Goal: Task Accomplishment & Management: Manage account settings

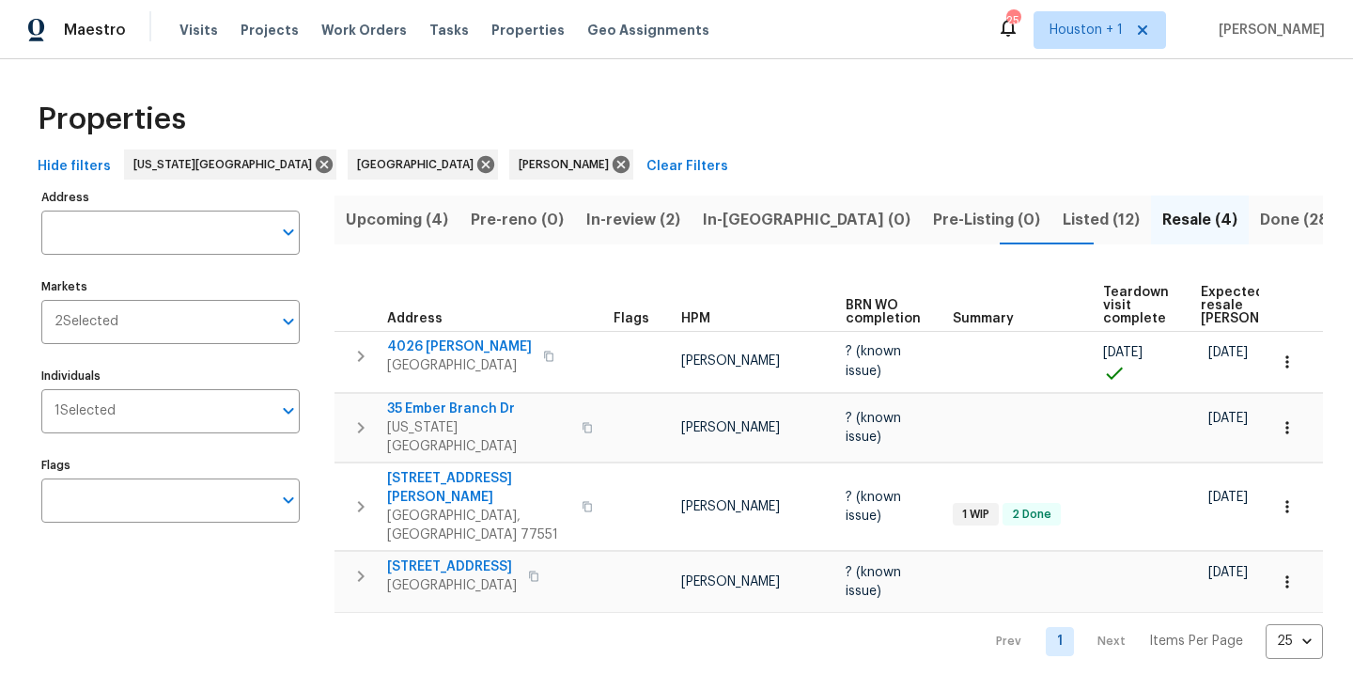
click at [841, 80] on div "Properties Hide filters Kansas City Houston Navid Ranjbar Clear Filters Address…" at bounding box center [676, 374] width 1353 height 630
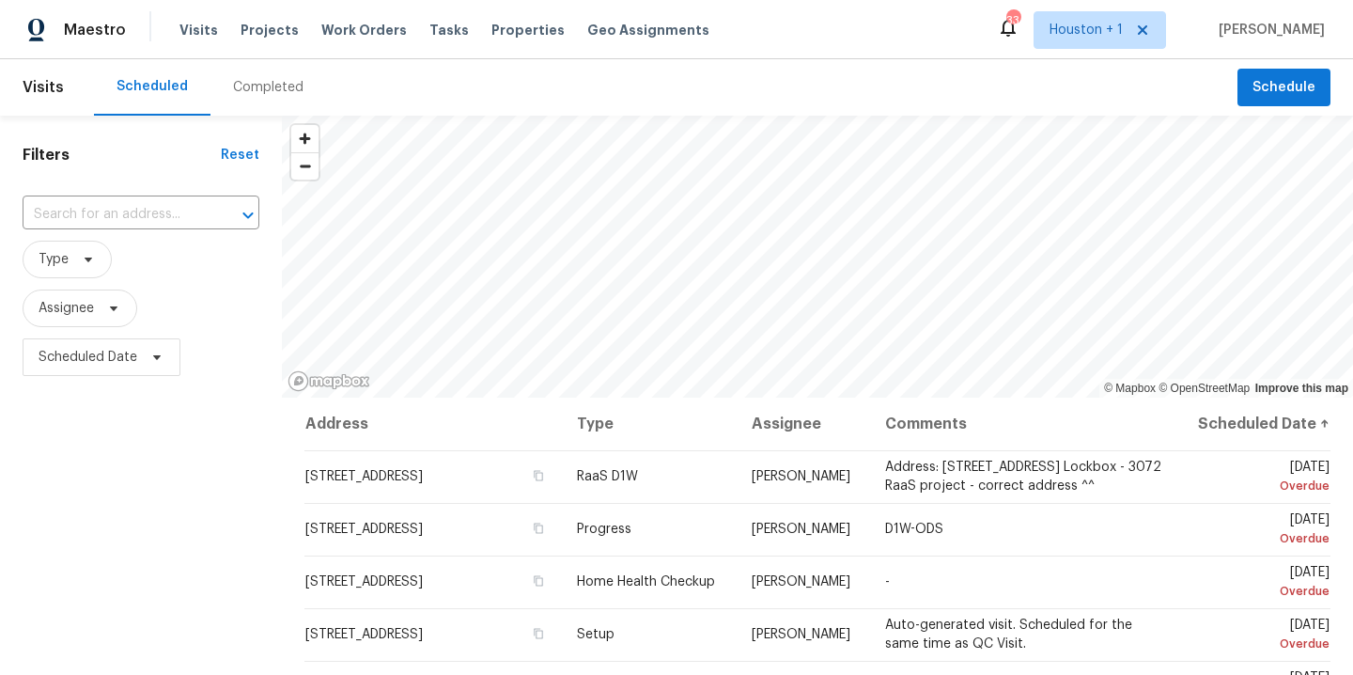
click at [327, 17] on div "Visits Projects Work Orders Tasks Properties Geo Assignments" at bounding box center [456, 30] width 553 height 38
click at [339, 36] on span "Work Orders" at bounding box center [364, 30] width 86 height 19
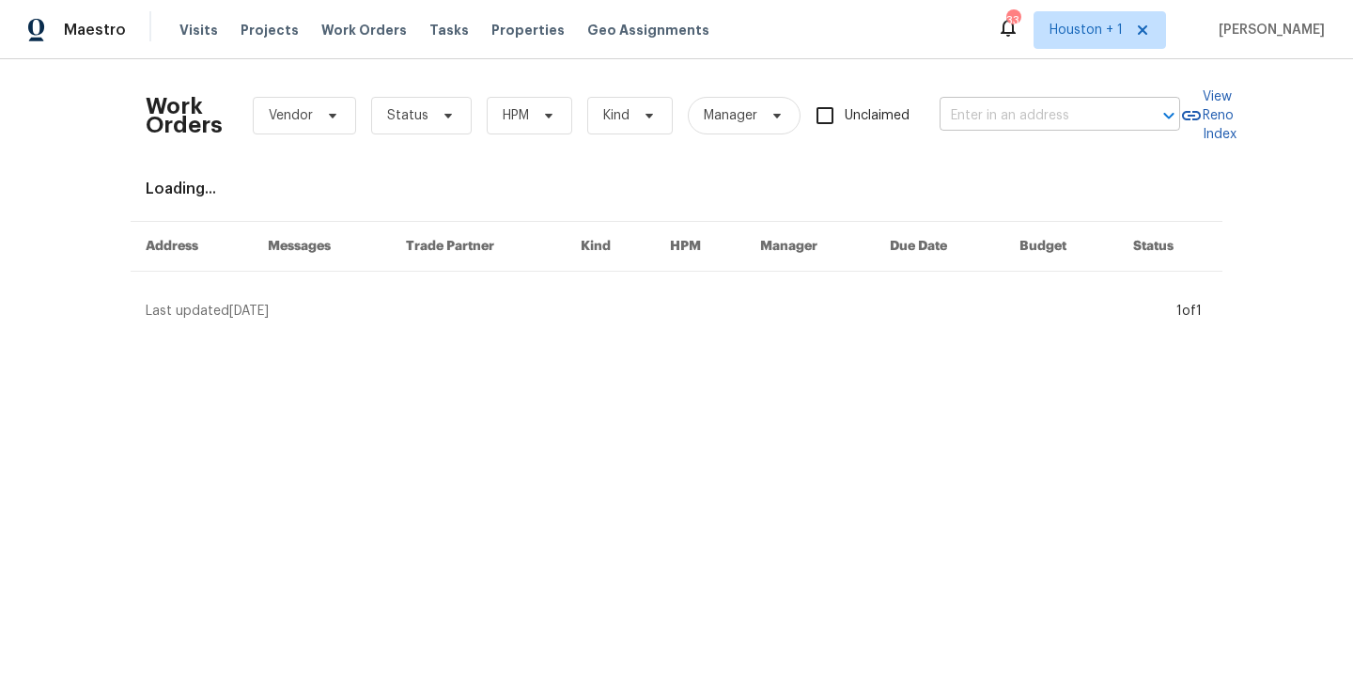
click at [986, 124] on input "text" at bounding box center [1034, 116] width 188 height 29
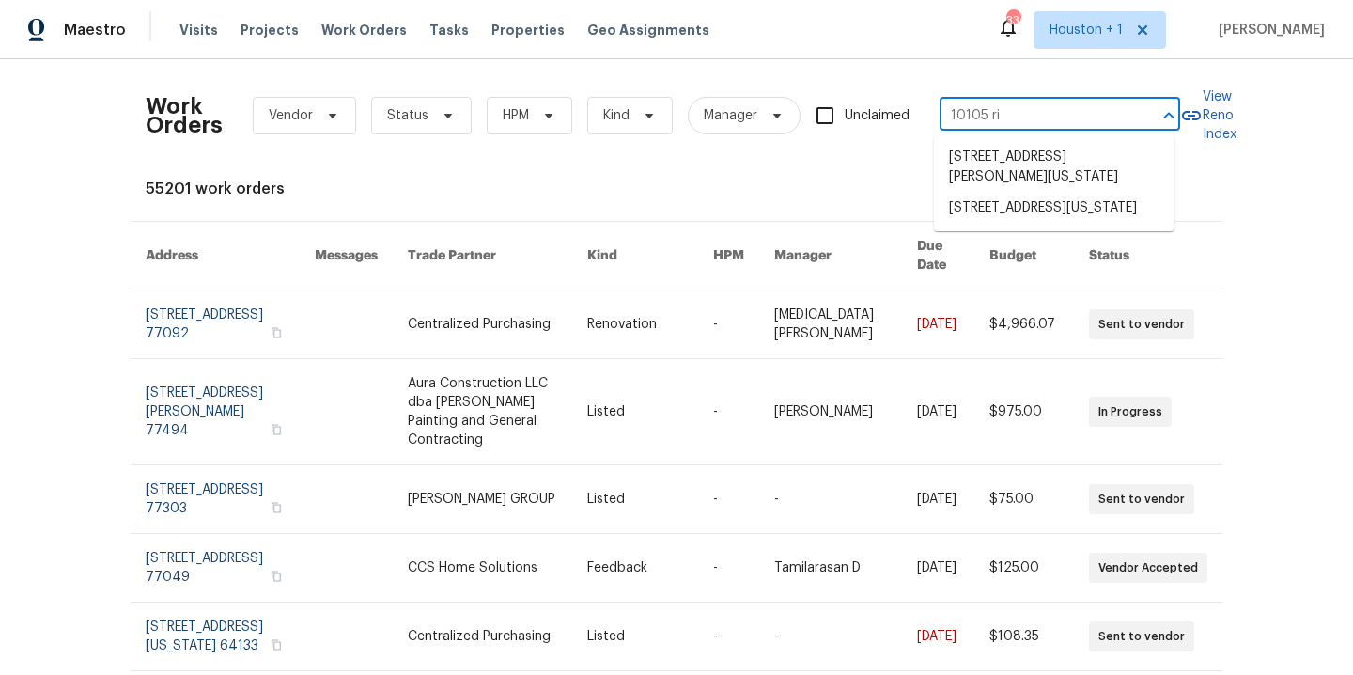
type input "10105 riv"
click at [1004, 173] on li "10105 River Hills Dr, Kansas City, MO 64152" at bounding box center [1054, 157] width 241 height 31
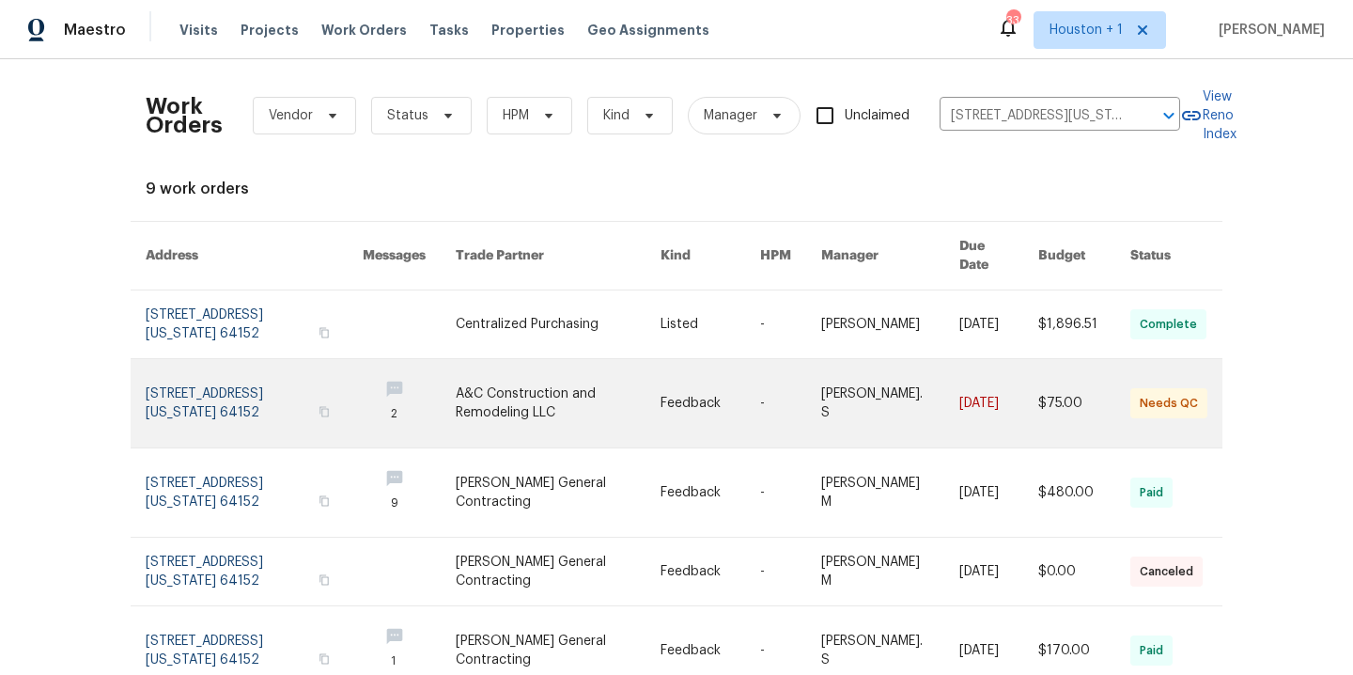
click at [508, 396] on link at bounding box center [559, 403] width 206 height 88
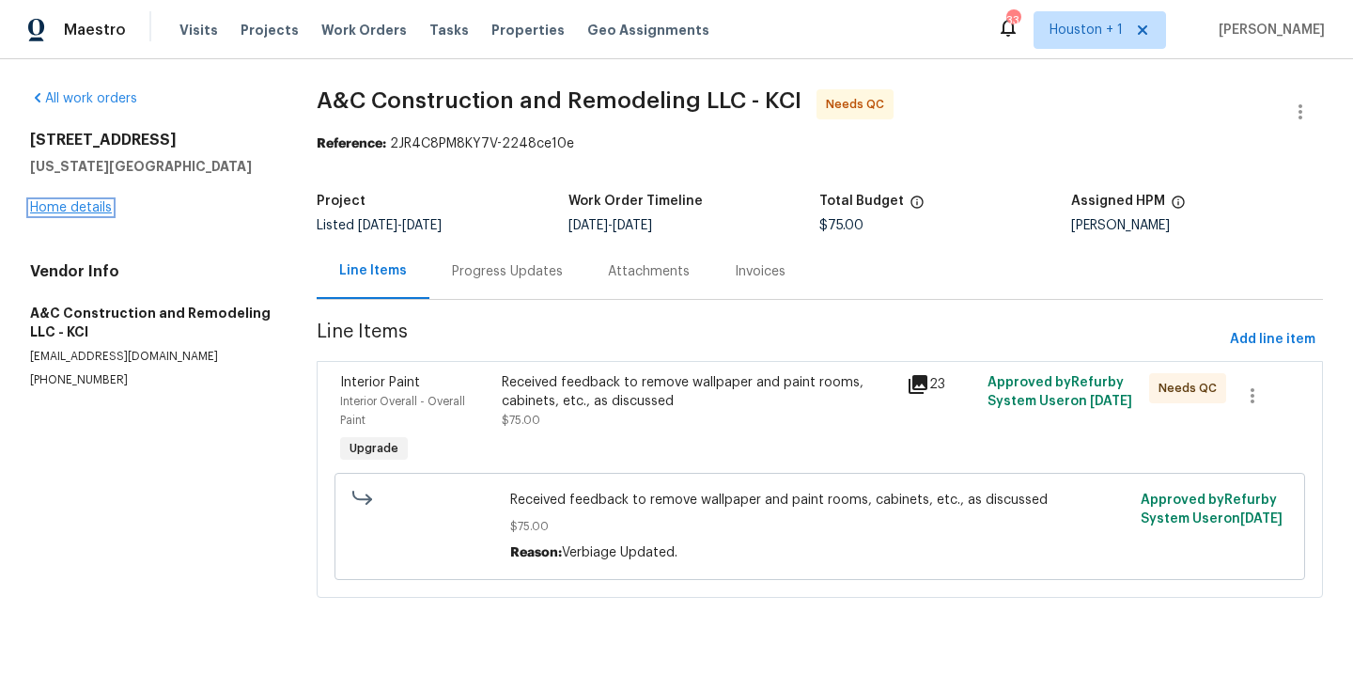
click at [84, 201] on link "Home details" at bounding box center [71, 207] width 82 height 13
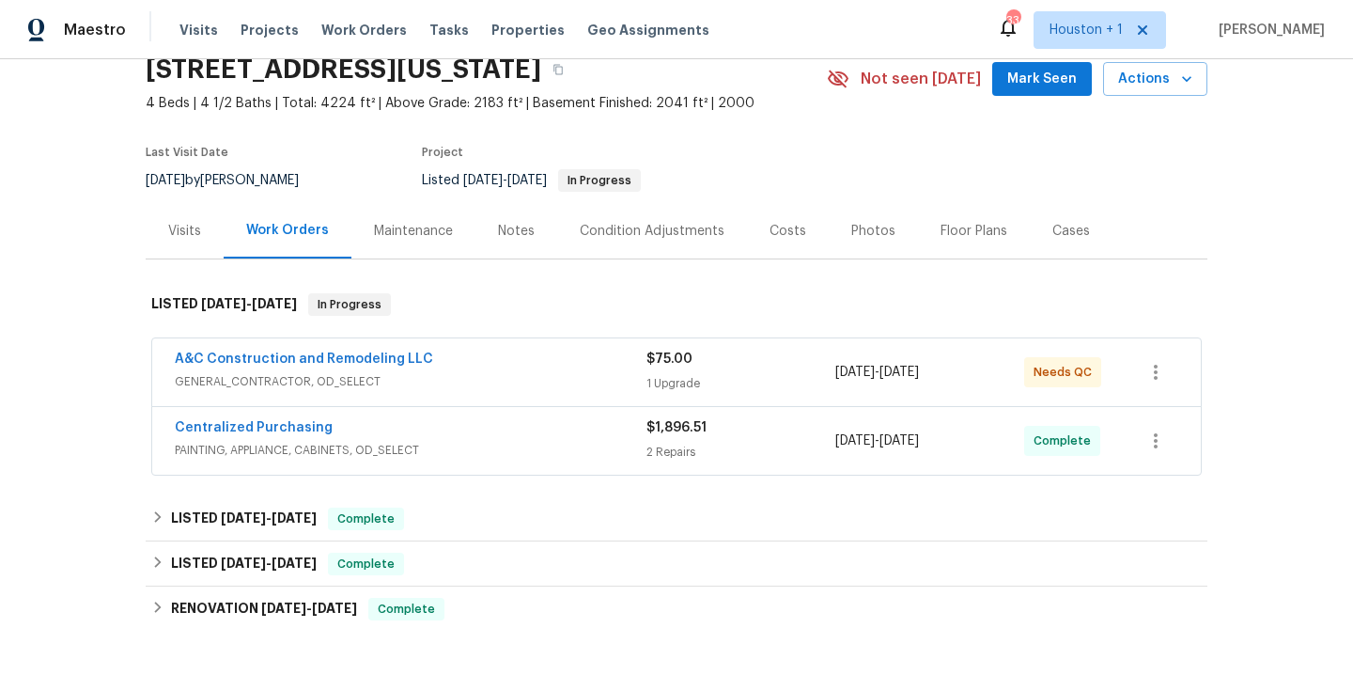
scroll to position [82, 0]
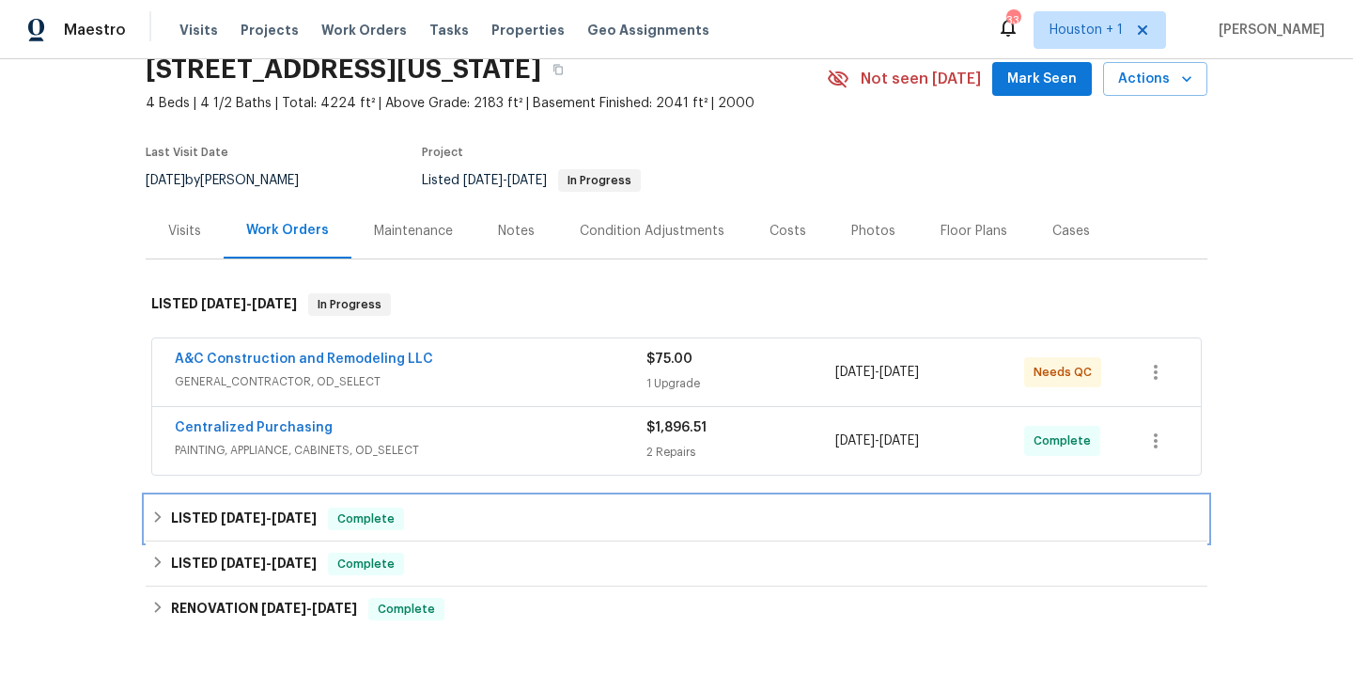
click at [312, 521] on span "8/5/25" at bounding box center [294, 517] width 45 height 13
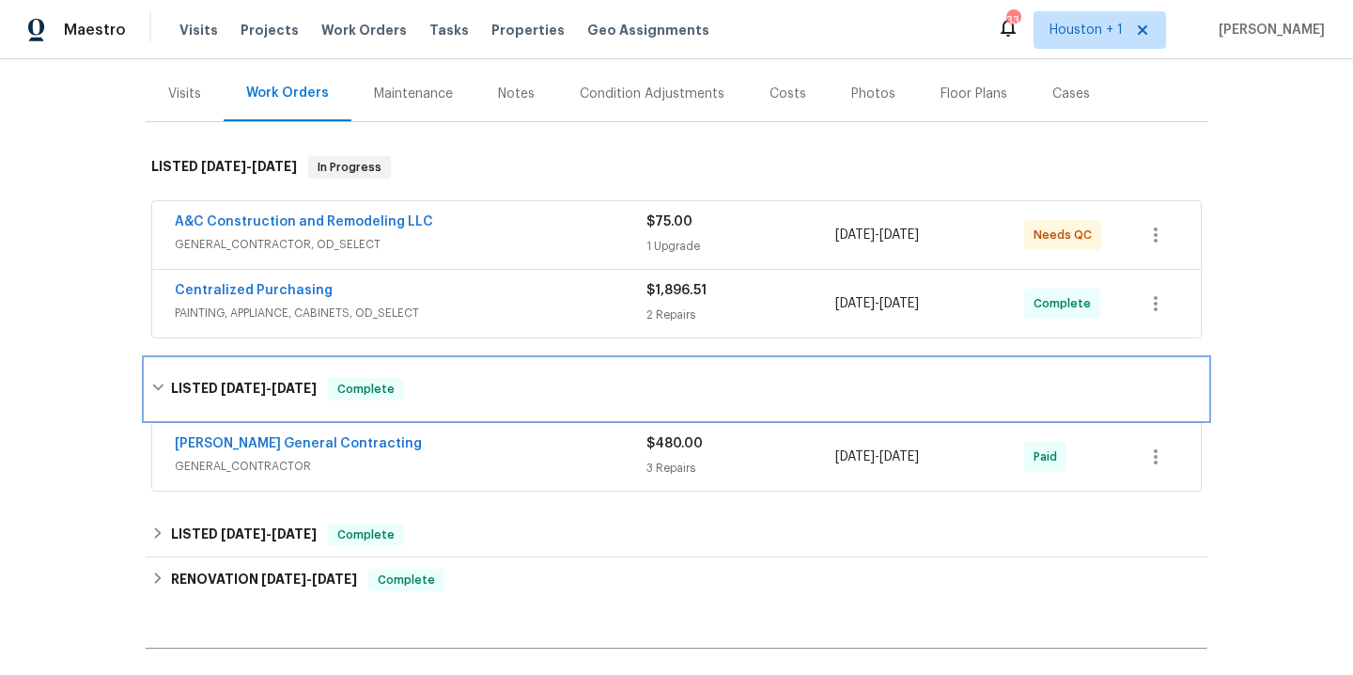
scroll to position [0, 0]
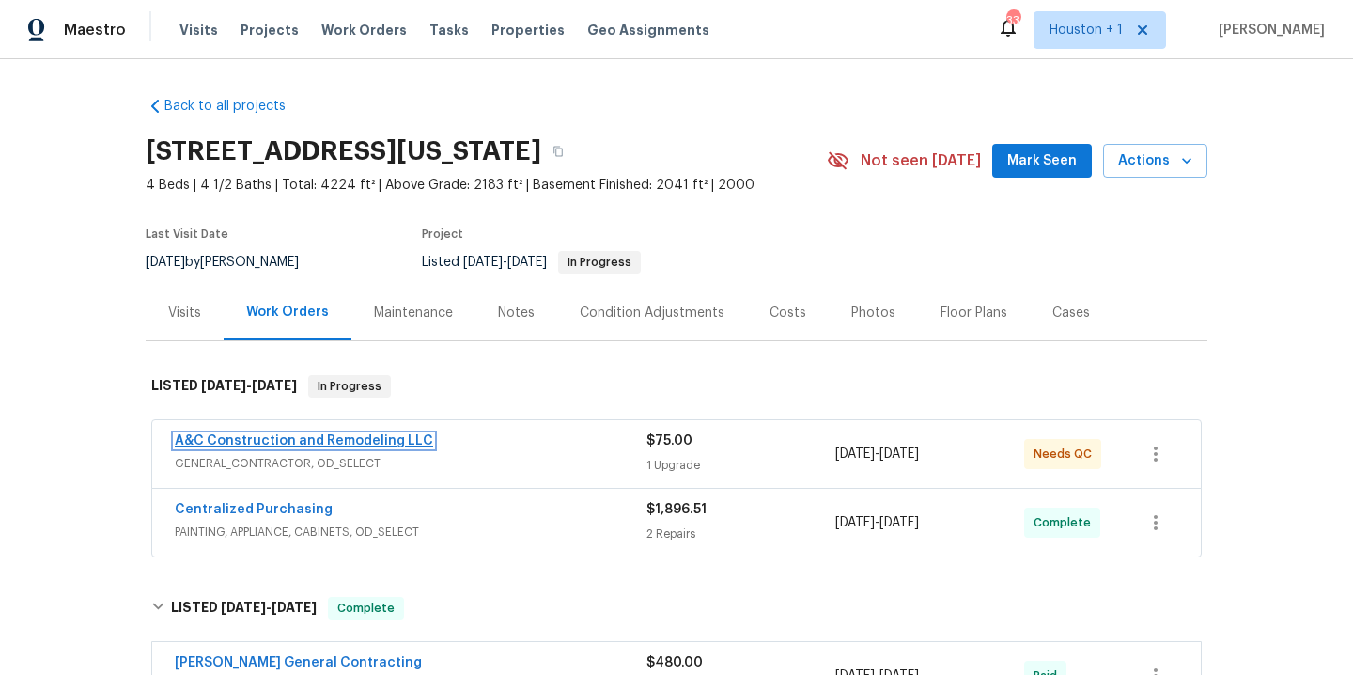
click at [327, 436] on link "A&C Construction and Remodeling LLC" at bounding box center [304, 440] width 258 height 13
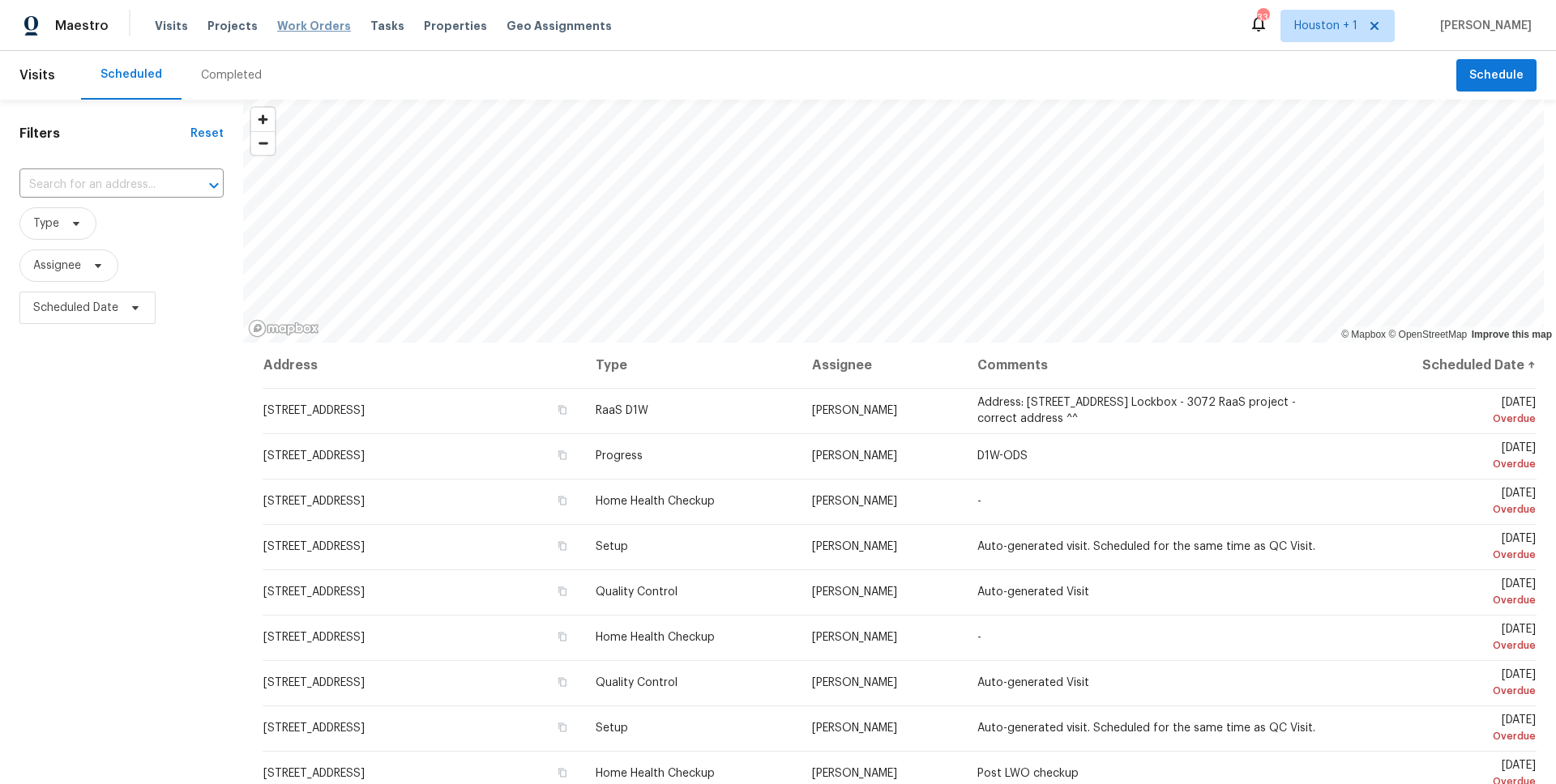
click at [277, 22] on span "Work Orders" at bounding box center [314, 26] width 74 height 16
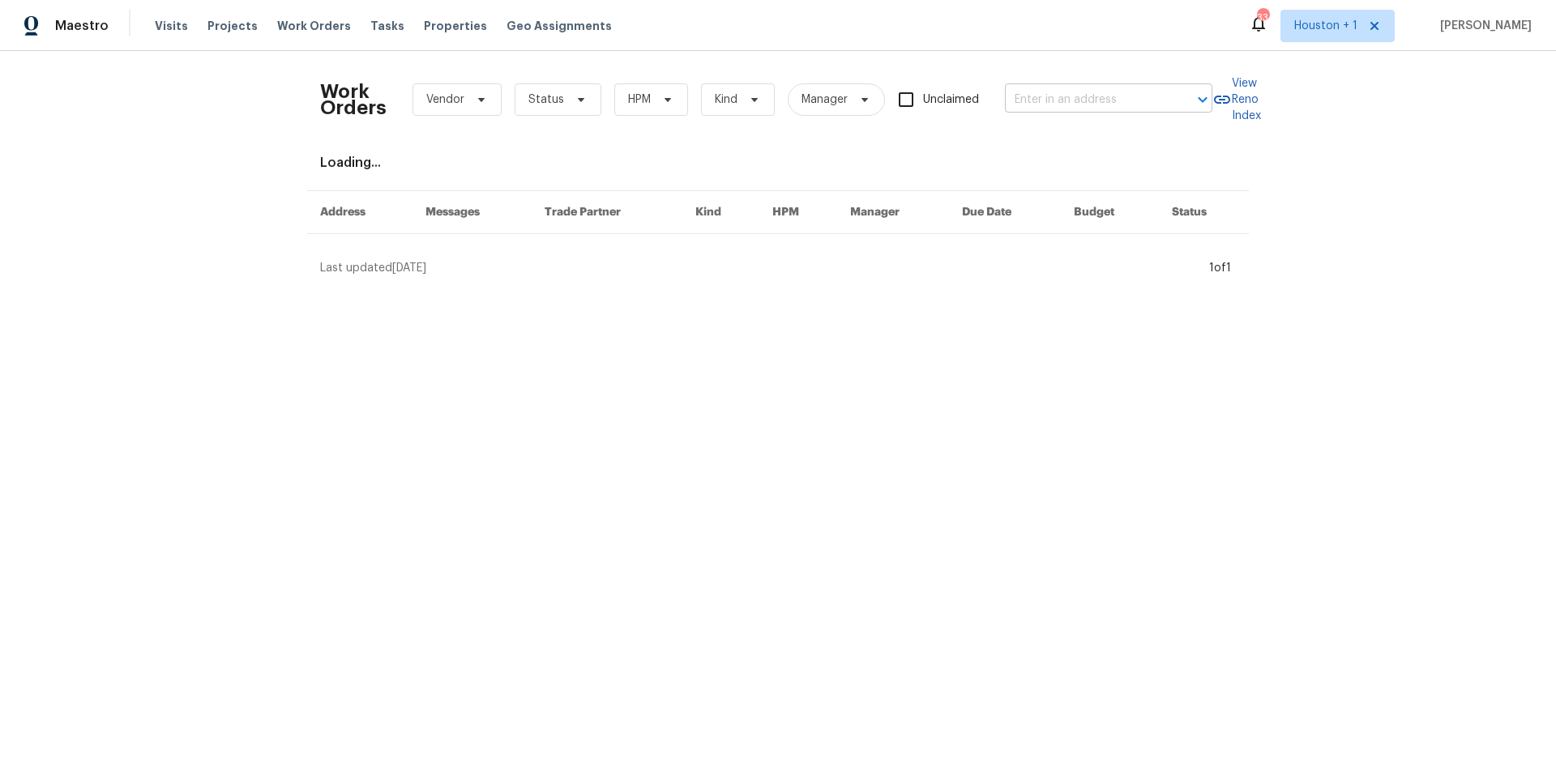
click at [1044, 103] on input "text" at bounding box center [1085, 100] width 162 height 25
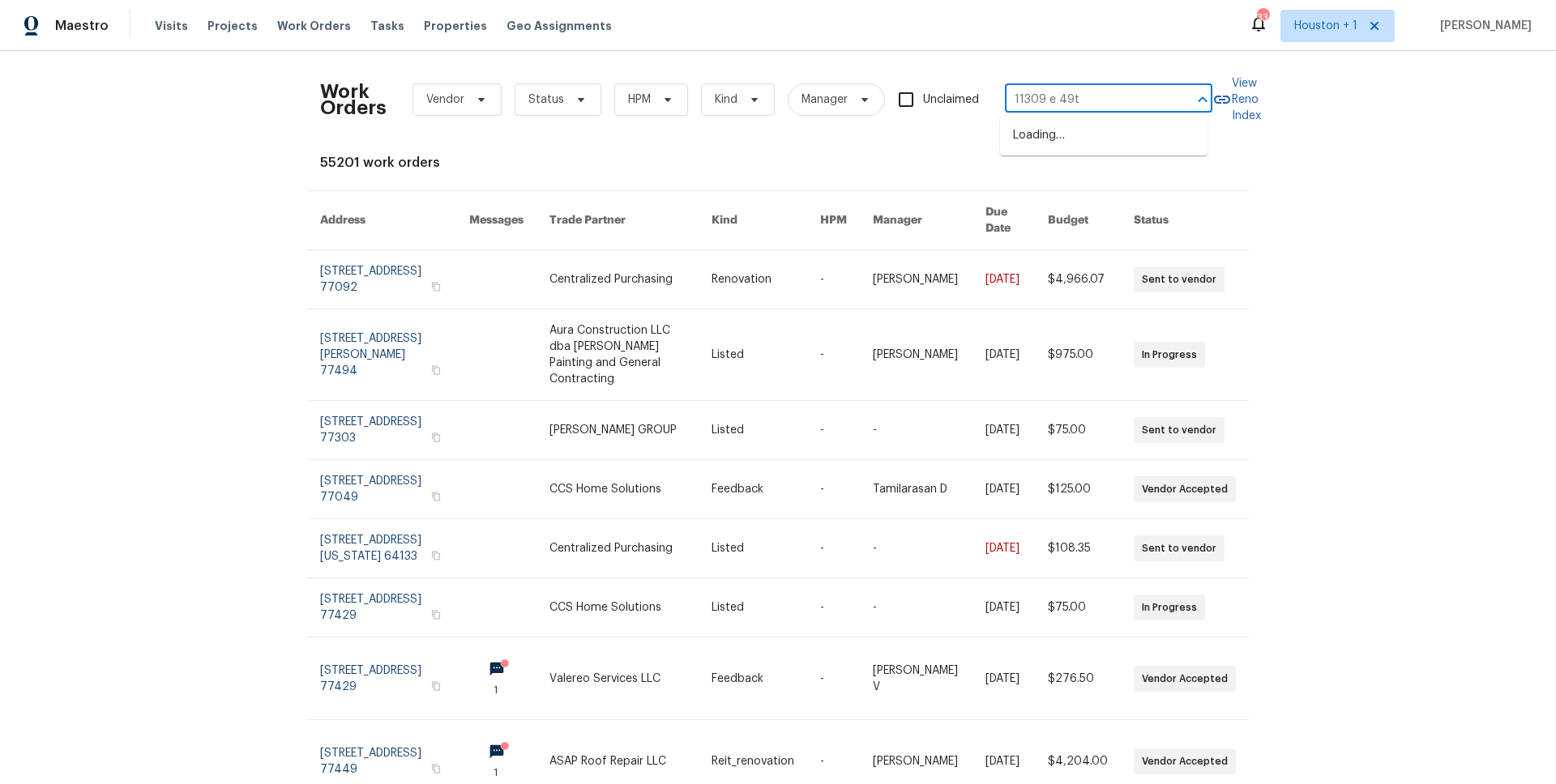
type input "11309 e 49th"
click at [1043, 134] on li "11309 E 49th St, Kansas City, MO 64133" at bounding box center [1103, 135] width 208 height 27
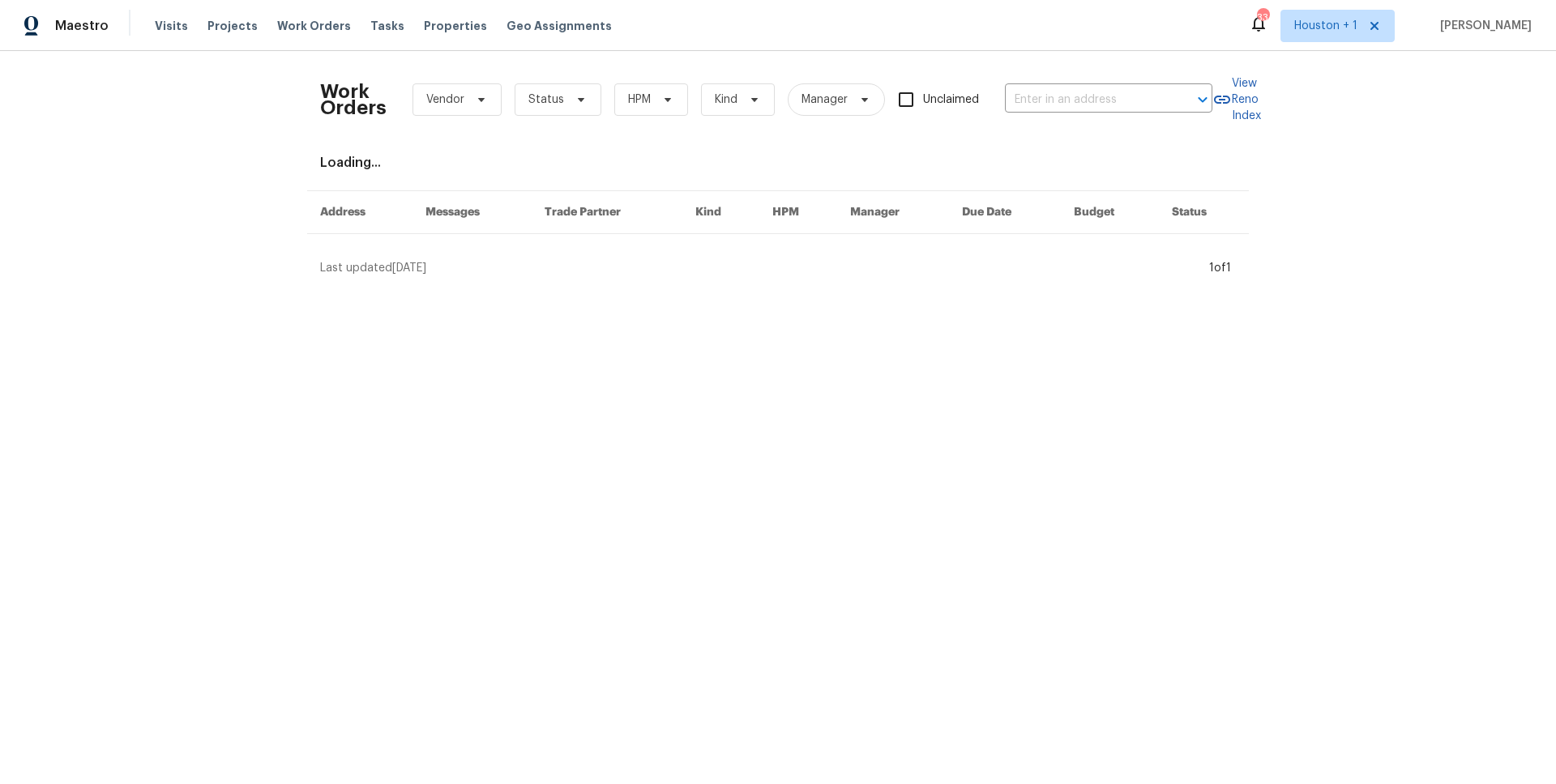
type input "11309 E 49th St, Kansas City, MO 64133"
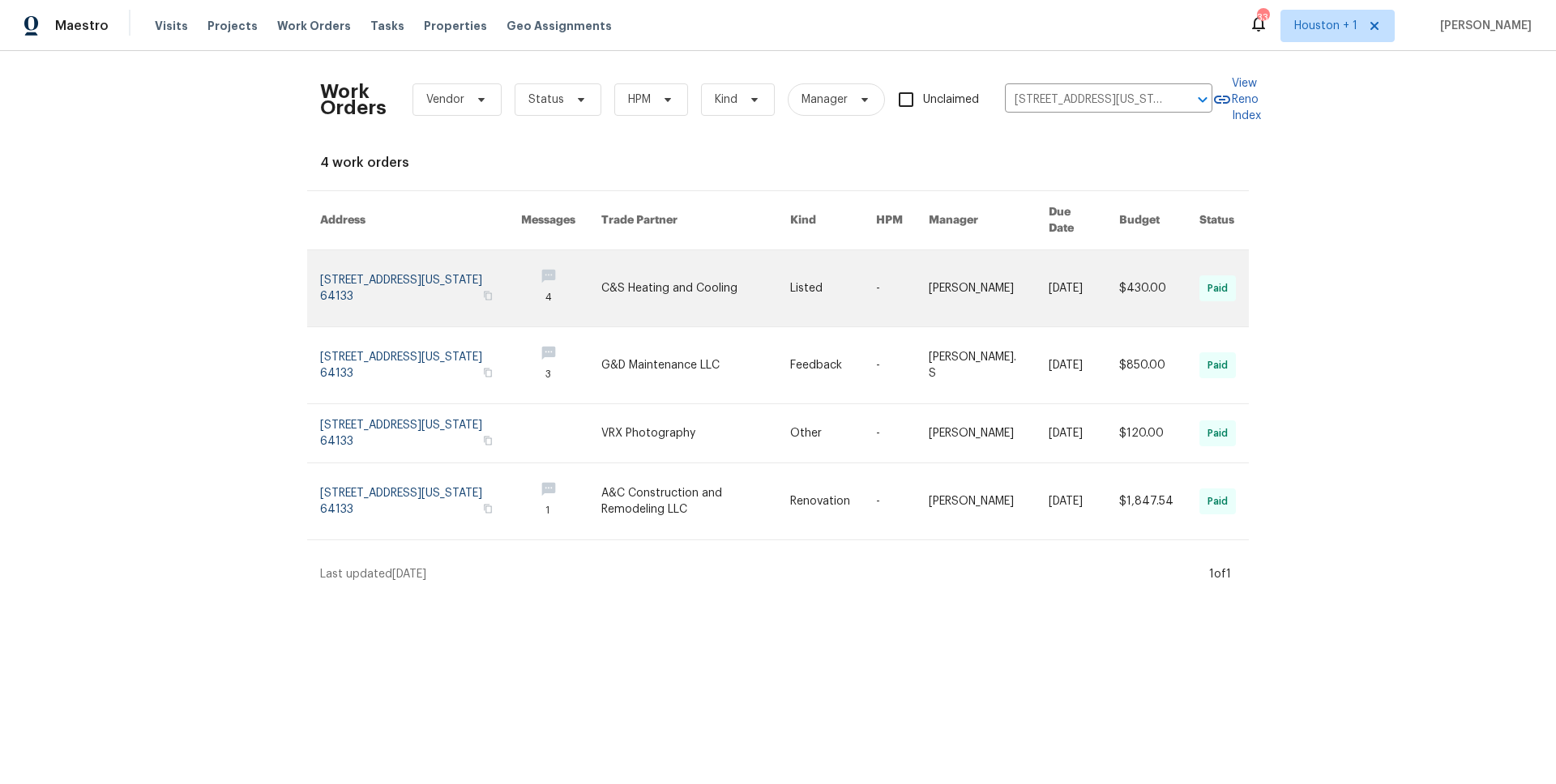
click at [424, 278] on link at bounding box center [420, 288] width 201 height 76
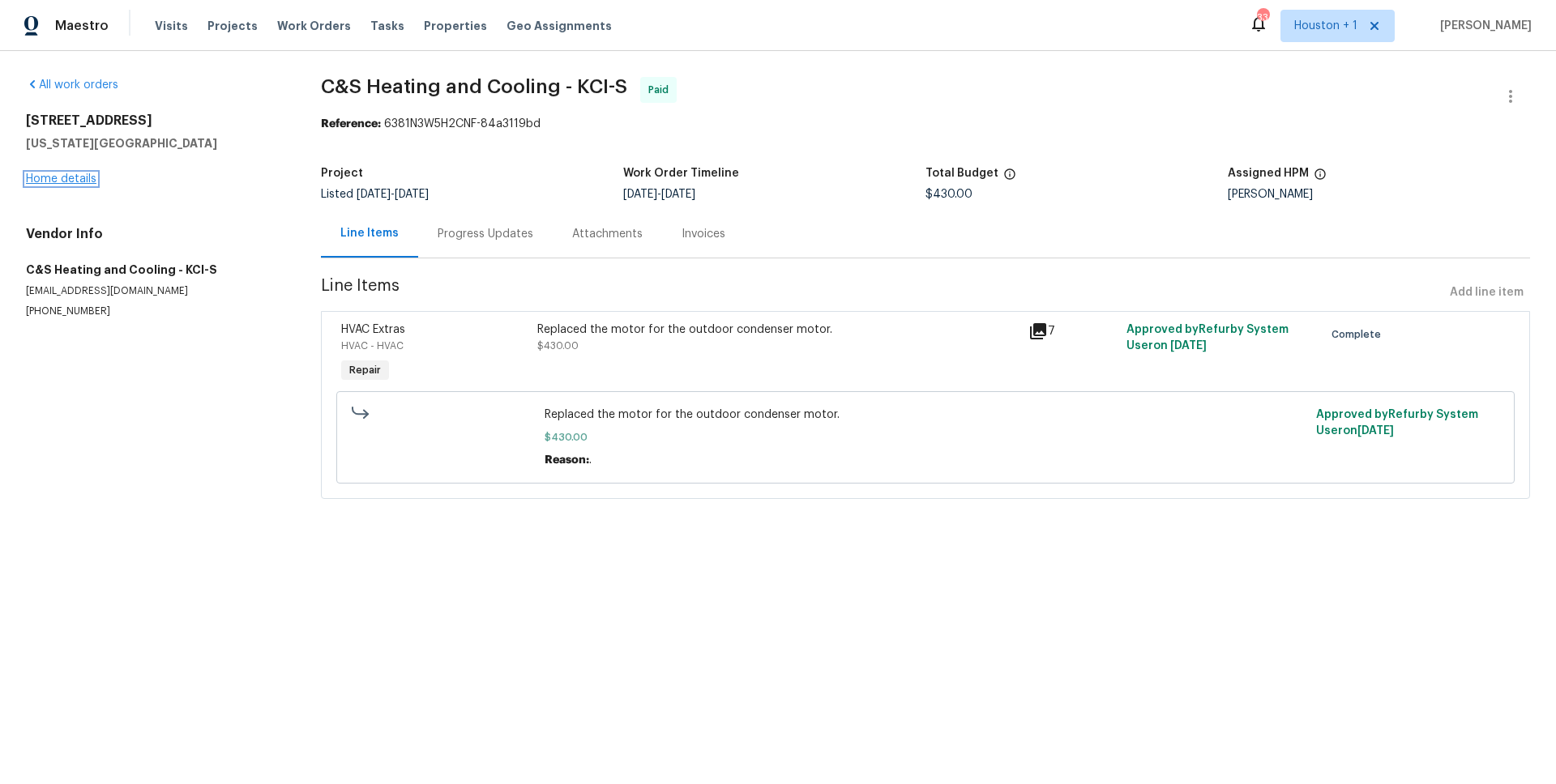
click at [72, 181] on link "Home details" at bounding box center [61, 178] width 71 height 11
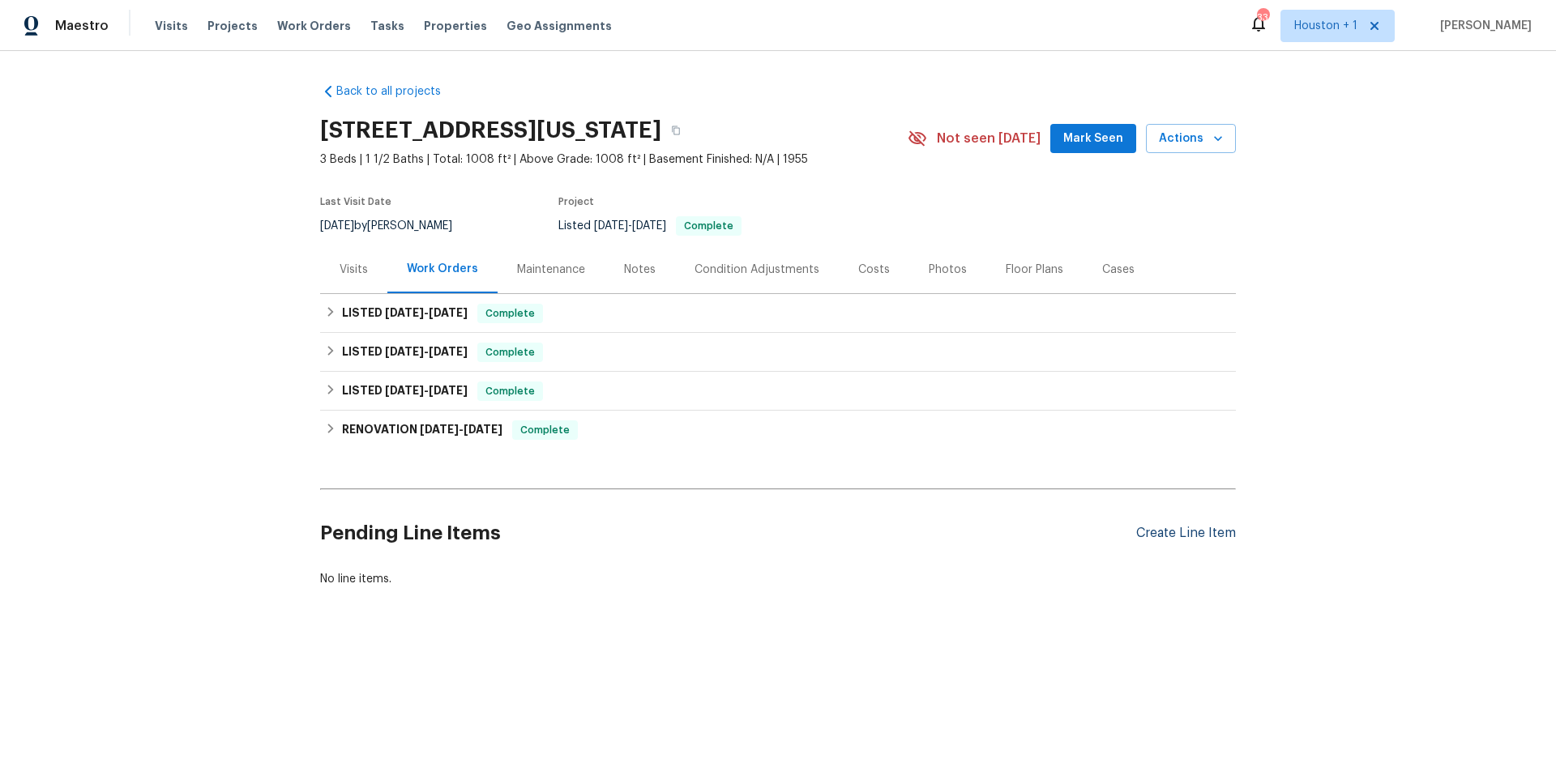
click at [1190, 538] on div "Create Line Item" at bounding box center [1186, 533] width 100 height 16
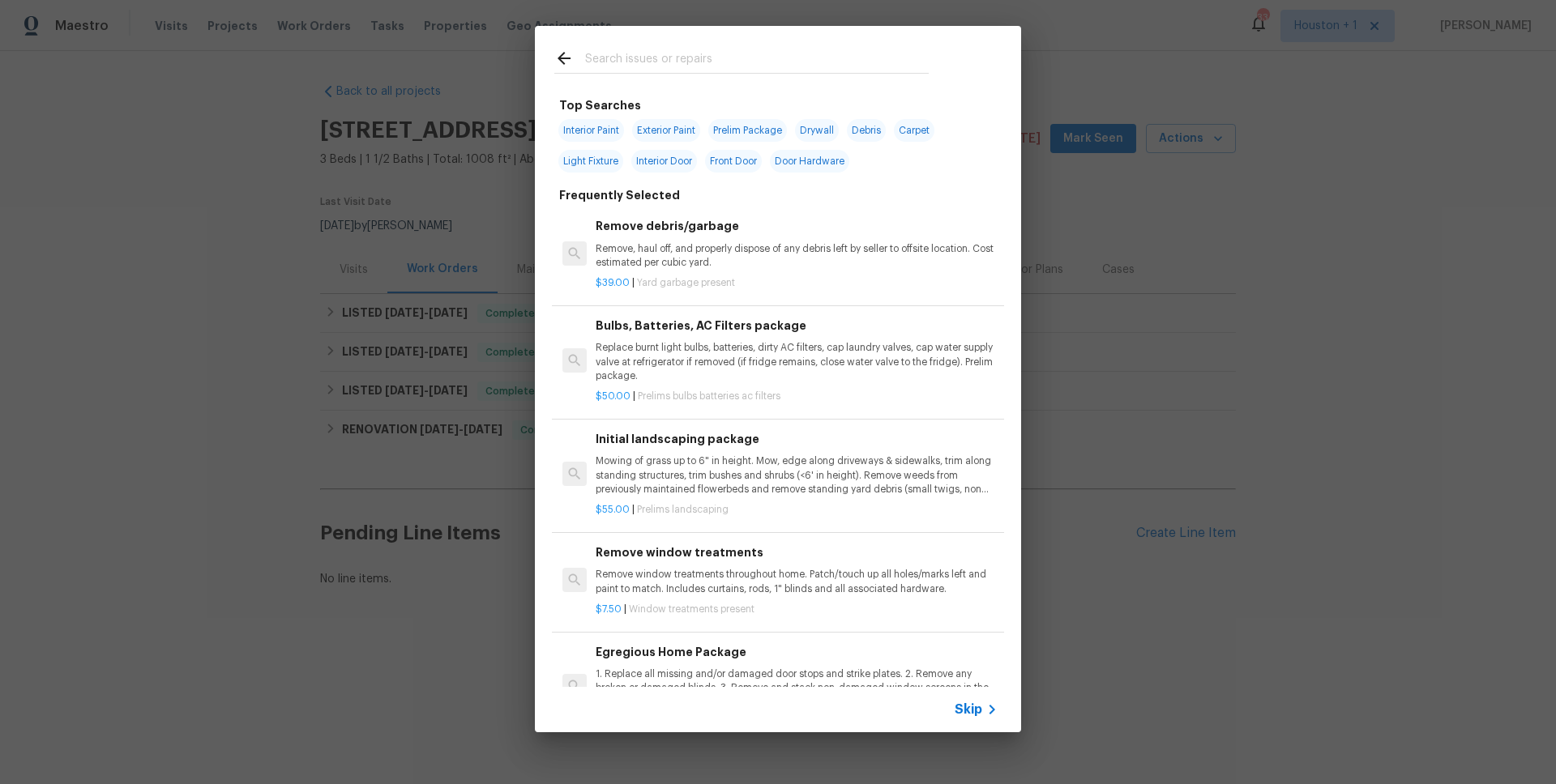
click at [651, 54] on input "text" at bounding box center [757, 60] width 343 height 24
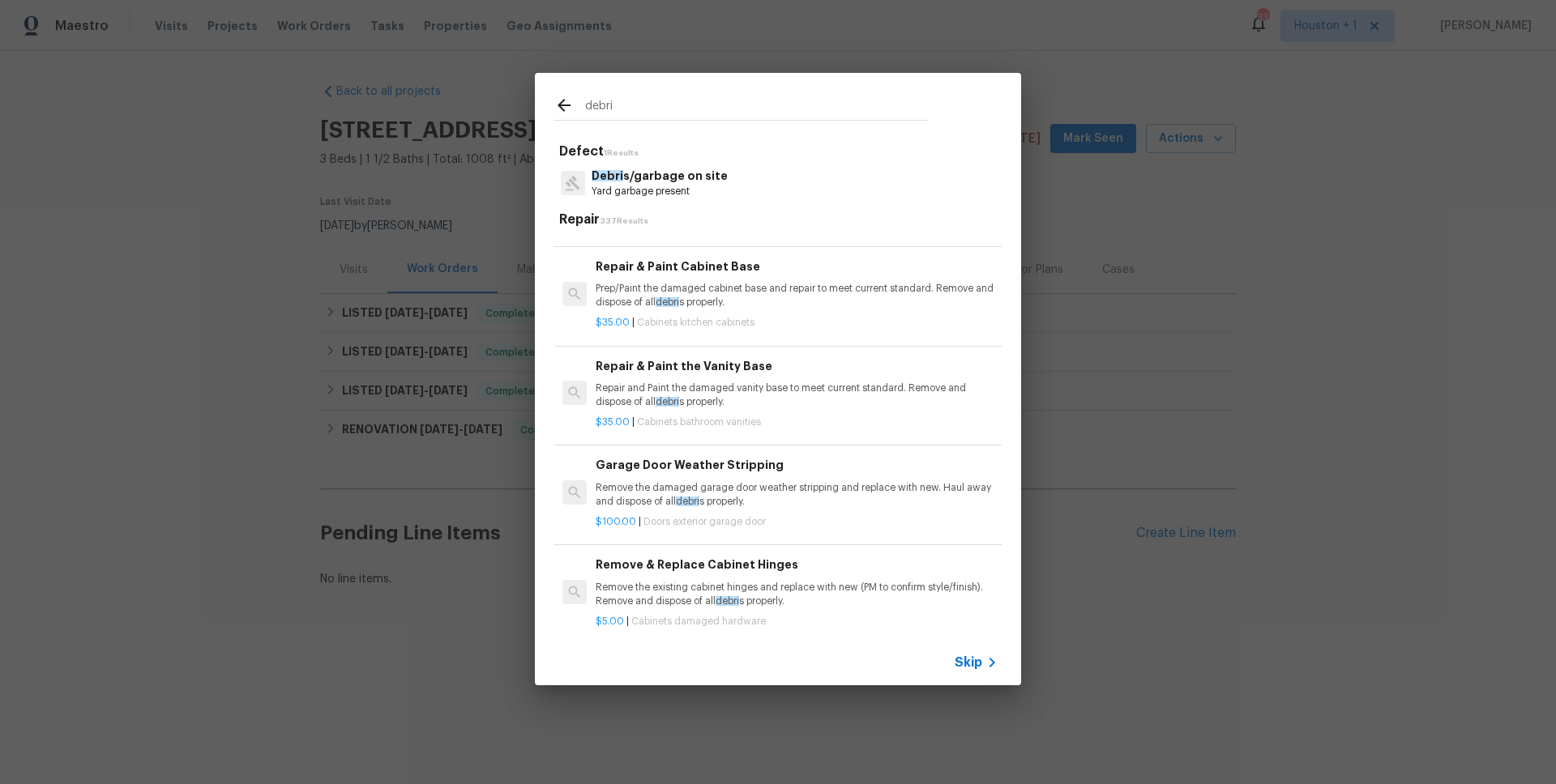
scroll to position [104, 0]
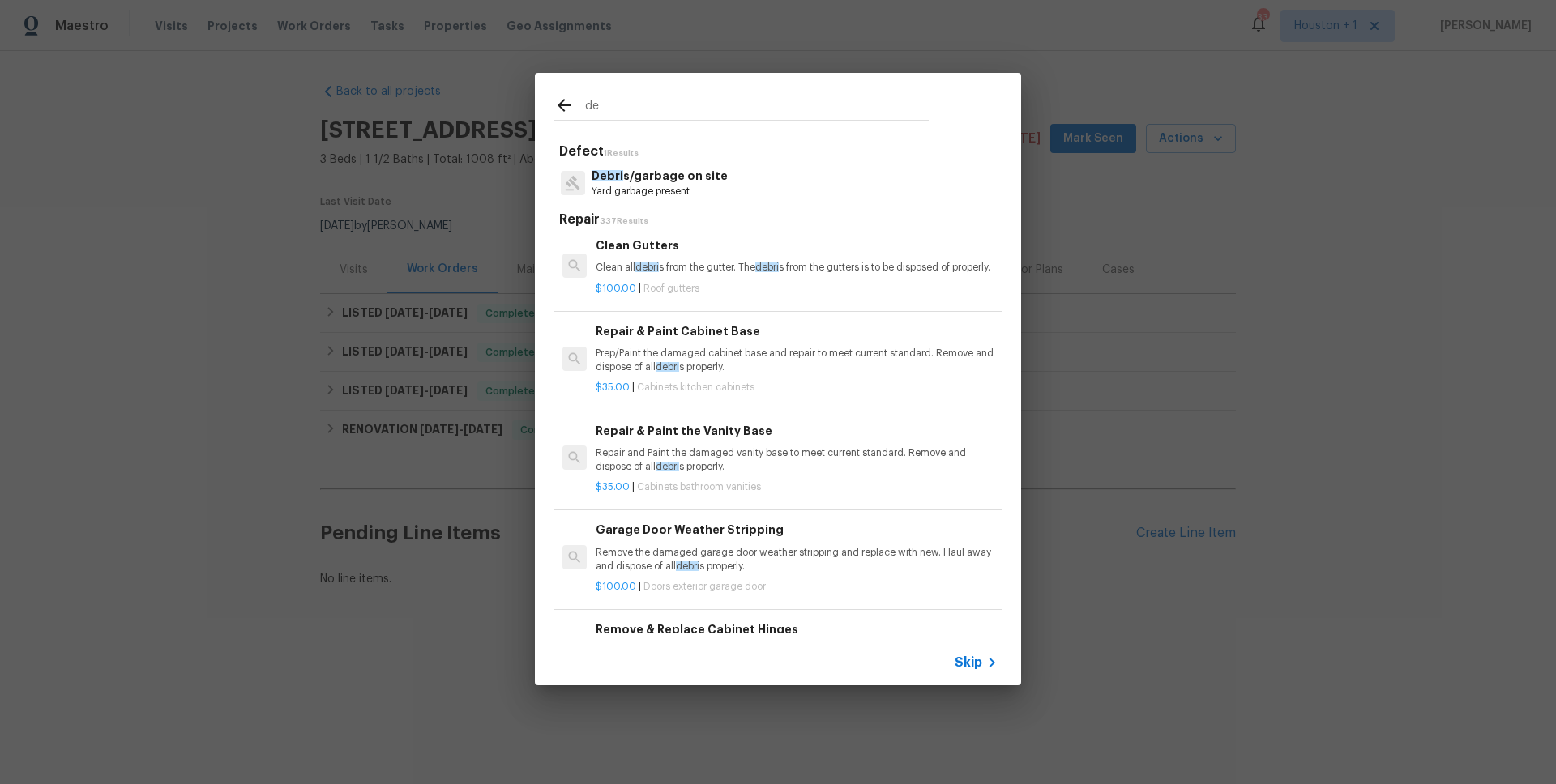
type input "d"
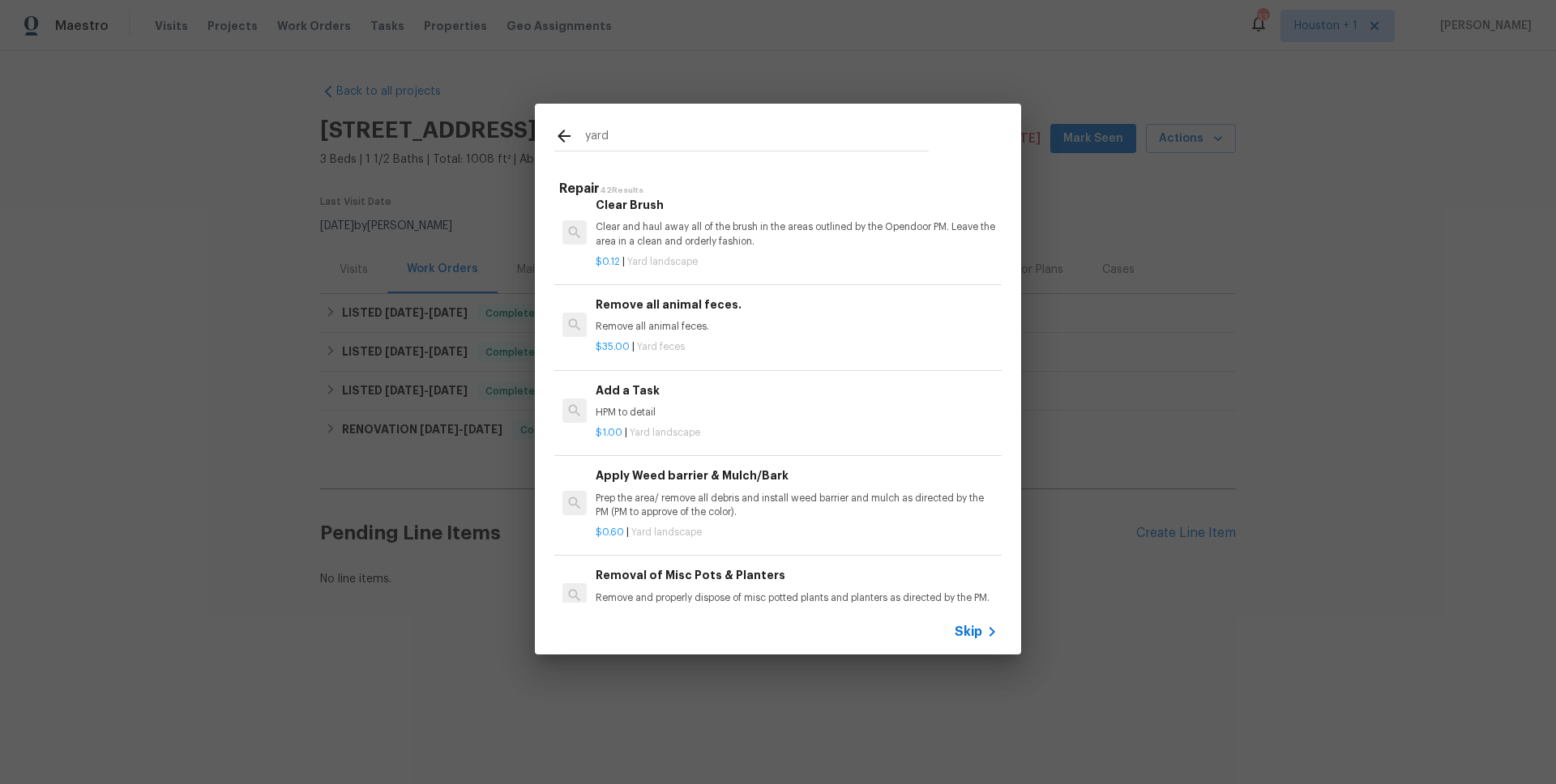
scroll to position [840, 0]
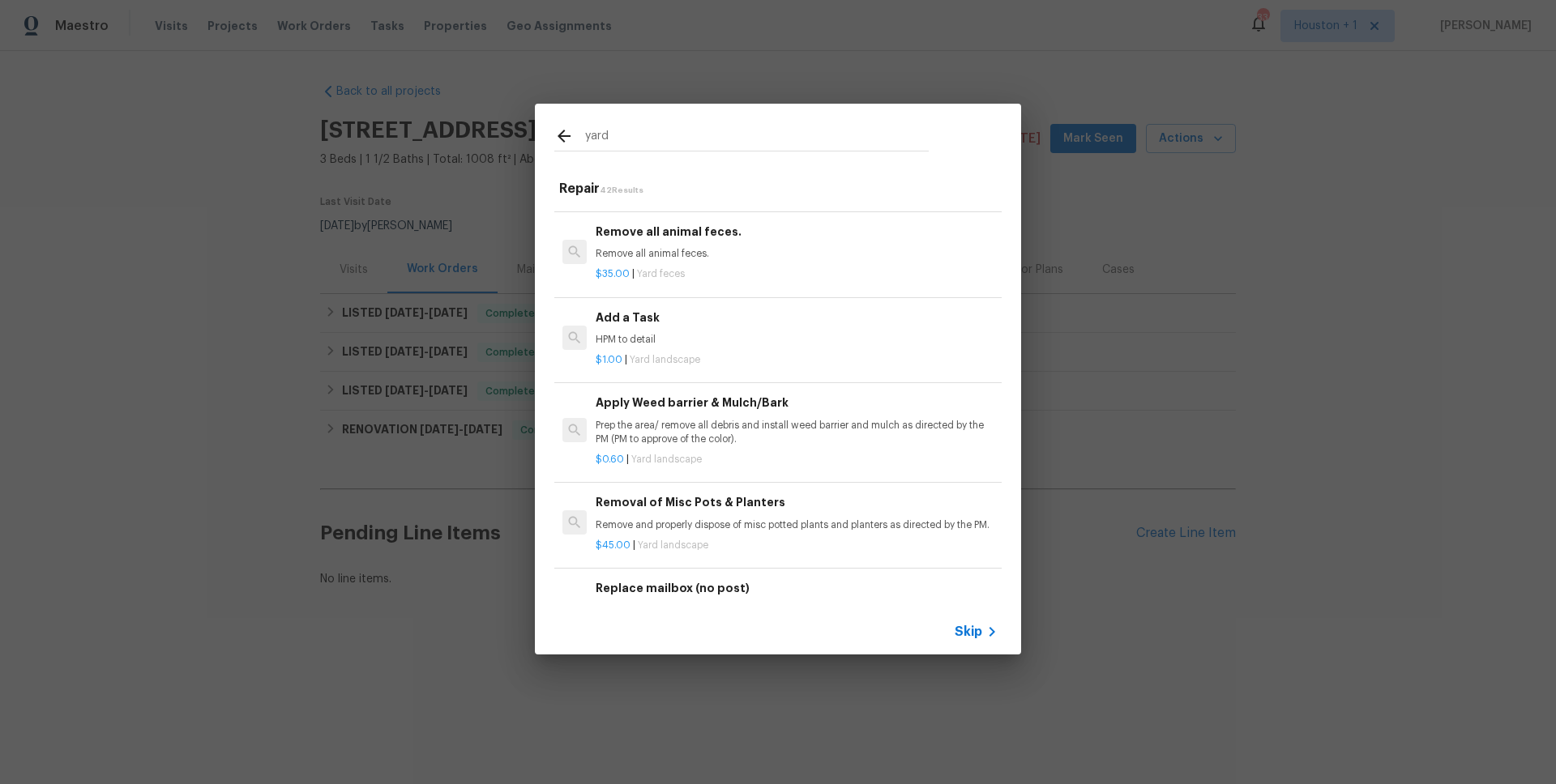
type input "yard"
click at [682, 344] on div "Add a Task HPM to detail" at bounding box center [797, 327] width 402 height 39
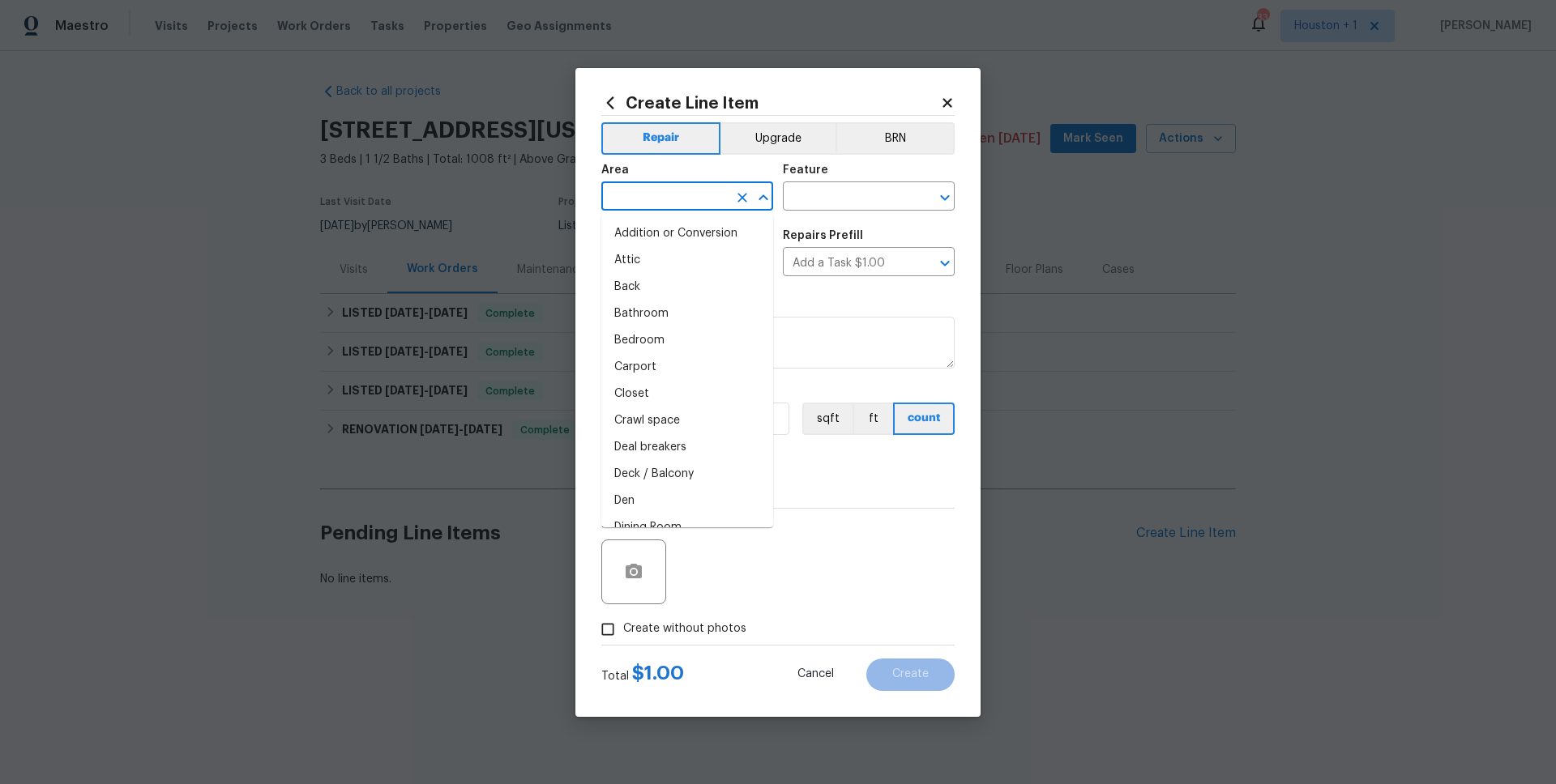
click at [660, 204] on input "text" at bounding box center [664, 197] width 127 height 25
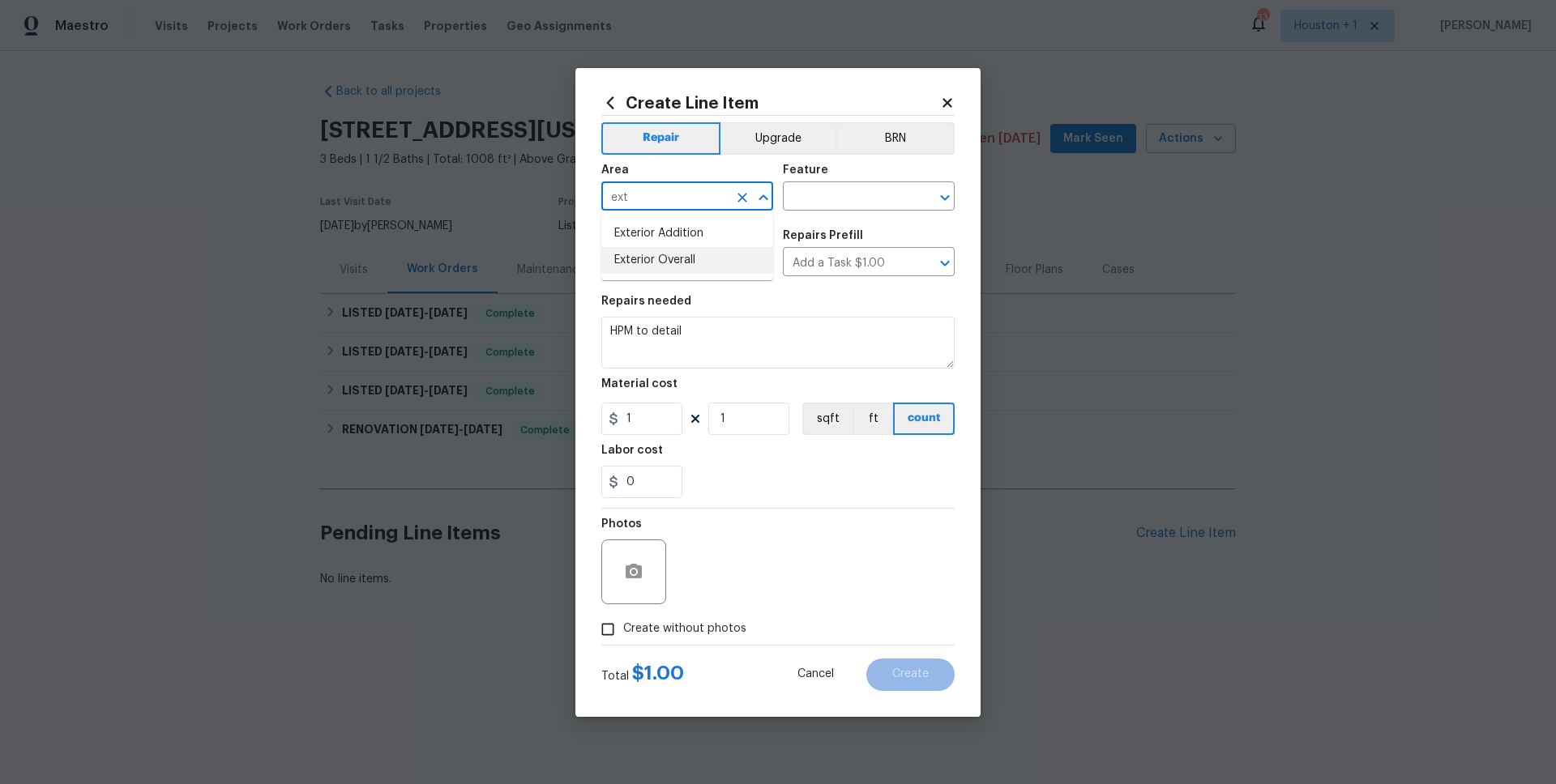
click at [699, 249] on li "Exterior Overall" at bounding box center [686, 260] width 172 height 27
type input "Exterior Overall"
click at [842, 202] on input "text" at bounding box center [846, 197] width 127 height 25
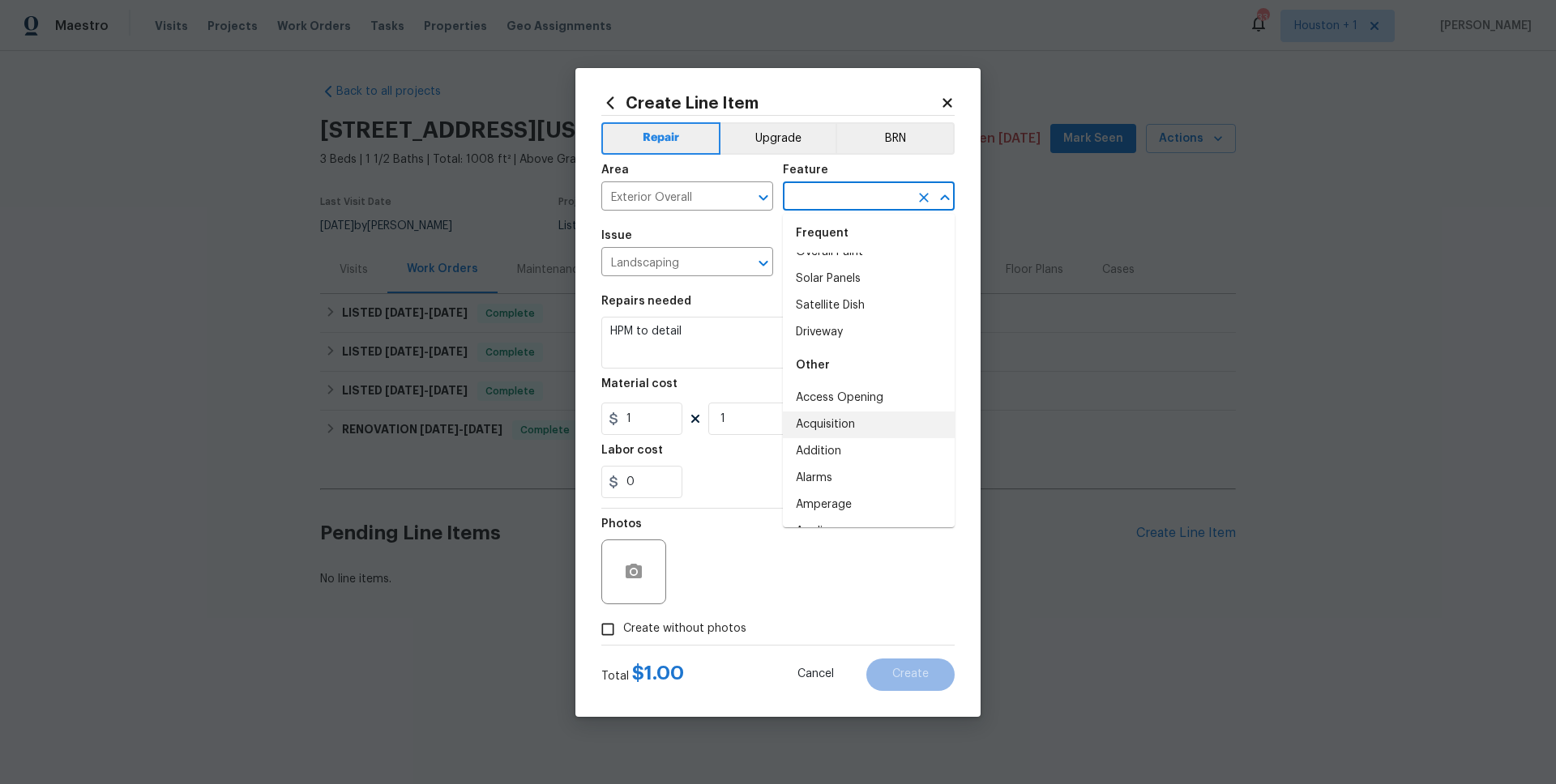
scroll to position [0, 0]
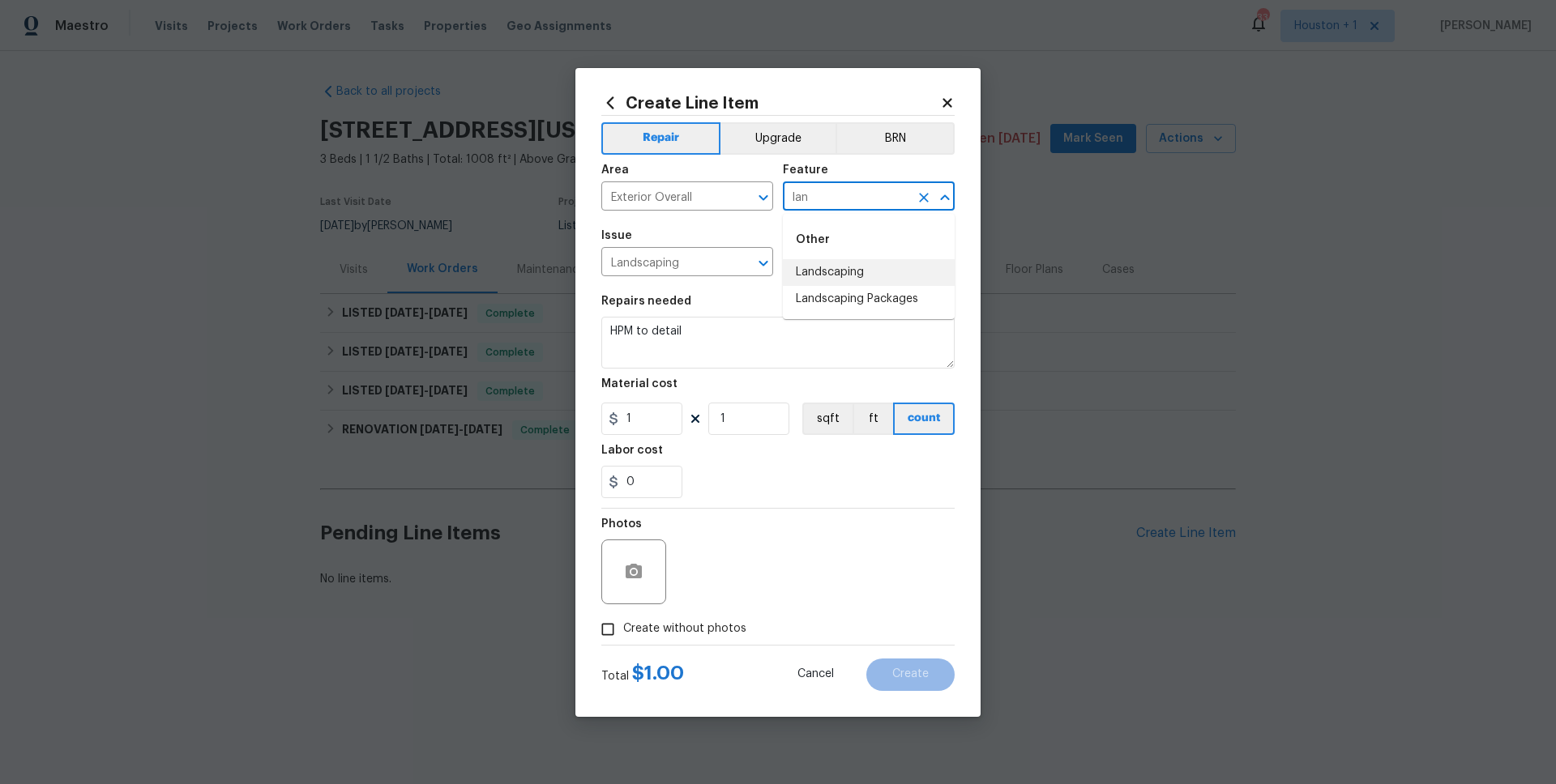
click at [830, 271] on li "Landscaping" at bounding box center [868, 272] width 172 height 27
type input "Landscaping"
click at [744, 373] on section "Repairs needed HPM to detail Material cost 1 1 sqft ft count Labor cost 0" at bounding box center [778, 397] width 353 height 222
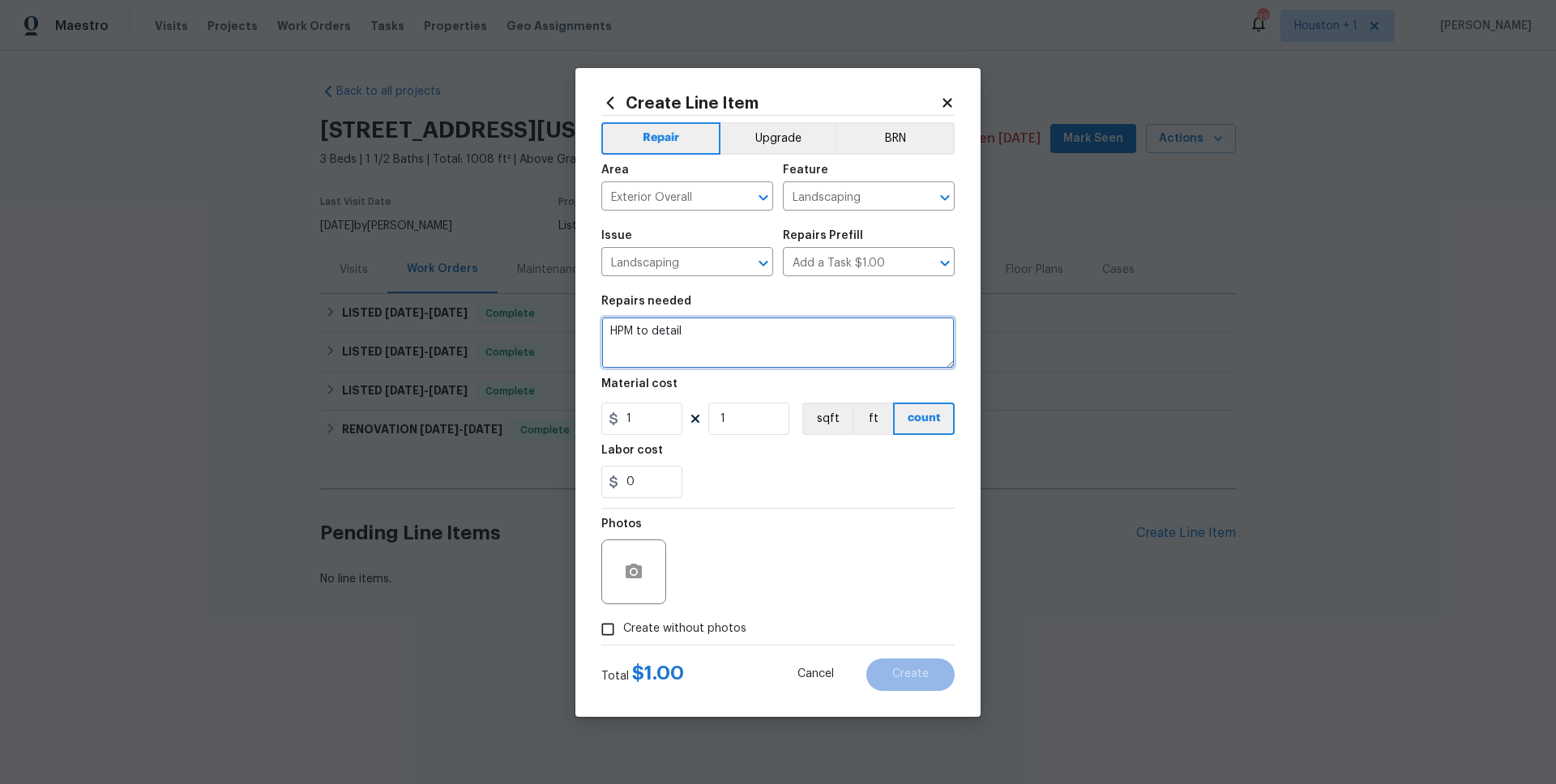
click at [744, 364] on textarea "HPM to detail" at bounding box center [778, 342] width 353 height 52
type textarea "Haul off the tree limb/yard debris around the entire home."
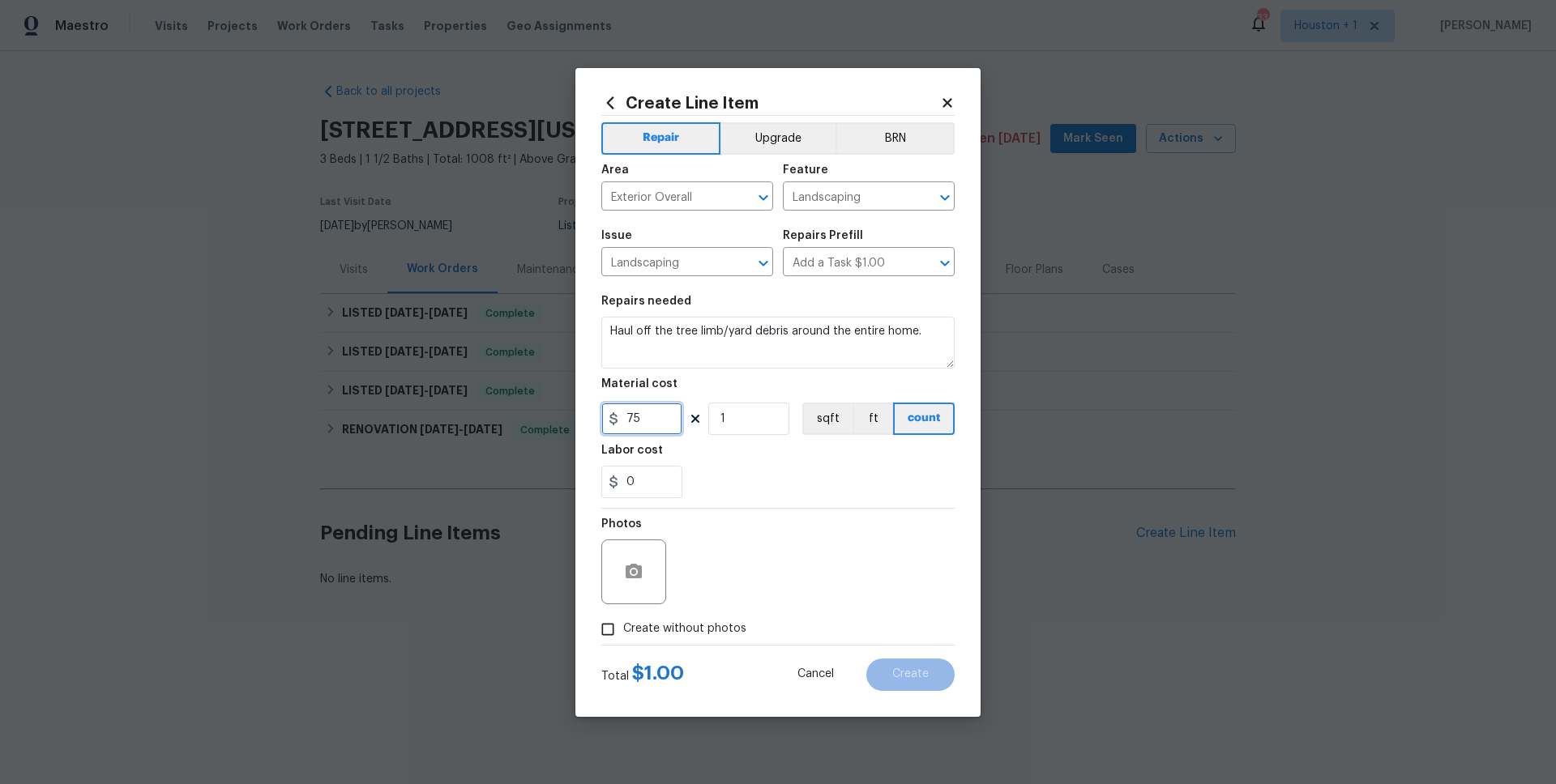
type input "75"
click at [702, 623] on span "Create without photos" at bounding box center [684, 629] width 123 height 17
click at [623, 623] on input "Create without photos" at bounding box center [608, 629] width 31 height 31
checkbox input "true"
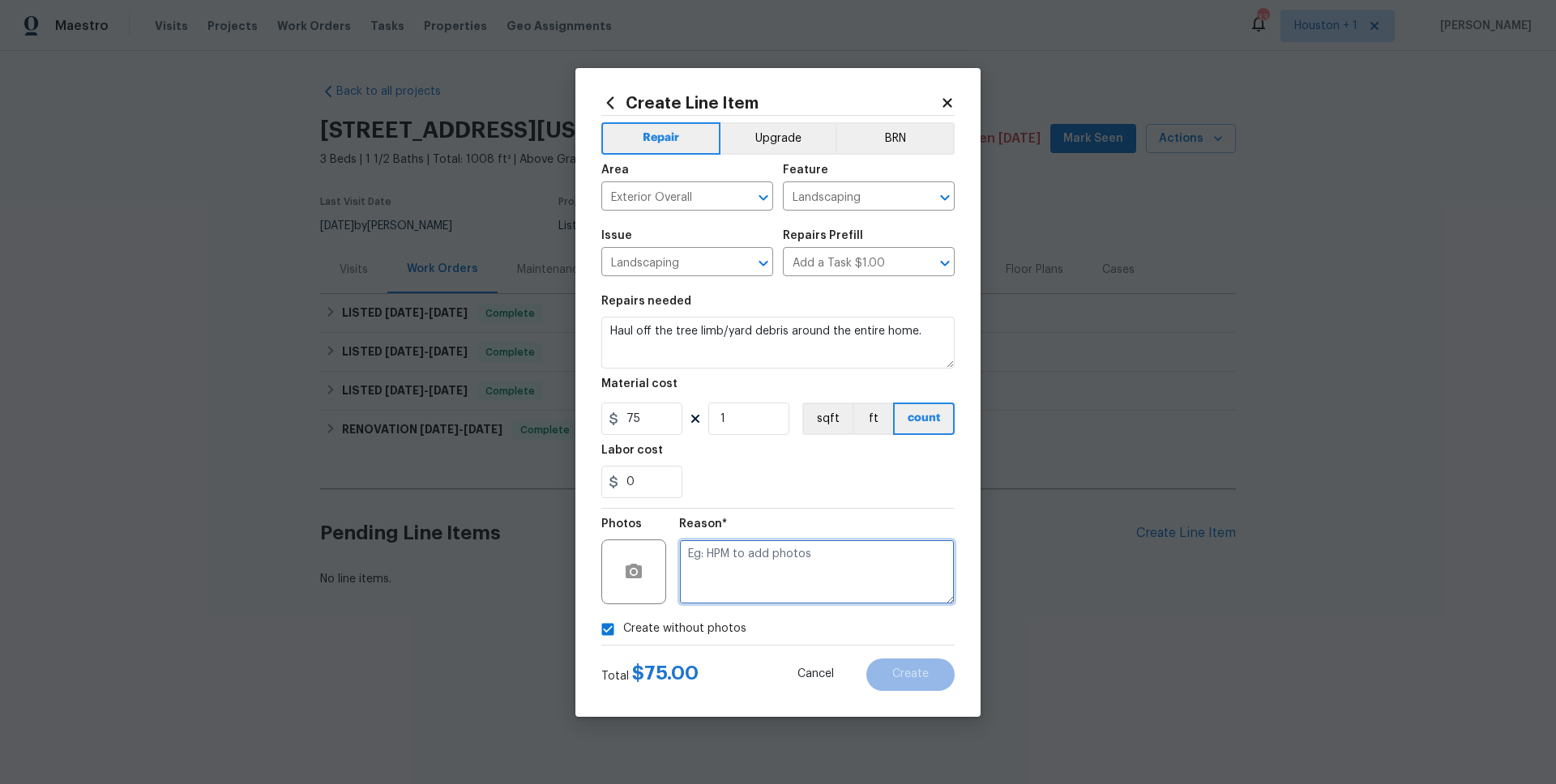
click at [734, 561] on textarea at bounding box center [817, 571] width 276 height 65
type textarea "."
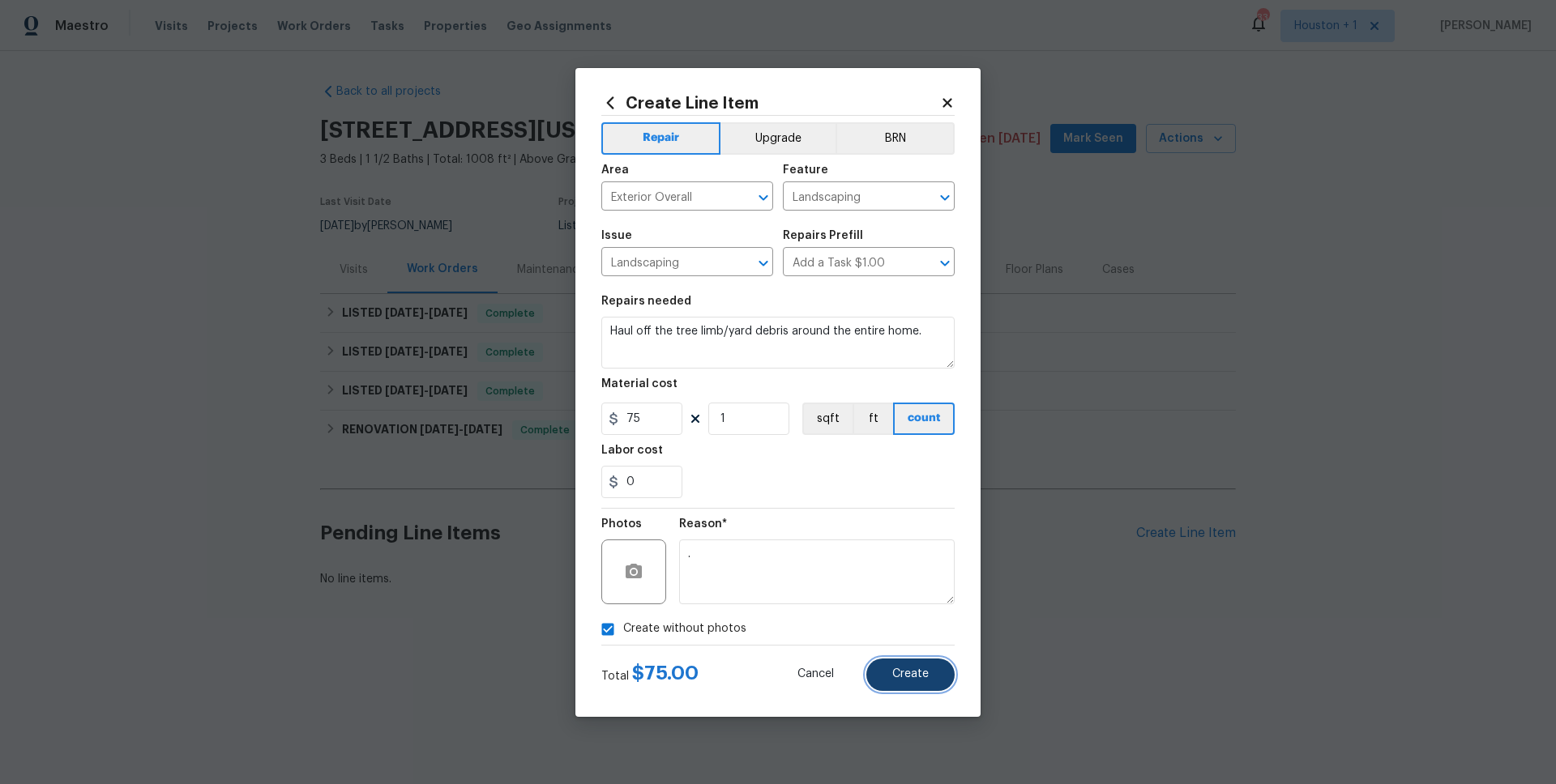
click at [920, 672] on span "Create" at bounding box center [910, 674] width 36 height 12
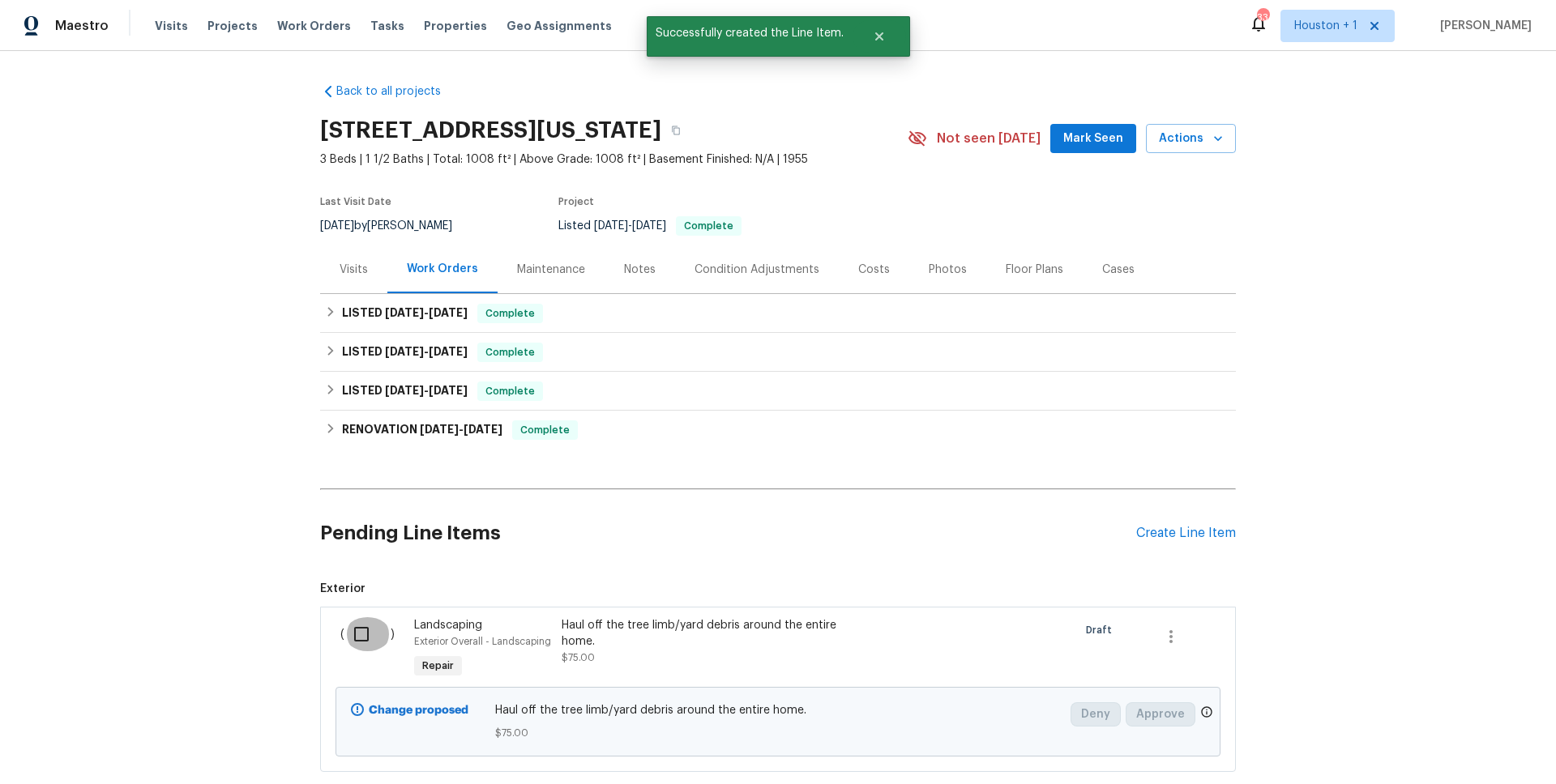
click at [356, 631] on input "checkbox" at bounding box center [367, 633] width 47 height 34
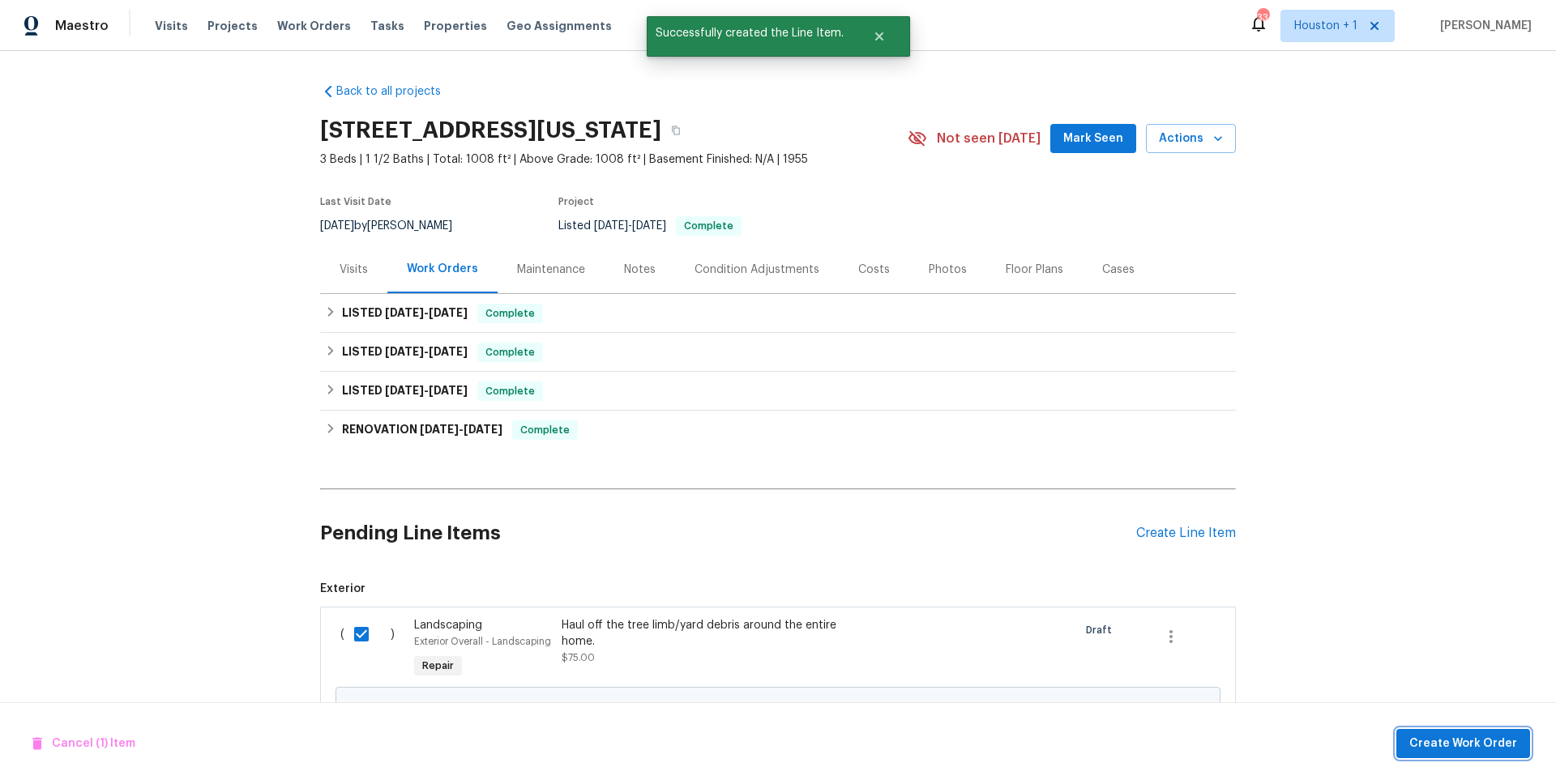
click at [1422, 749] on span "Create Work Order" at bounding box center [1462, 744] width 108 height 20
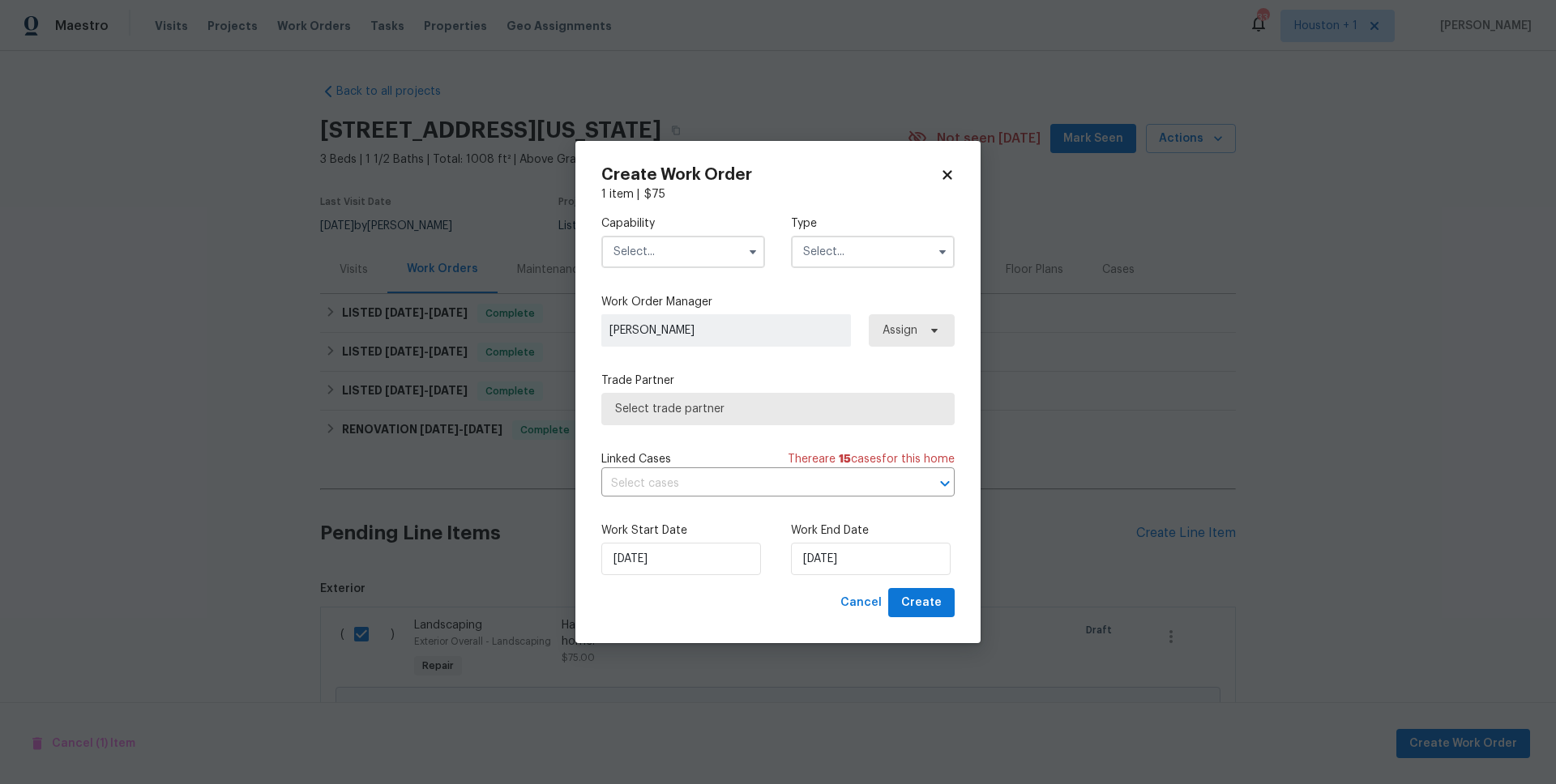
click at [698, 259] on input "text" at bounding box center [683, 252] width 164 height 33
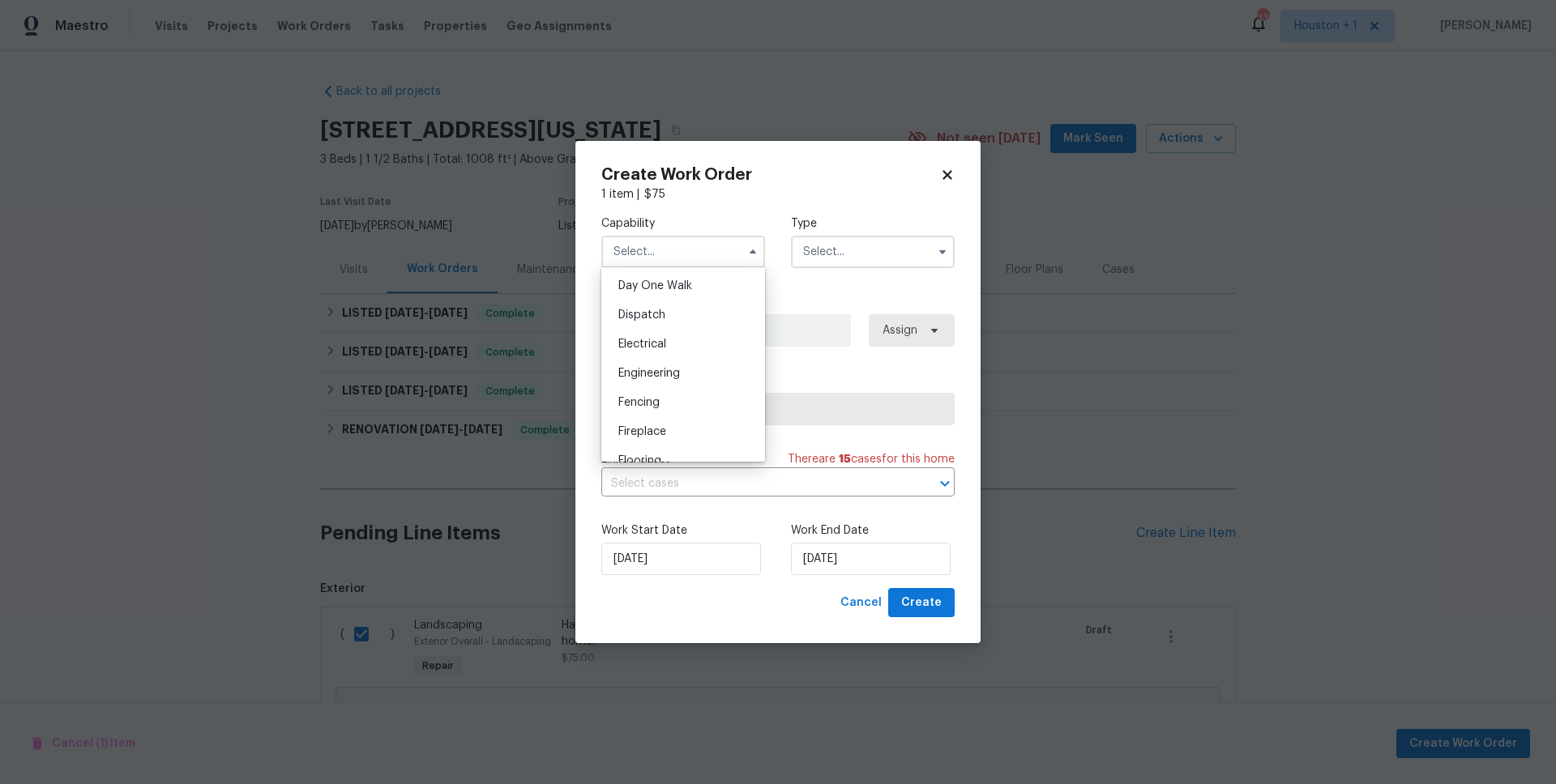
scroll to position [520, 0]
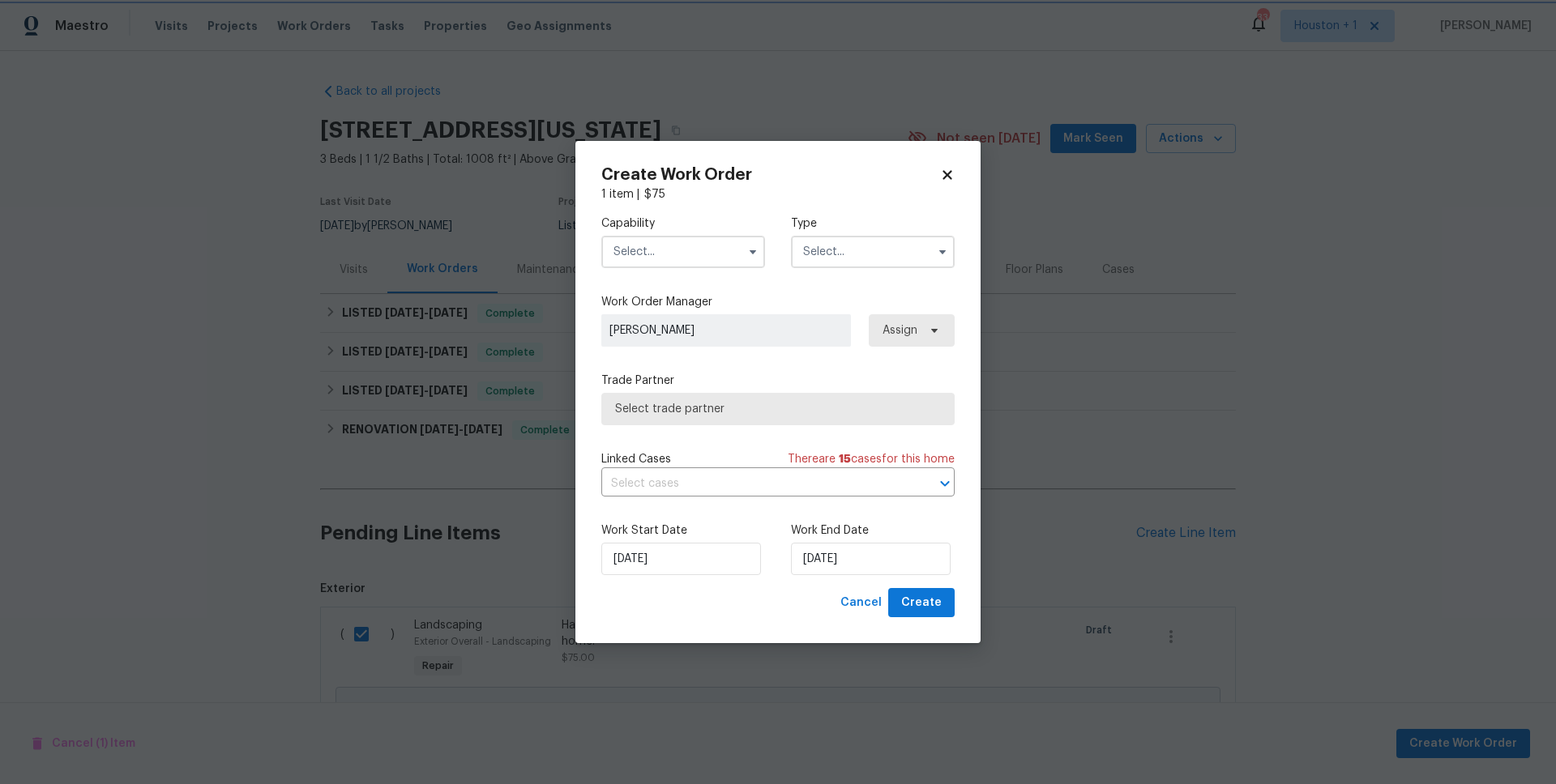
click at [953, 182] on div "Create Work Order 1 item | $ 75 Capability Agent Appliance Bathtub Resurfacing …" at bounding box center [778, 392] width 353 height 451
click at [950, 177] on icon at bounding box center [947, 174] width 9 height 9
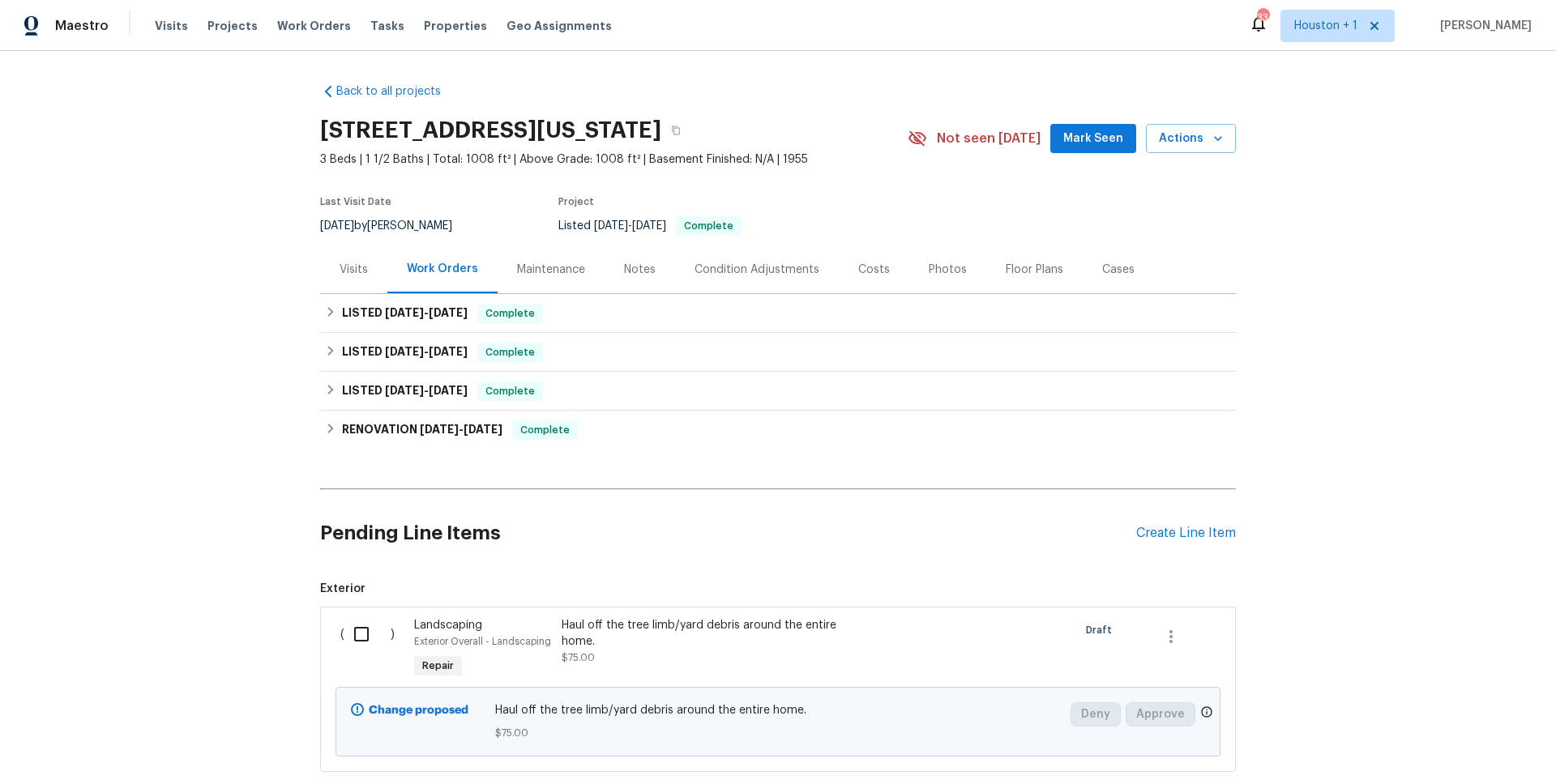
click at [357, 633] on input "checkbox" at bounding box center [367, 633] width 47 height 34
checkbox input "true"
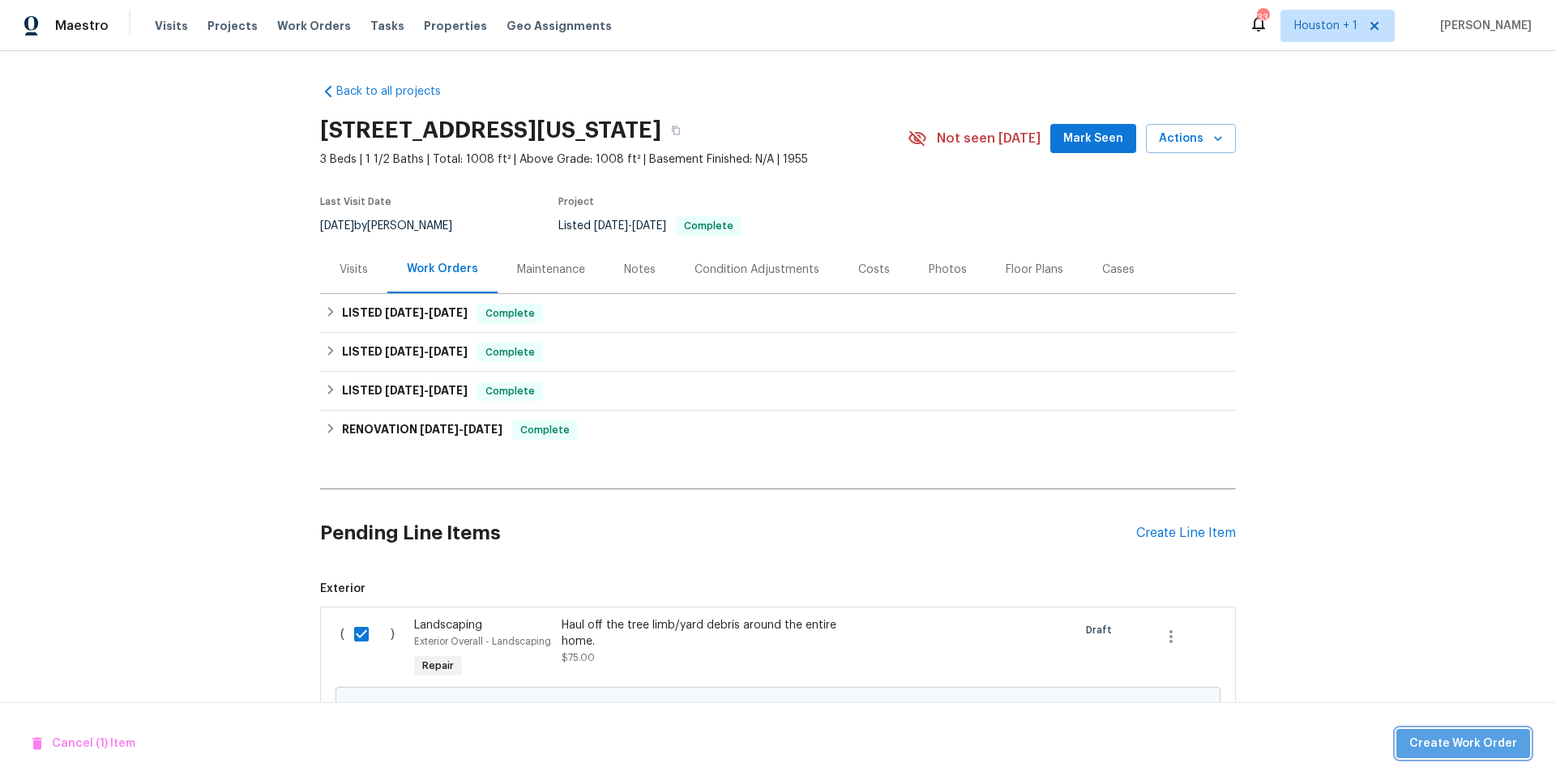
click at [1474, 748] on span "Create Work Order" at bounding box center [1462, 744] width 108 height 20
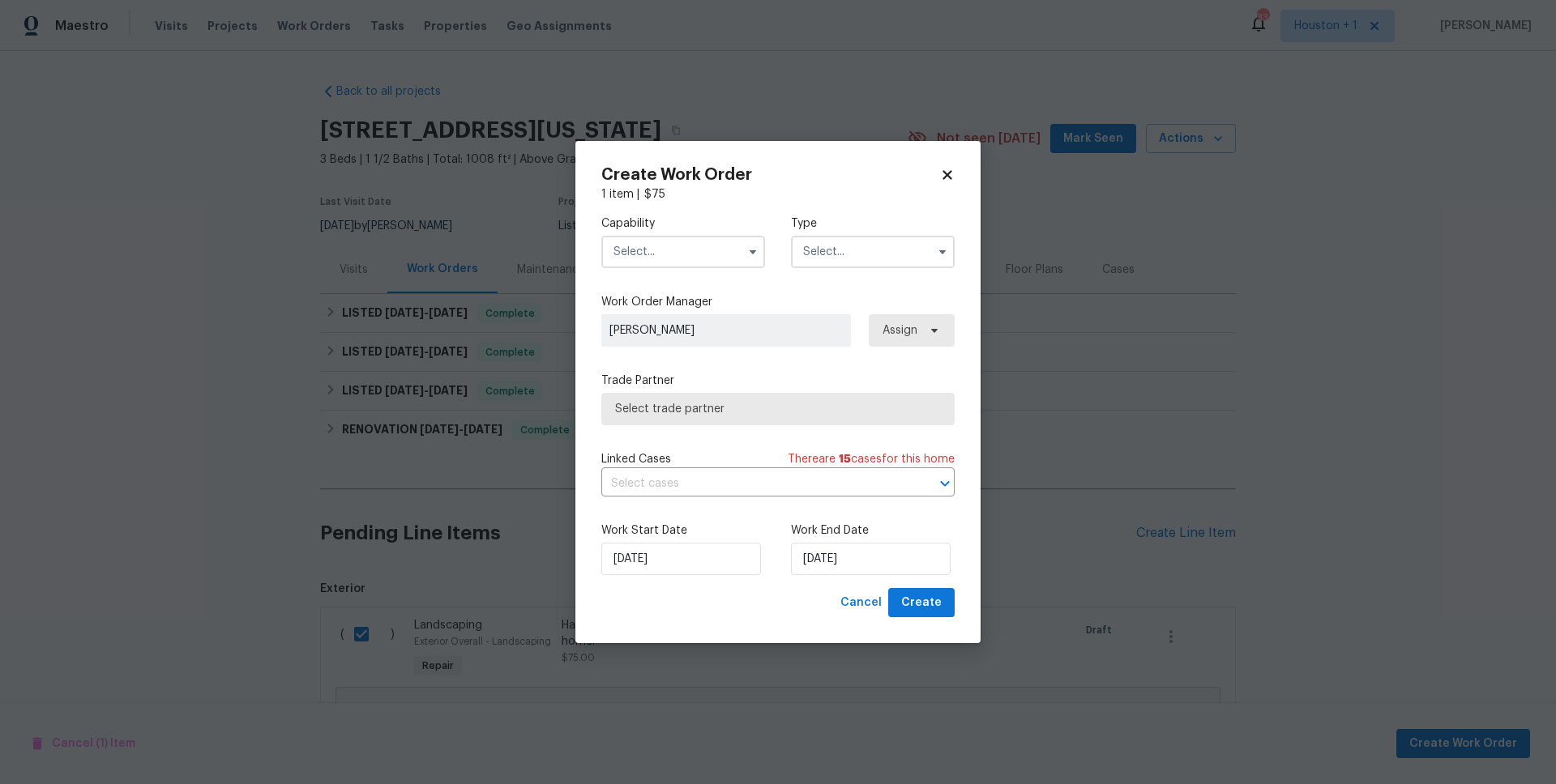
click at [666, 253] on input "text" at bounding box center [683, 252] width 164 height 33
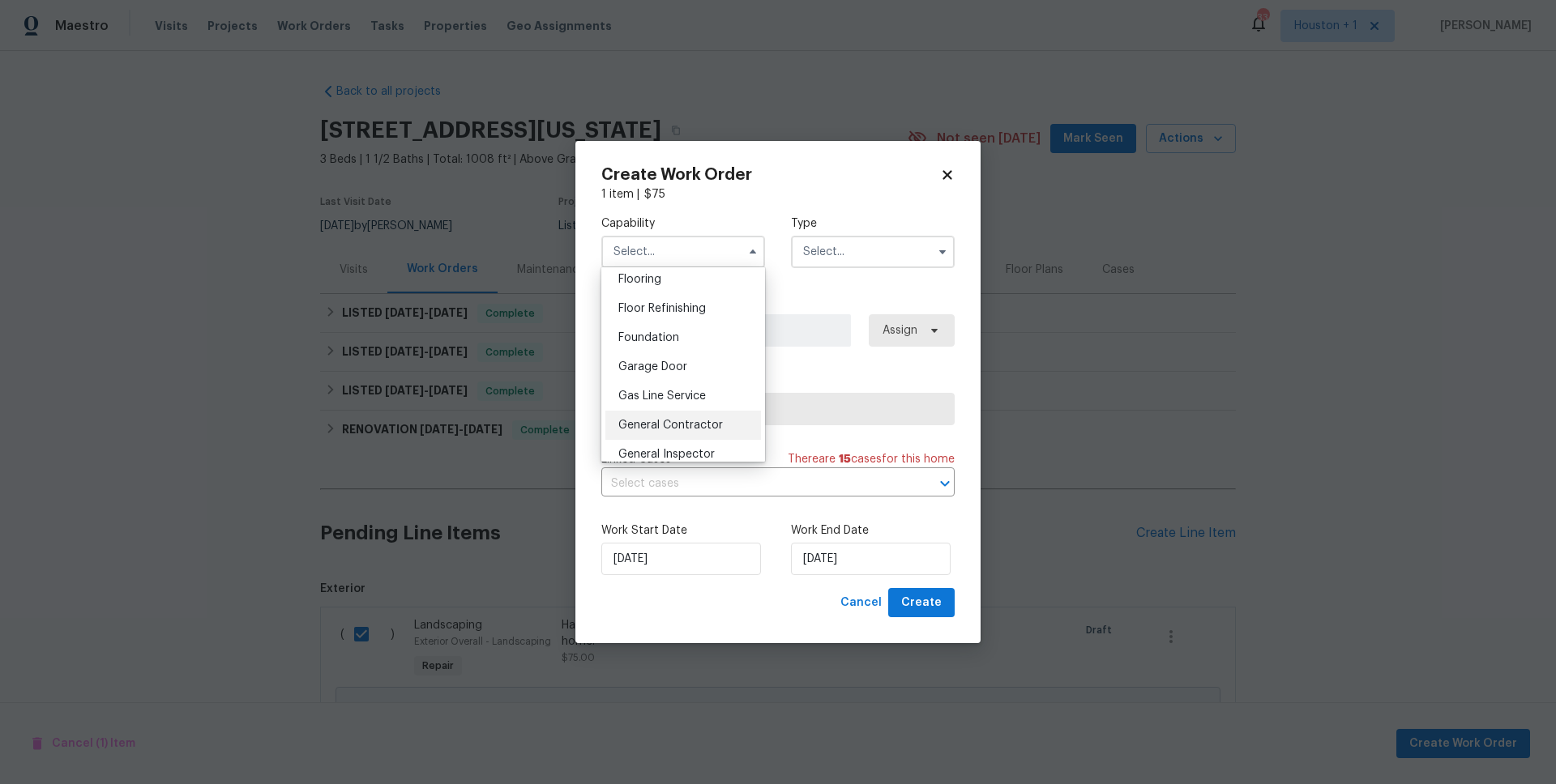
scroll to position [706, 0]
click at [683, 358] on span "General Contractor" at bounding box center [670, 352] width 104 height 11
type input "General Contractor"
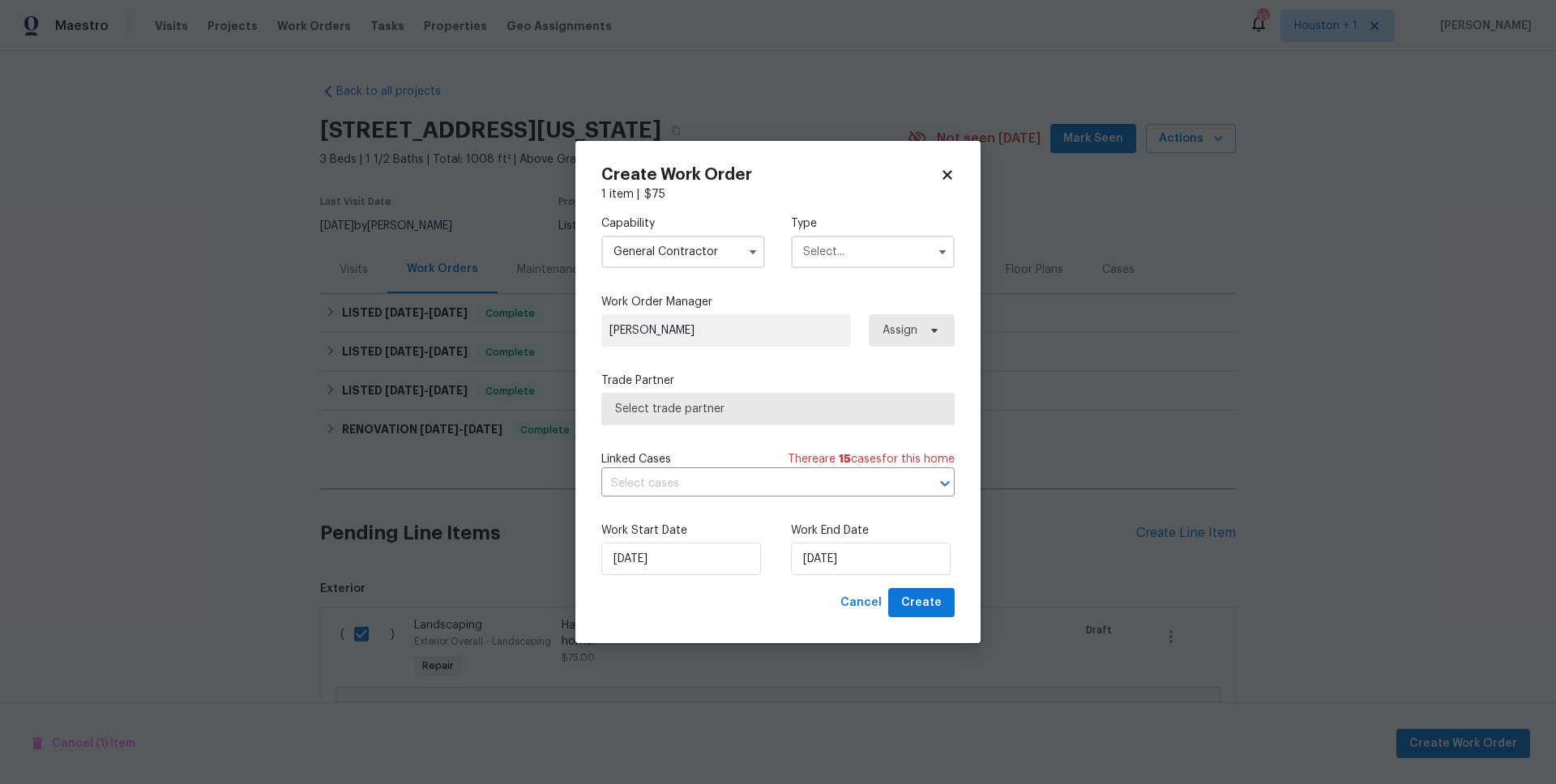
click at [848, 258] on input "text" at bounding box center [872, 252] width 164 height 33
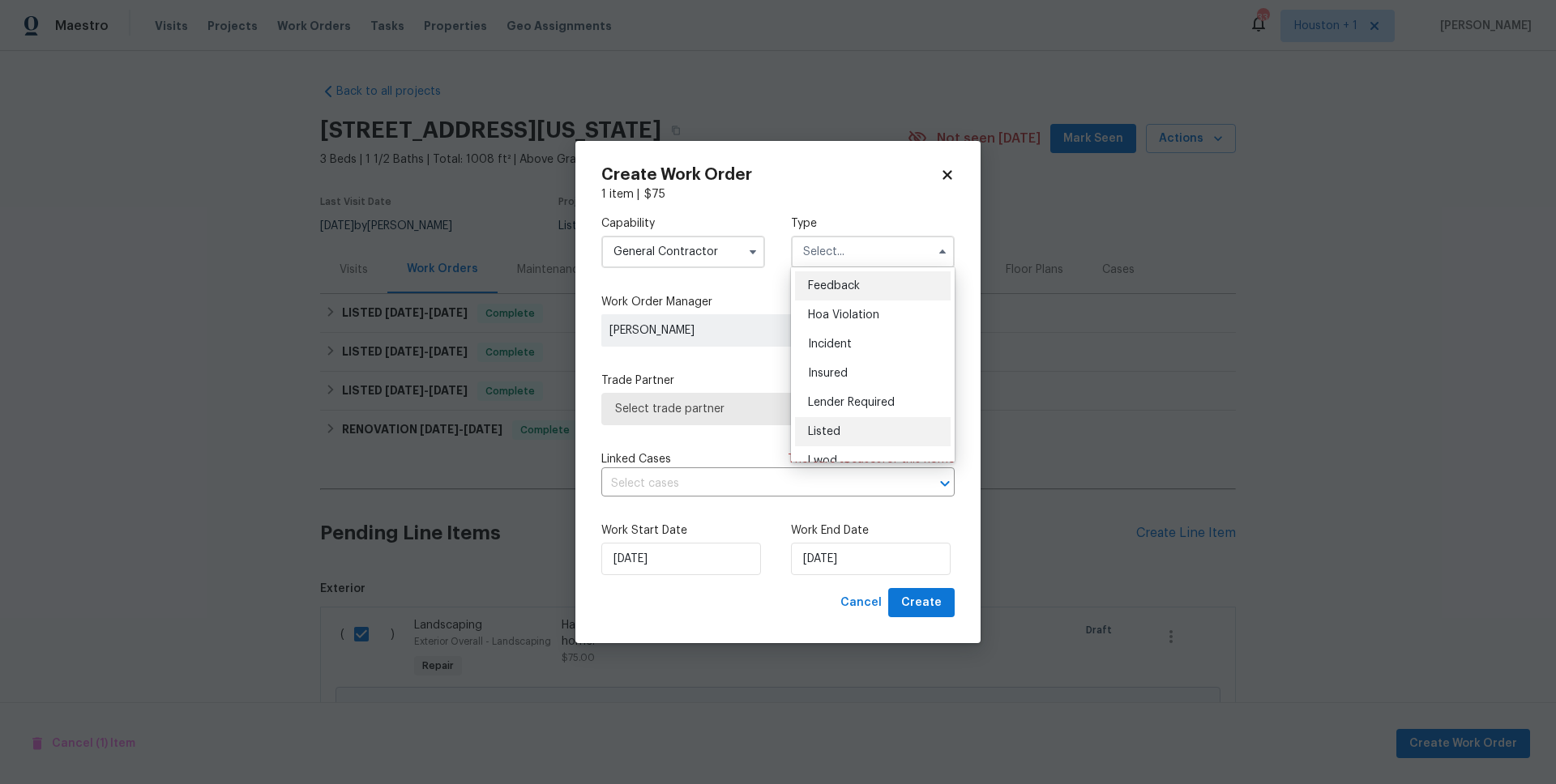
click at [845, 428] on div "Listed" at bounding box center [872, 432] width 155 height 29
type input "Listed"
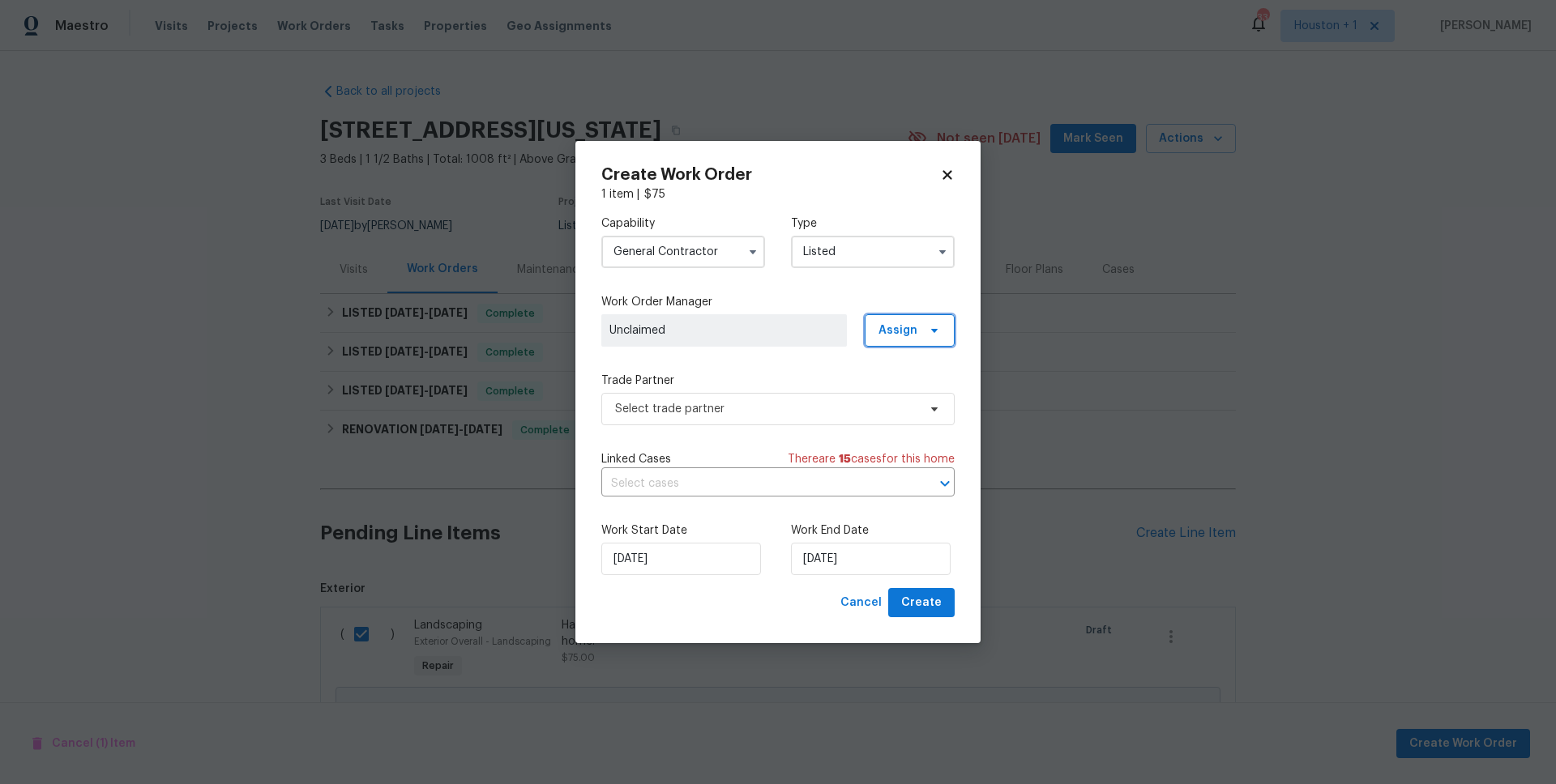
click at [938, 329] on icon at bounding box center [934, 330] width 13 height 13
click at [924, 403] on div "Assign to me" at bounding box center [912, 398] width 71 height 16
click at [832, 405] on span "Select trade partner" at bounding box center [766, 408] width 303 height 16
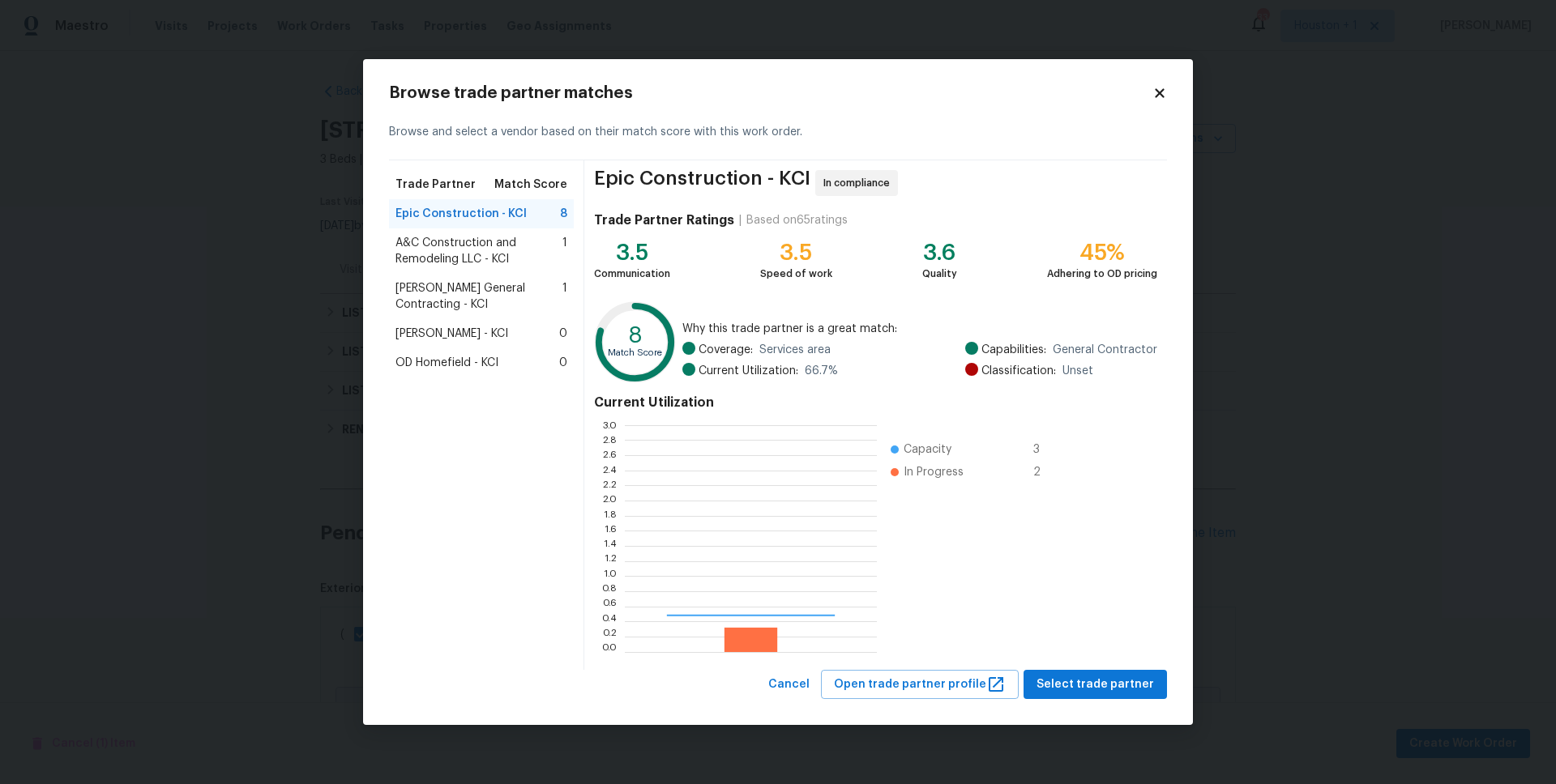
scroll to position [215, 241]
click at [519, 285] on span "Nicholson General Contracting - KCI" at bounding box center [479, 296] width 167 height 33
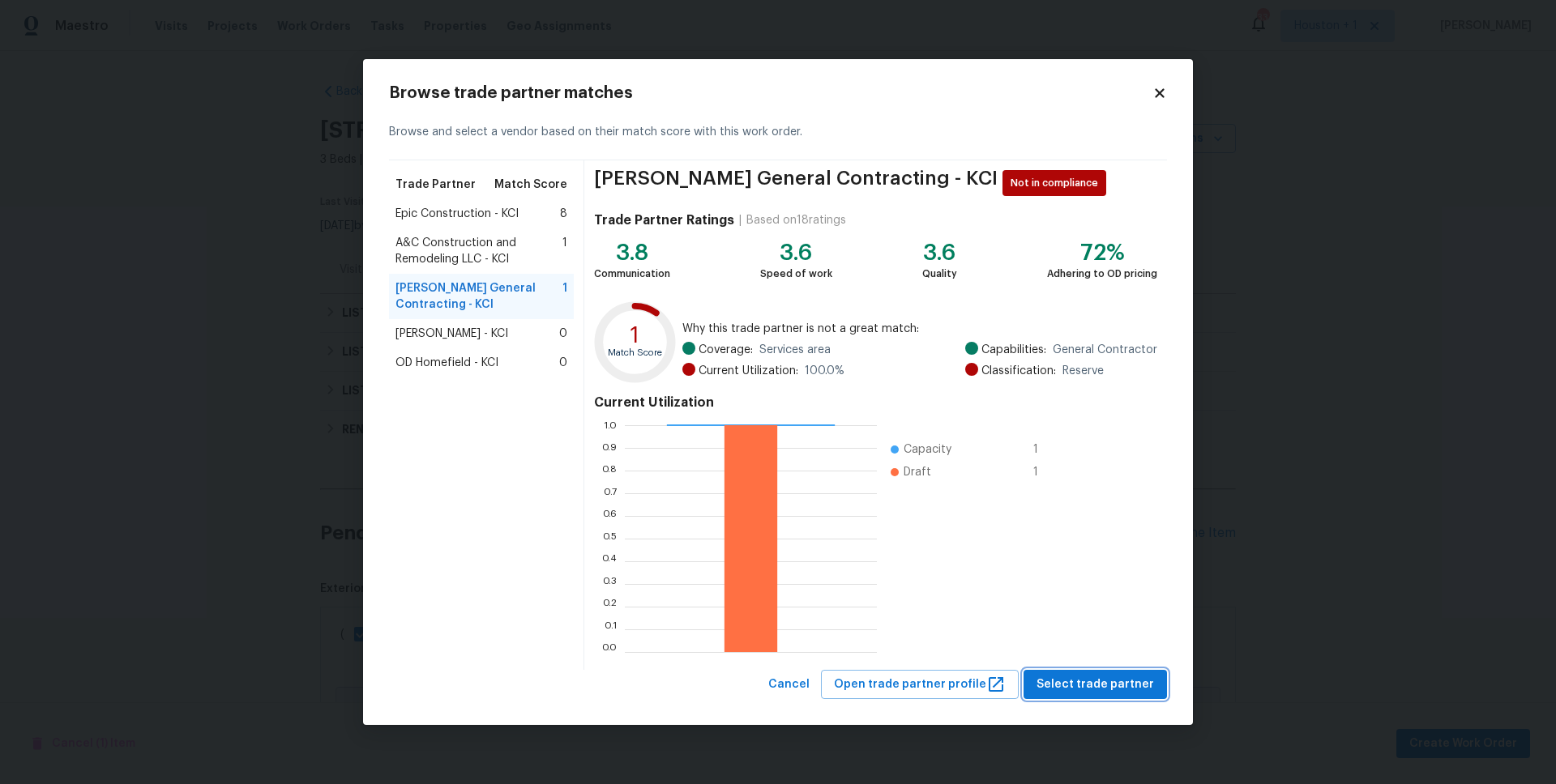
click at [1109, 681] on span "Select trade partner" at bounding box center [1095, 684] width 117 height 20
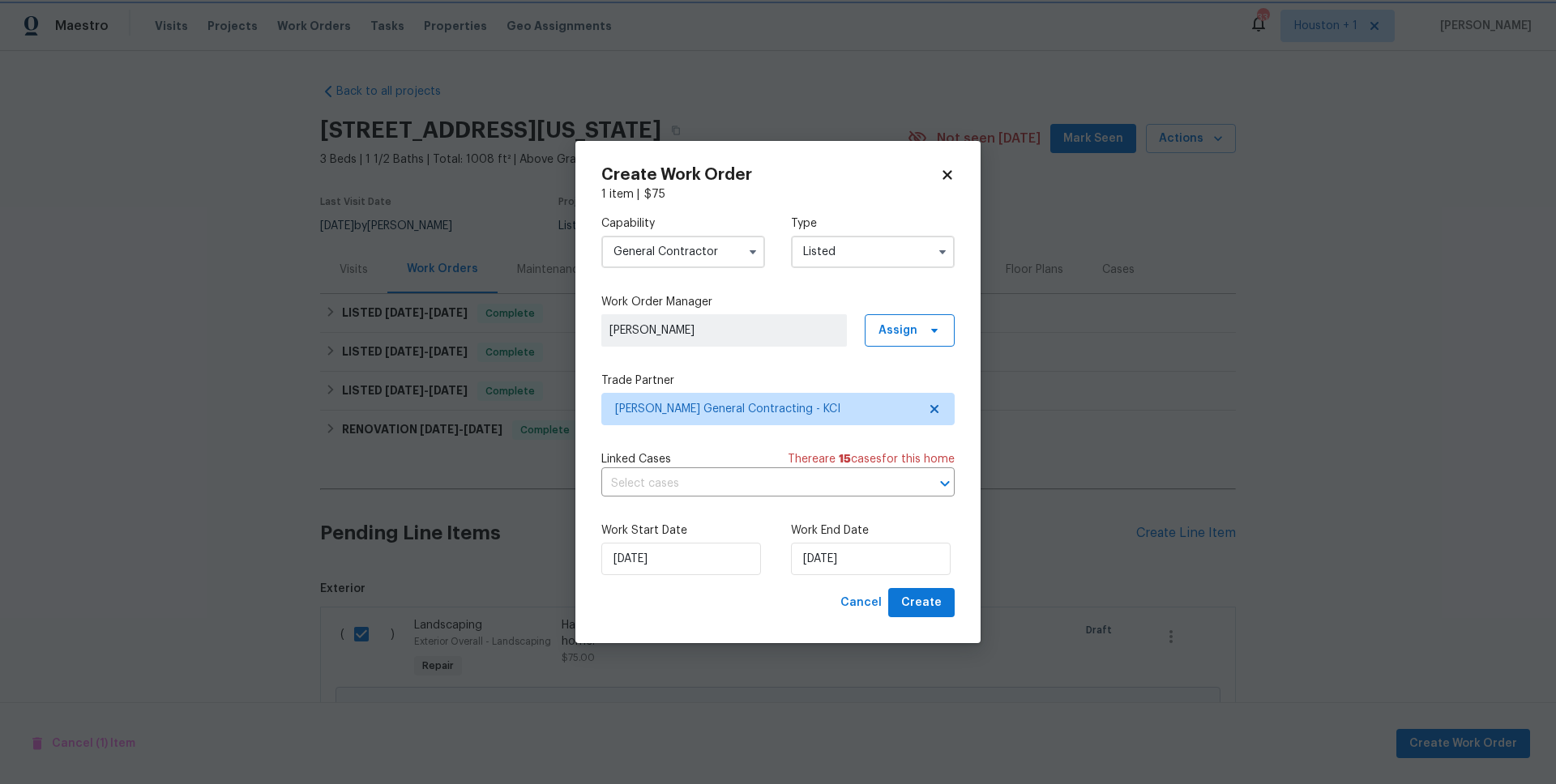
click at [1151, 539] on body "Maestro Visits Projects Work Orders Tasks Properties Geo Assignments 33 Houston…" at bounding box center [778, 392] width 1556 height 784
click at [884, 563] on input "[DATE]" at bounding box center [870, 559] width 159 height 33
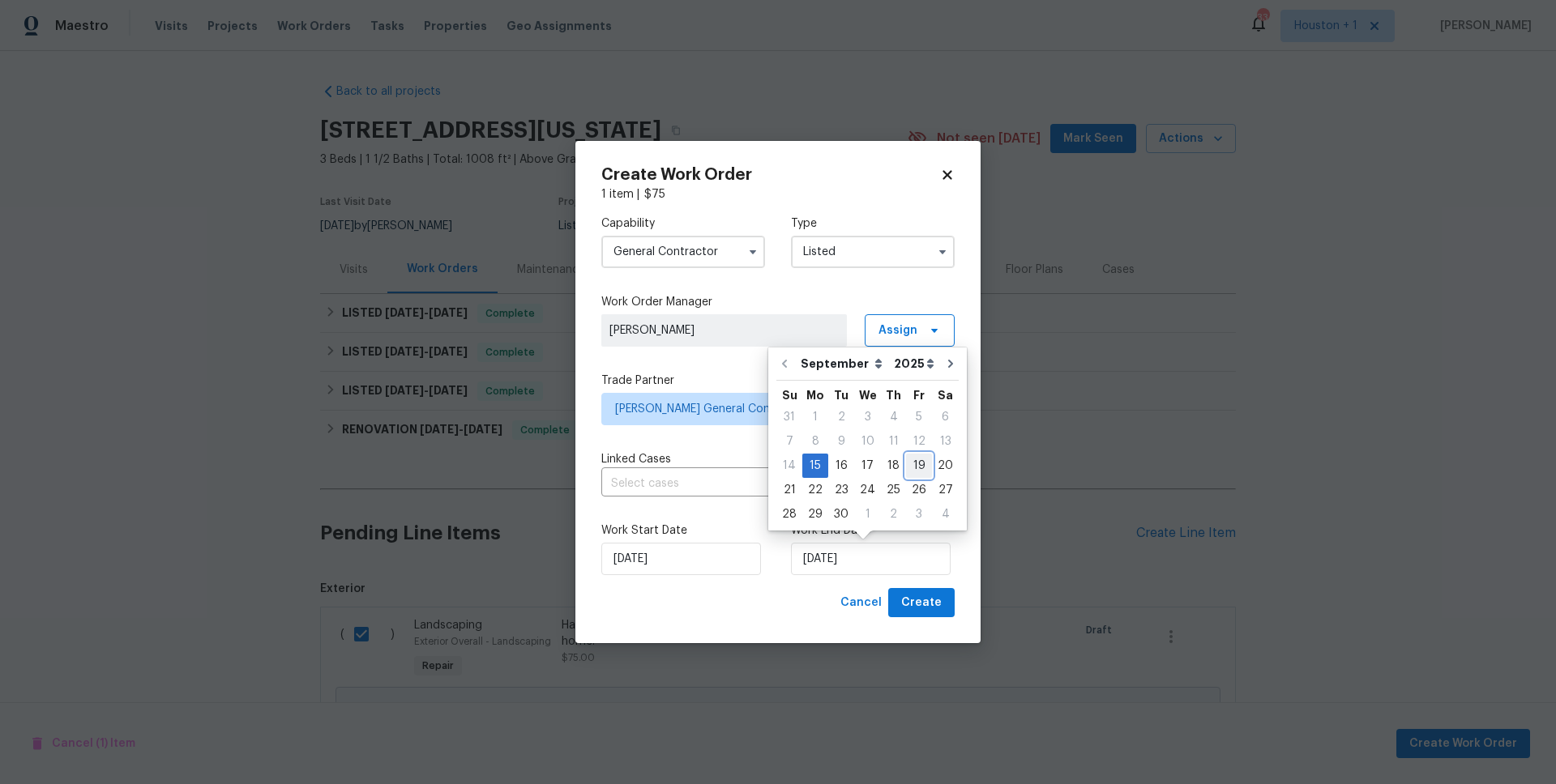
click at [916, 467] on div "19" at bounding box center [919, 465] width 26 height 22
type input "9/19/2025"
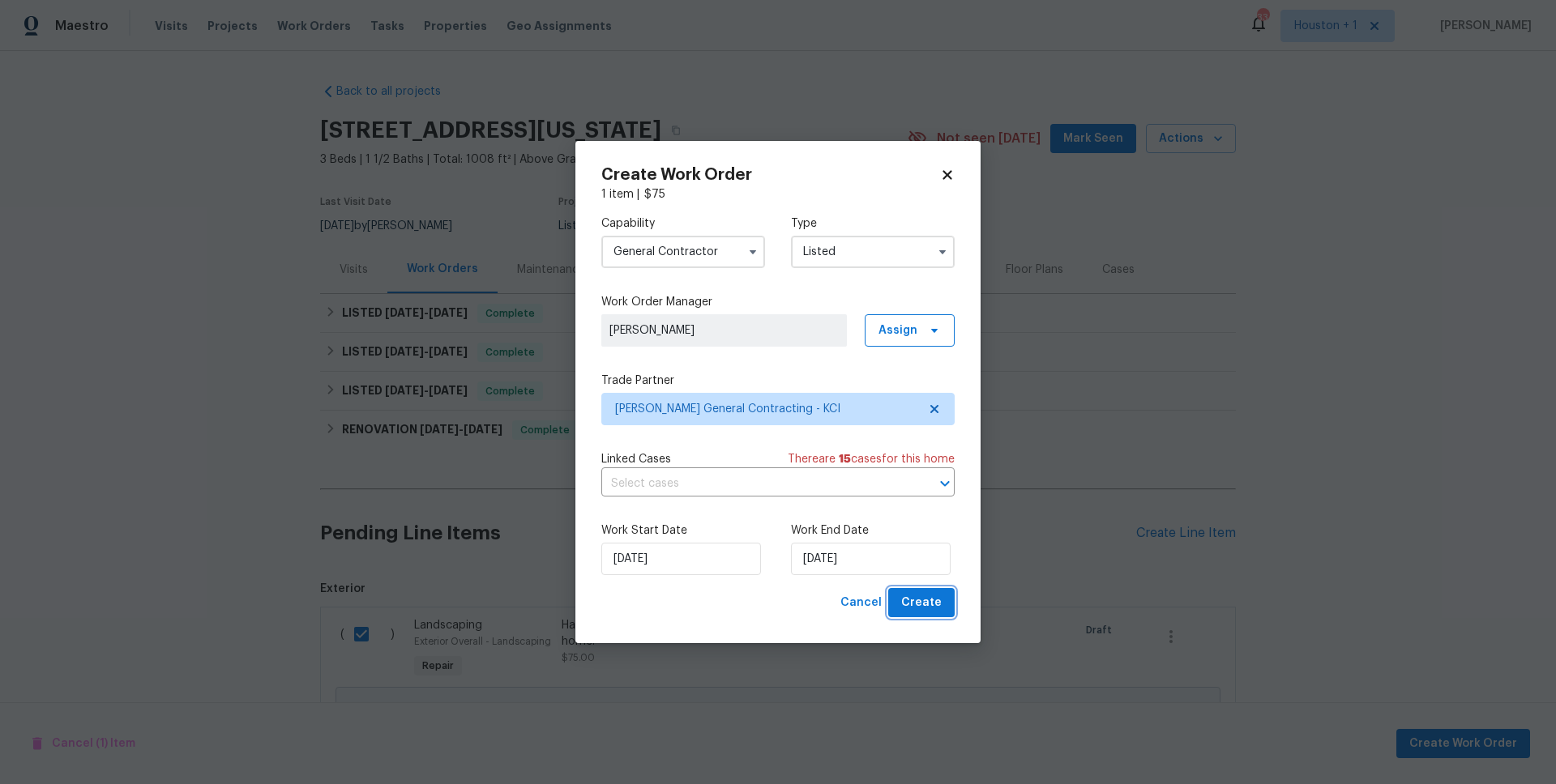
click at [939, 604] on span "Create" at bounding box center [921, 602] width 41 height 20
checkbox input "false"
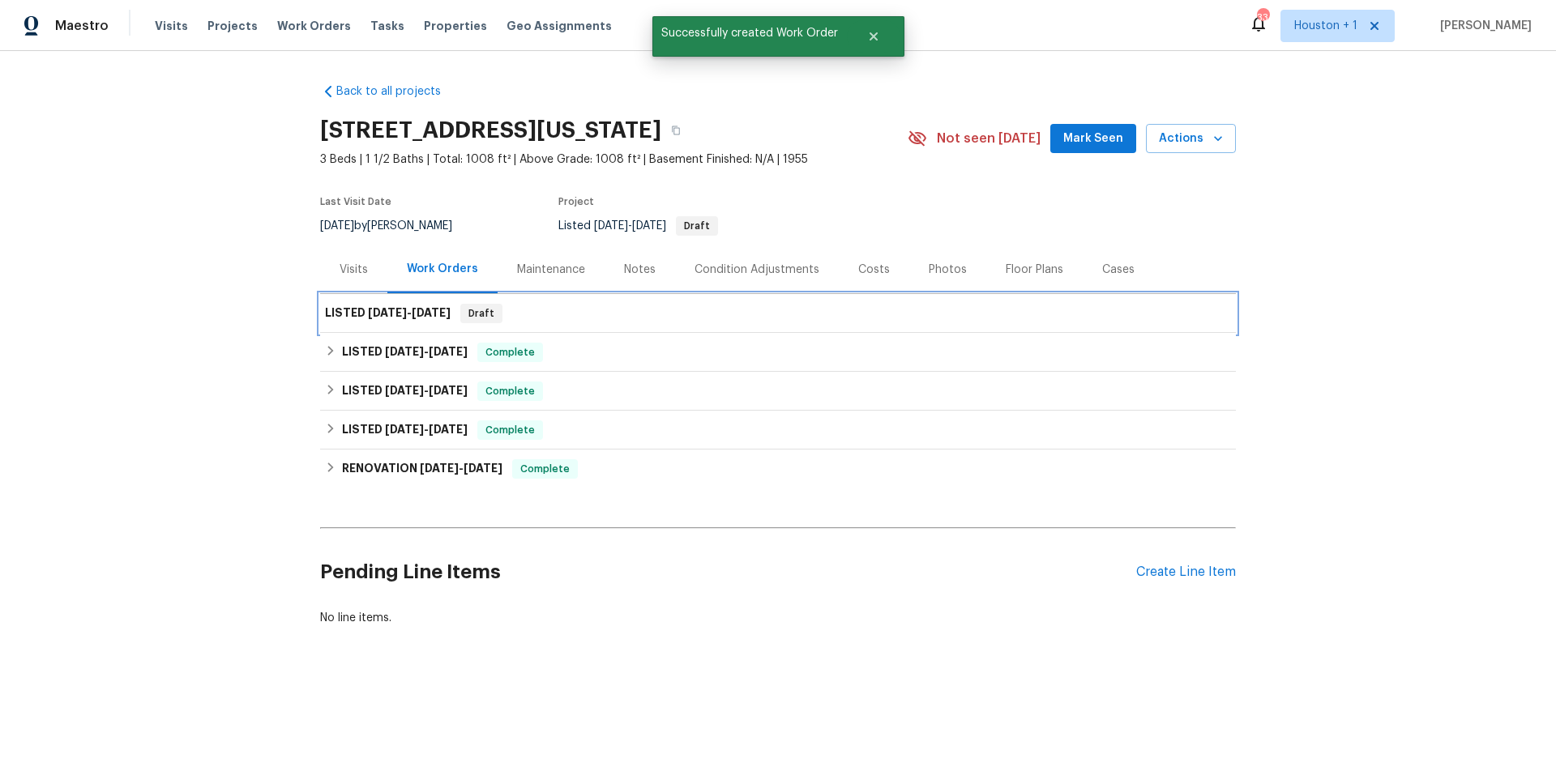
click at [426, 313] on span "9/19/25" at bounding box center [430, 312] width 39 height 11
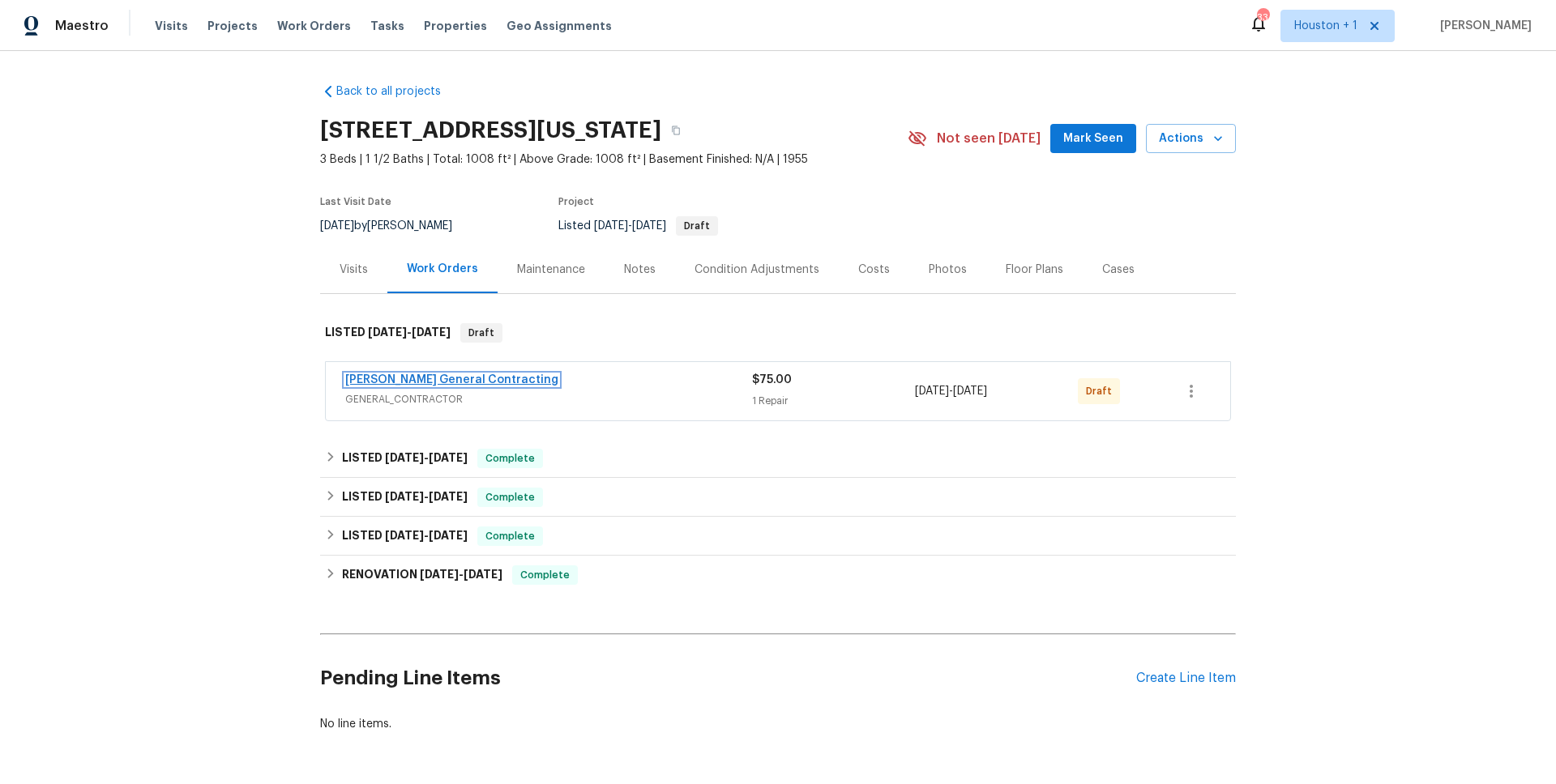
click at [468, 378] on link "[PERSON_NAME] General Contracting" at bounding box center [451, 379] width 213 height 11
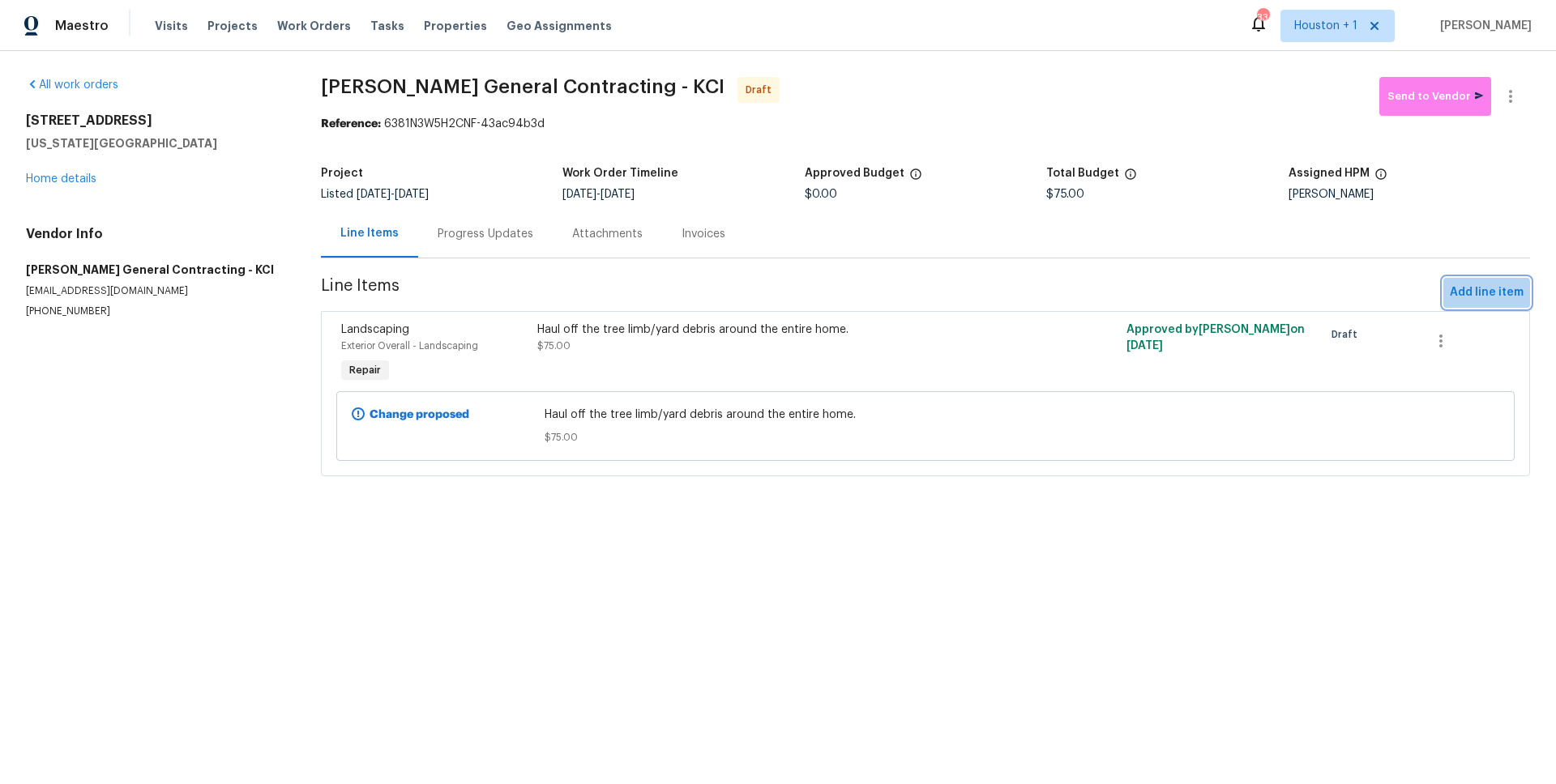
click at [1466, 298] on span "Add line item" at bounding box center [1486, 292] width 74 height 20
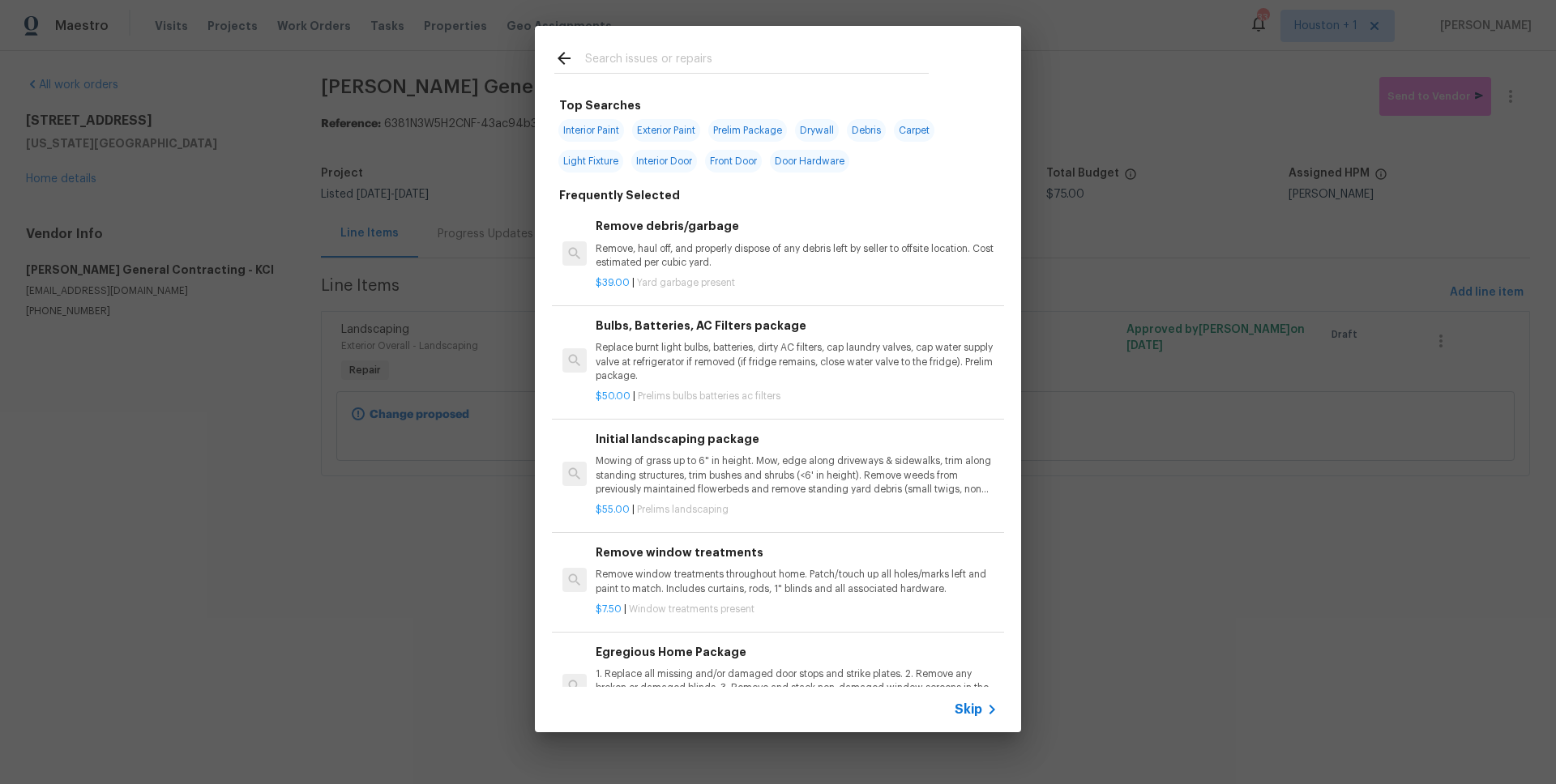
click at [639, 68] on input "text" at bounding box center [757, 60] width 343 height 24
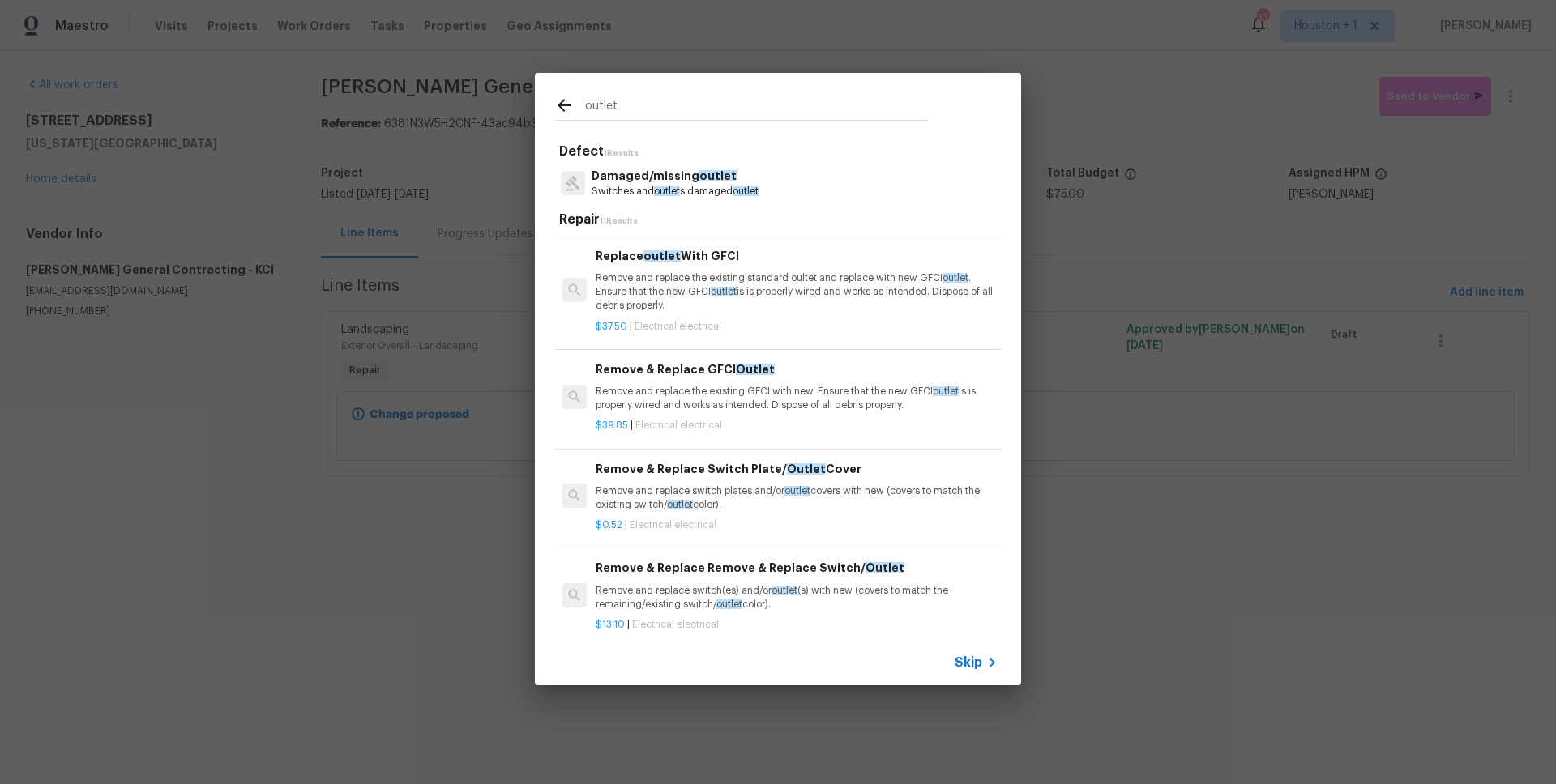
scroll to position [202, 0]
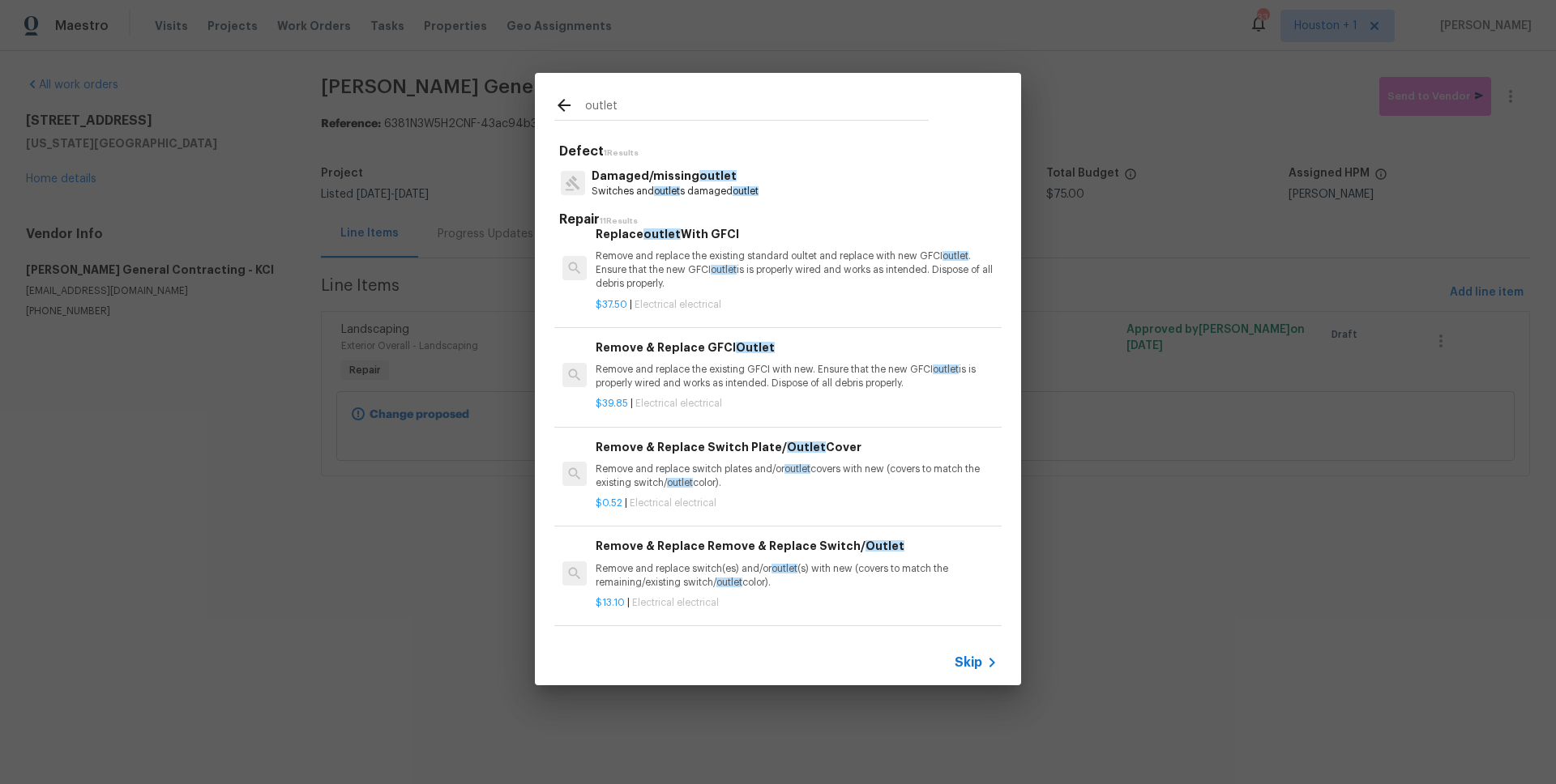
type input "outlet"
click at [749, 477] on p "Remove and replace switch plates and/or outlet covers with new (covers to match…" at bounding box center [797, 476] width 402 height 28
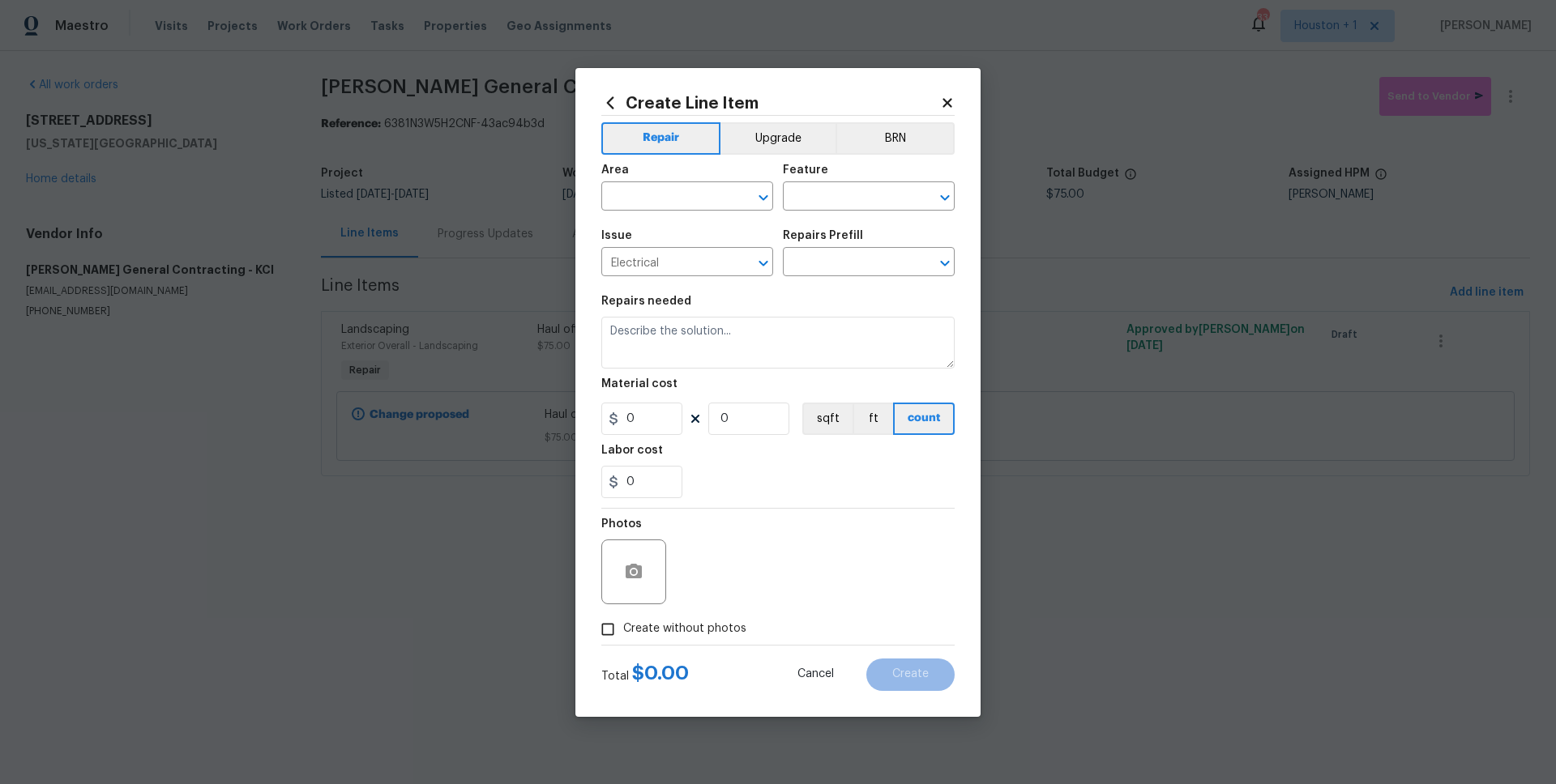
type input "Remove & Replace Switch Plate/Outlet Cover $0.52"
type textarea "Remove and replace switch plates and/or outlet covers with new (covers to match…"
type input "0.52"
type input "1"
click at [655, 422] on input "0.52" at bounding box center [641, 419] width 81 height 33
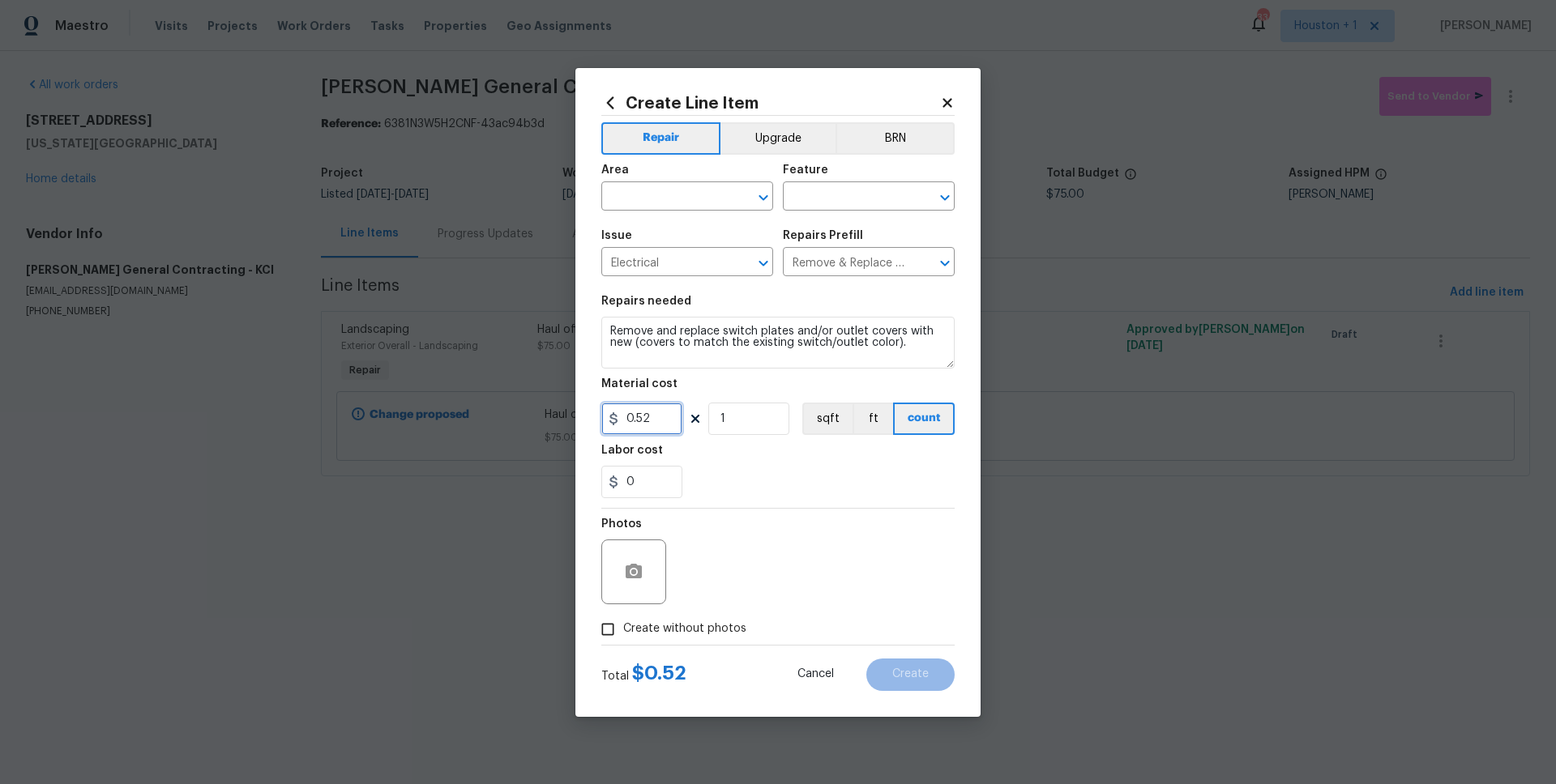
click at [655, 422] on input "0.52" at bounding box center [641, 419] width 81 height 33
type input "10"
click at [926, 345] on textarea "Remove and replace switch plates and/or outlet covers with new (covers to match…" at bounding box center [778, 342] width 353 height 52
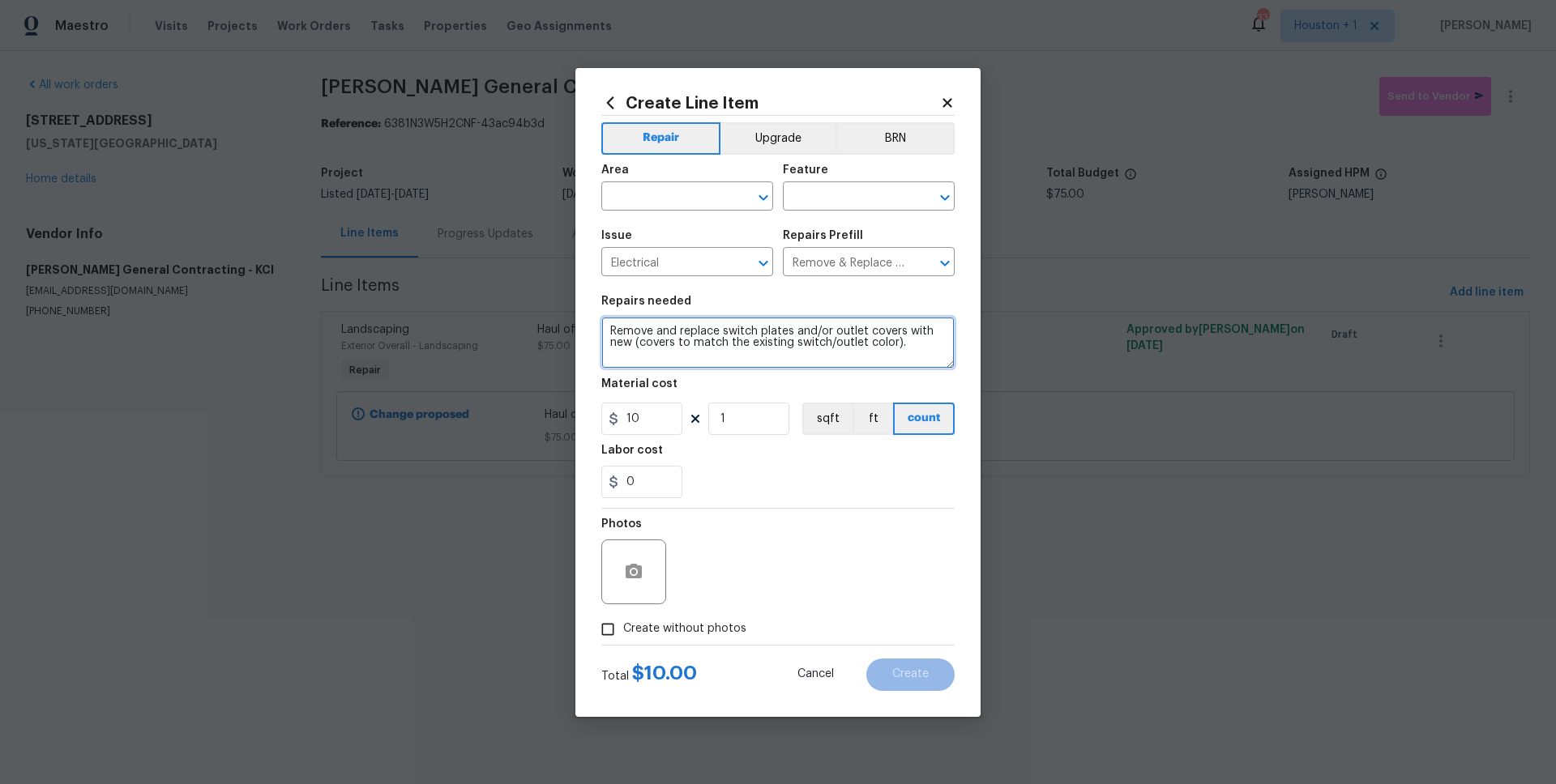
click at [926, 345] on textarea "Remove and replace switch plates and/or outlet covers with new (covers to match…" at bounding box center [778, 342] width 353 height 52
type textarea "Install outlet/switch covers where missing inside the home and basement."
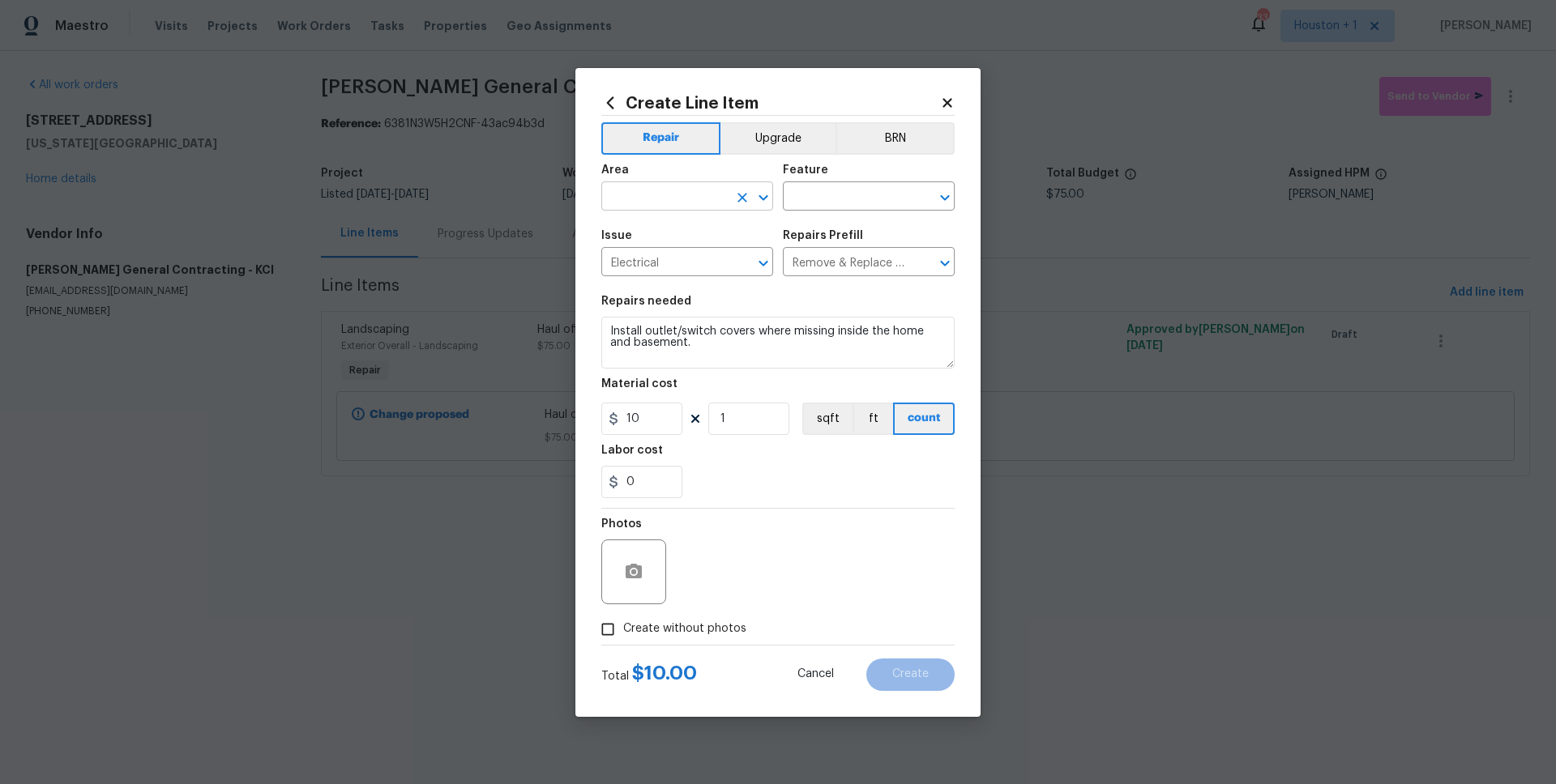
click at [636, 194] on input "text" at bounding box center [664, 197] width 127 height 25
click at [647, 264] on li "Interior Overall" at bounding box center [686, 260] width 172 height 27
type input "Interior Overall"
click at [865, 195] on input "text" at bounding box center [846, 197] width 127 height 25
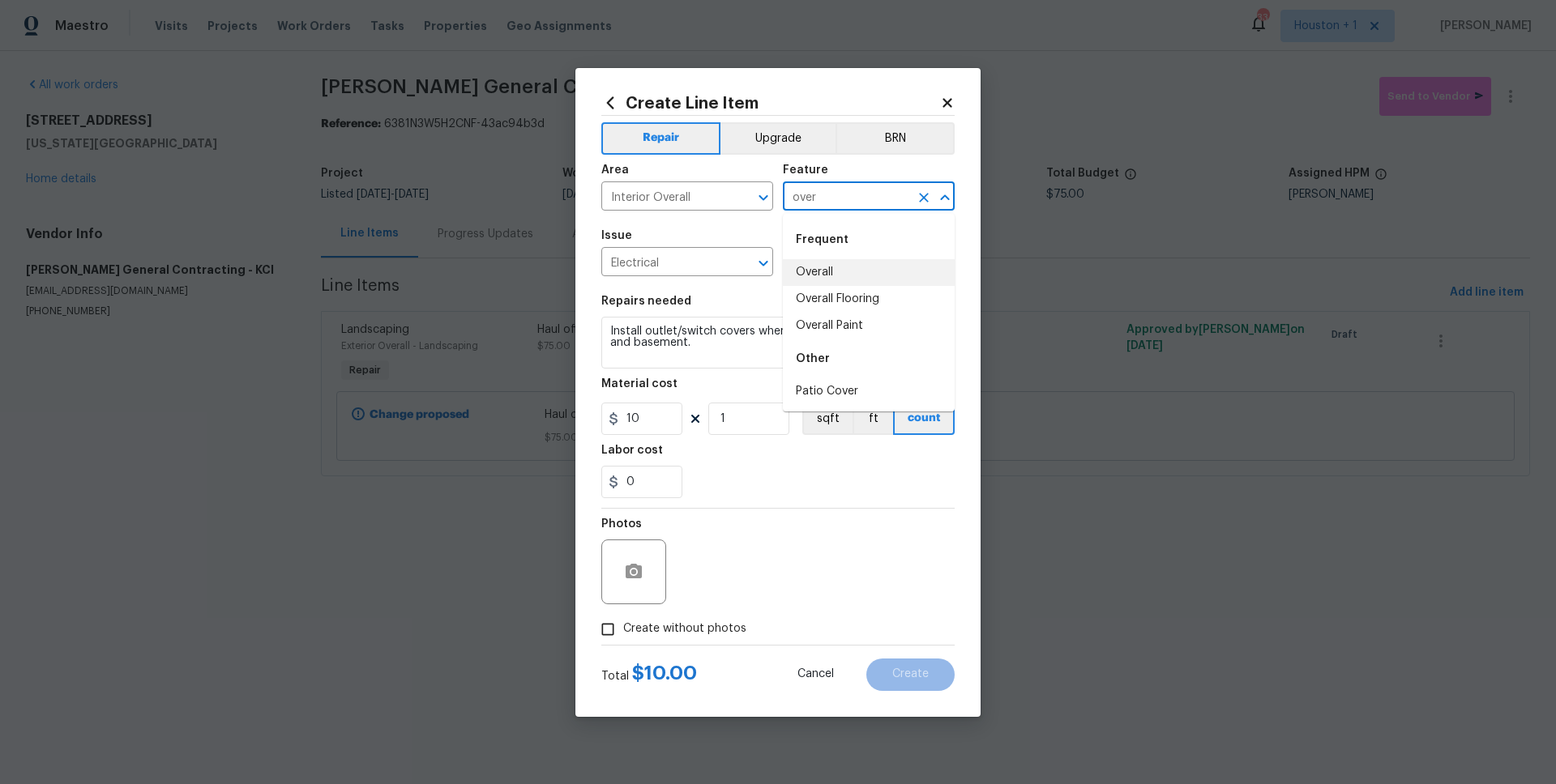
click at [864, 275] on li "Overall" at bounding box center [868, 272] width 172 height 27
type input "Overall"
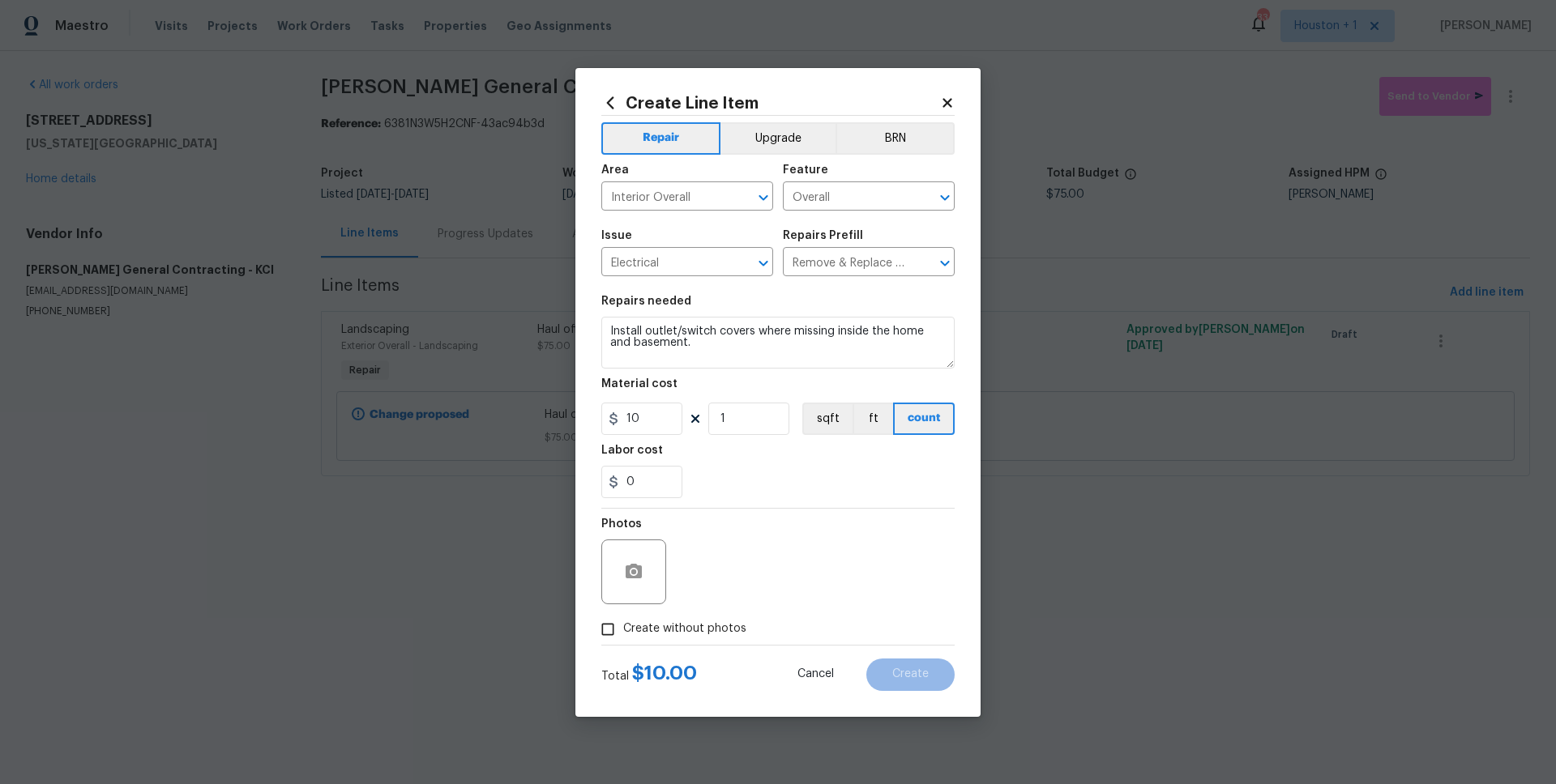
click at [692, 631] on span "Create without photos" at bounding box center [684, 629] width 123 height 17
click at [623, 631] on input "Create without photos" at bounding box center [608, 629] width 31 height 31
checkbox input "true"
click at [724, 600] on textarea at bounding box center [817, 571] width 276 height 65
type textarea "."
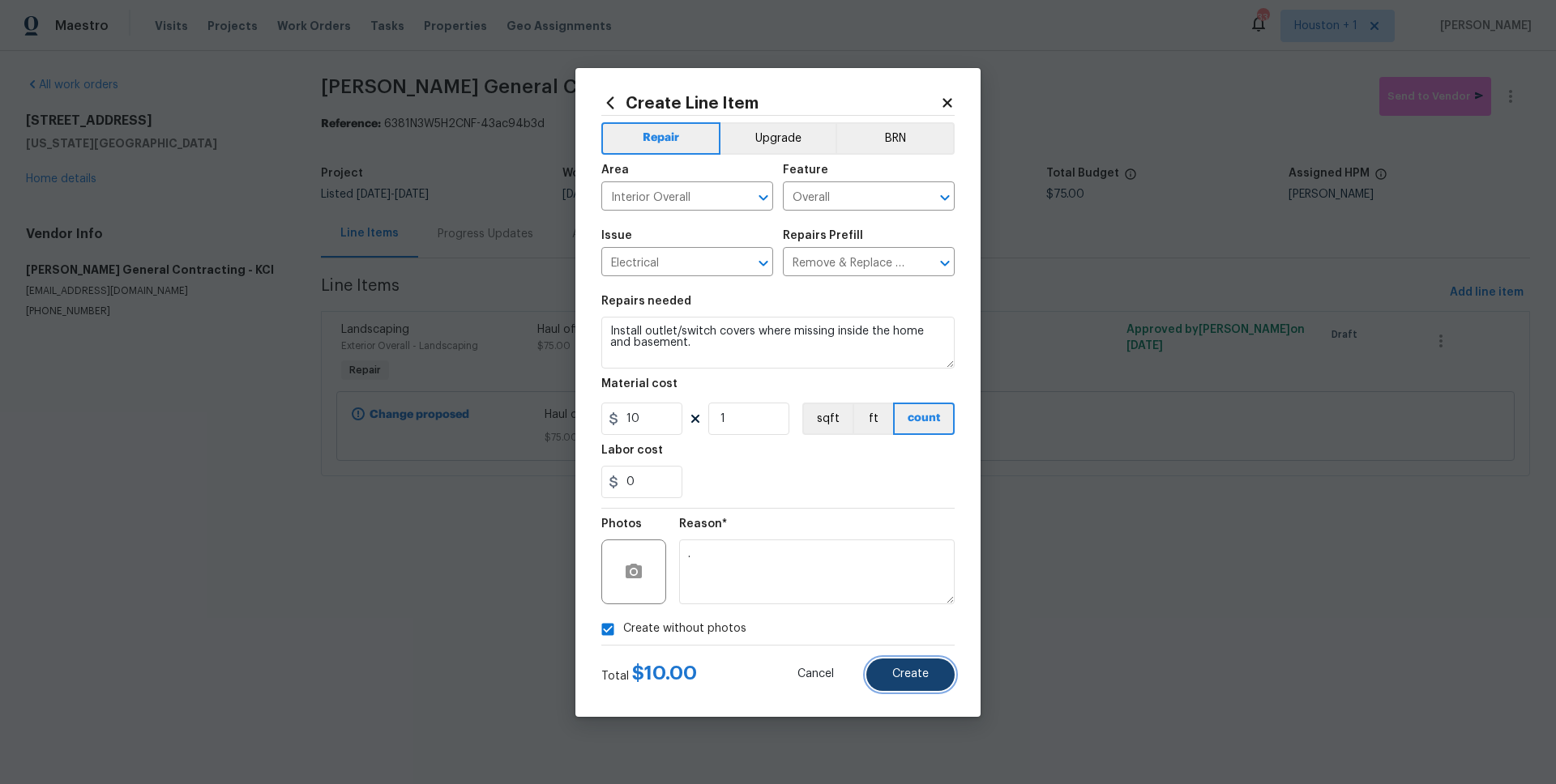
click at [934, 680] on button "Create" at bounding box center [910, 675] width 88 height 33
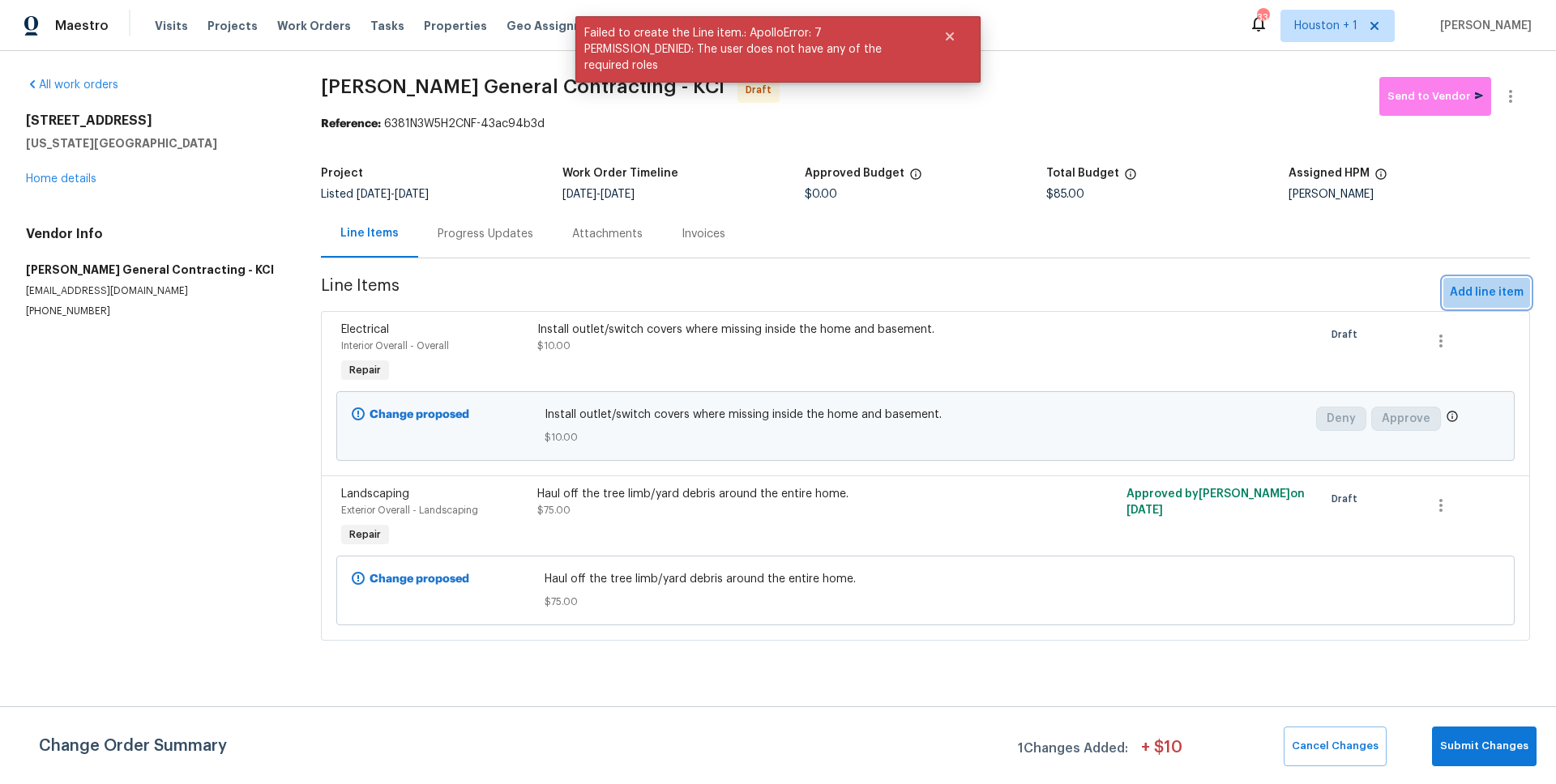
click at [1473, 299] on span "Add line item" at bounding box center [1486, 292] width 74 height 20
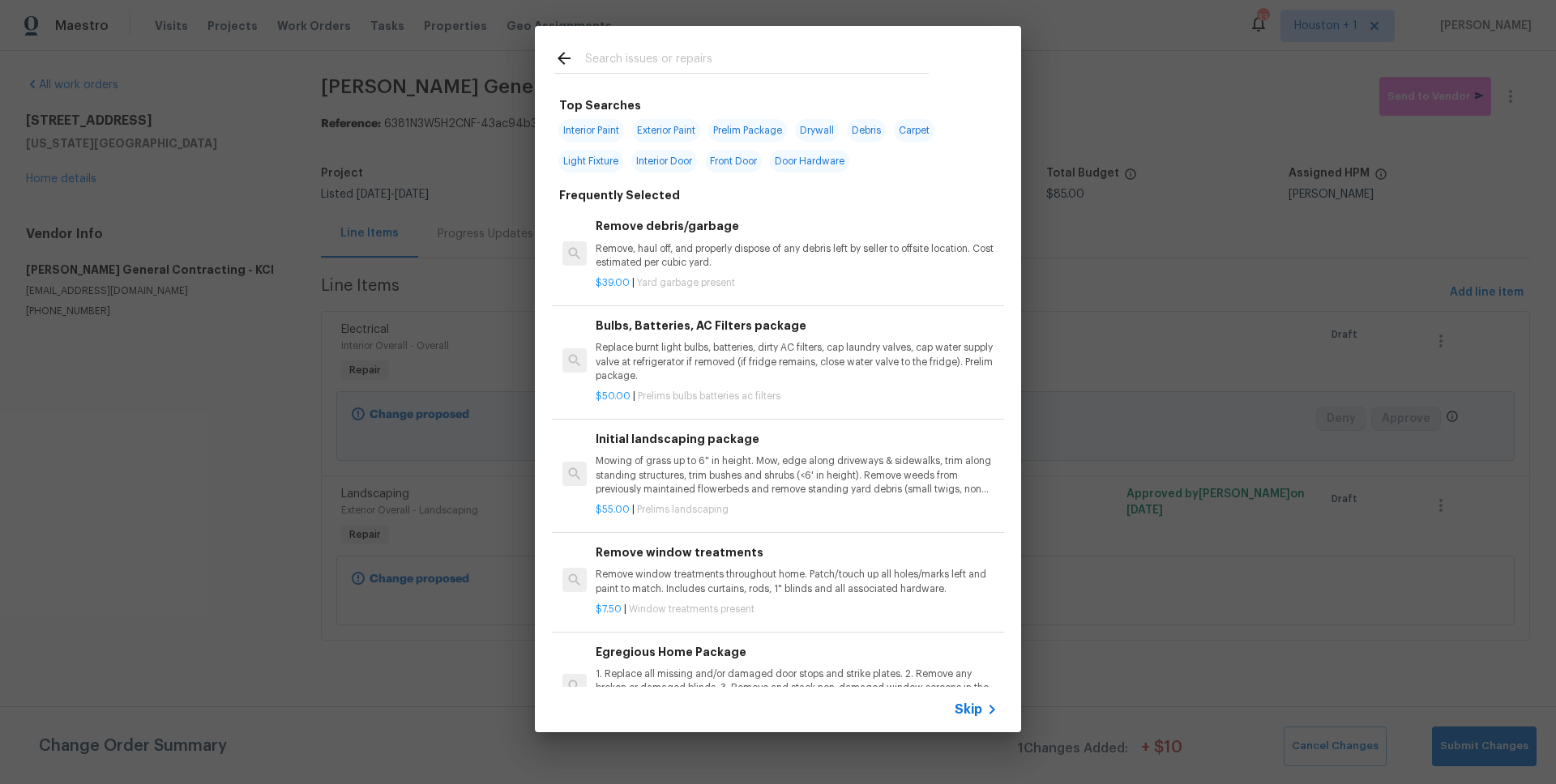
click at [645, 62] on input "text" at bounding box center [757, 60] width 343 height 24
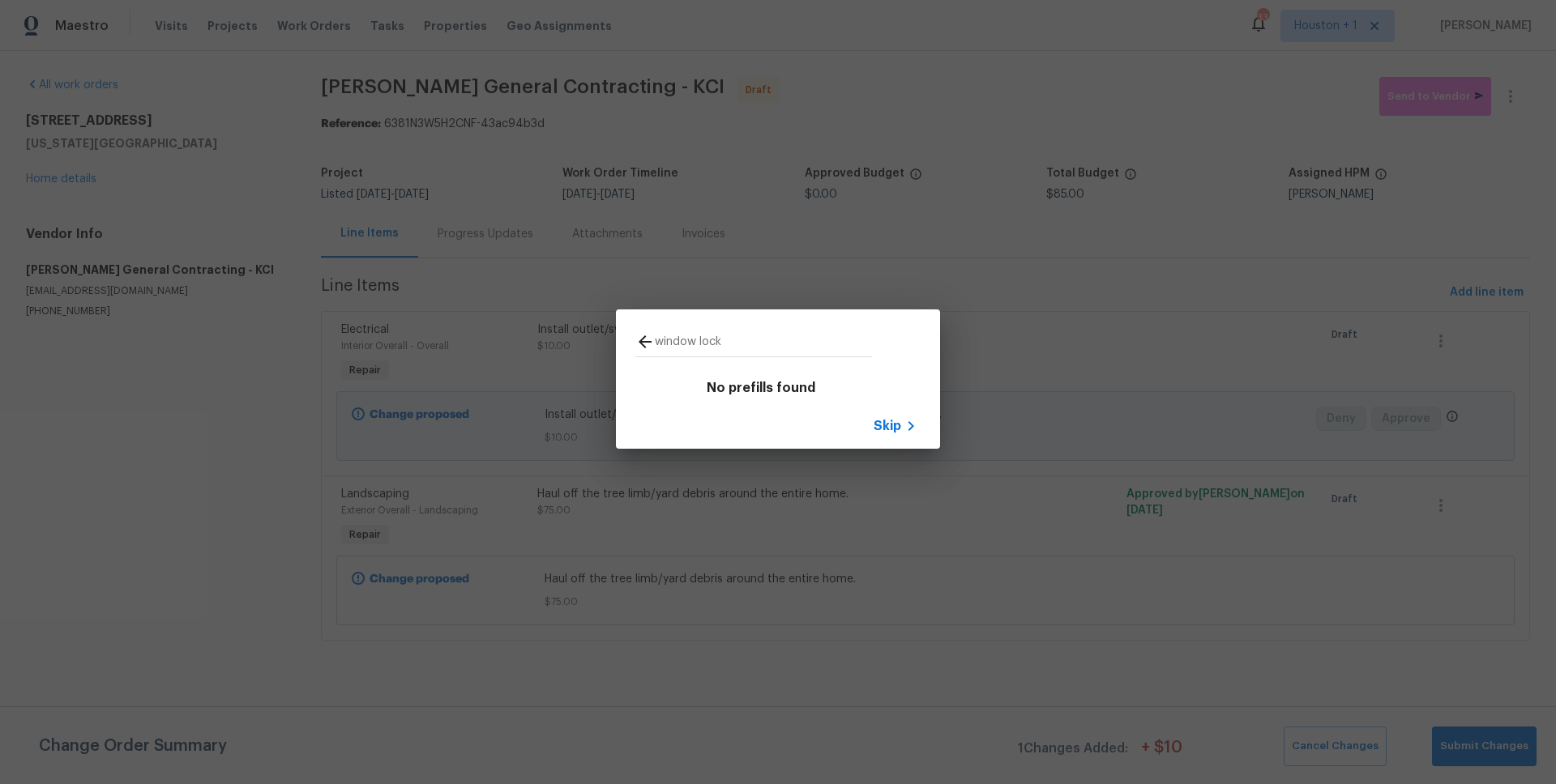
click at [724, 351] on input "window lock" at bounding box center [763, 344] width 217 height 24
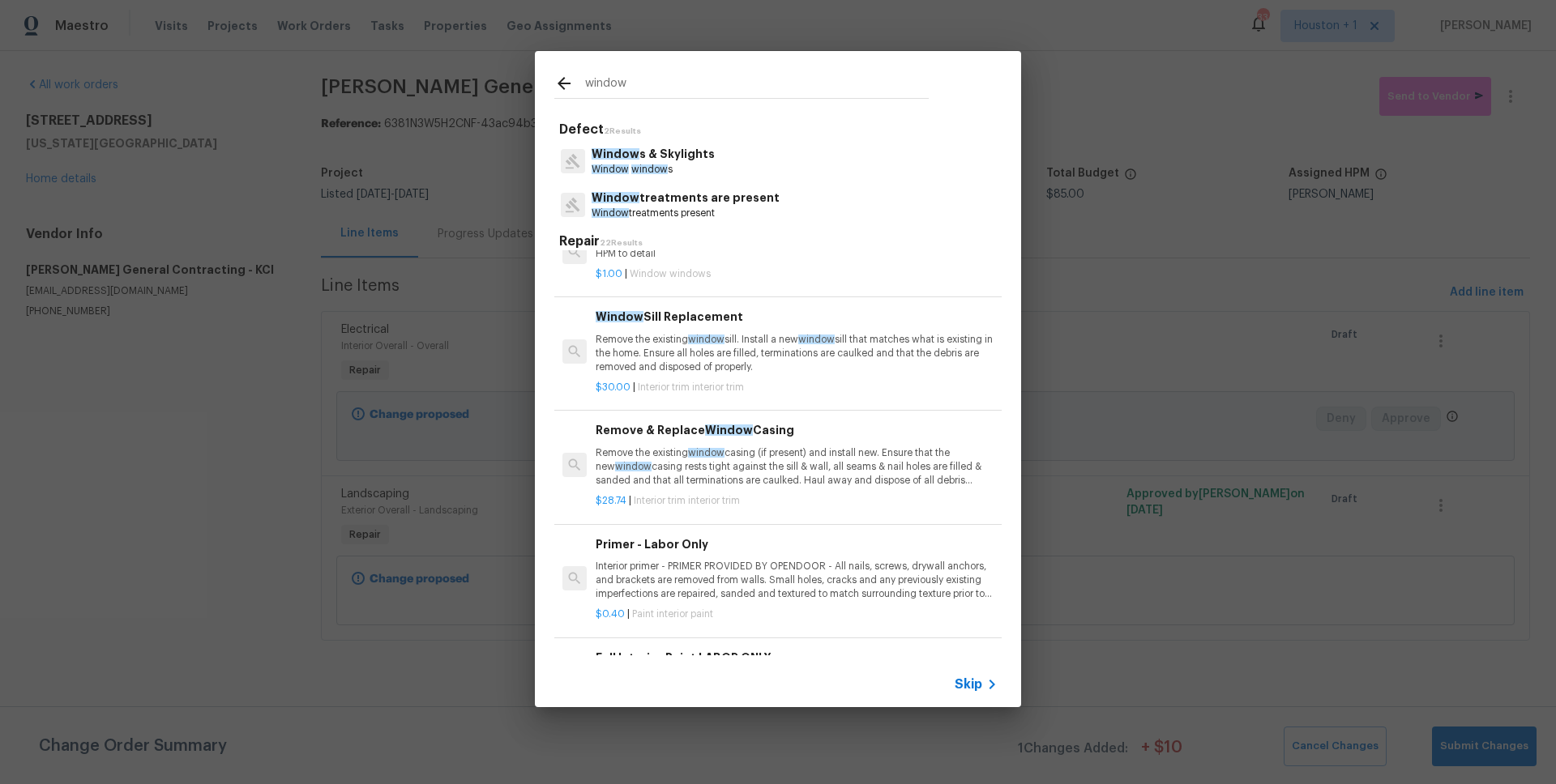
scroll to position [1460, 0]
type input "window"
click at [721, 273] on p "$1.00 | Window windows" at bounding box center [797, 272] width 402 height 14
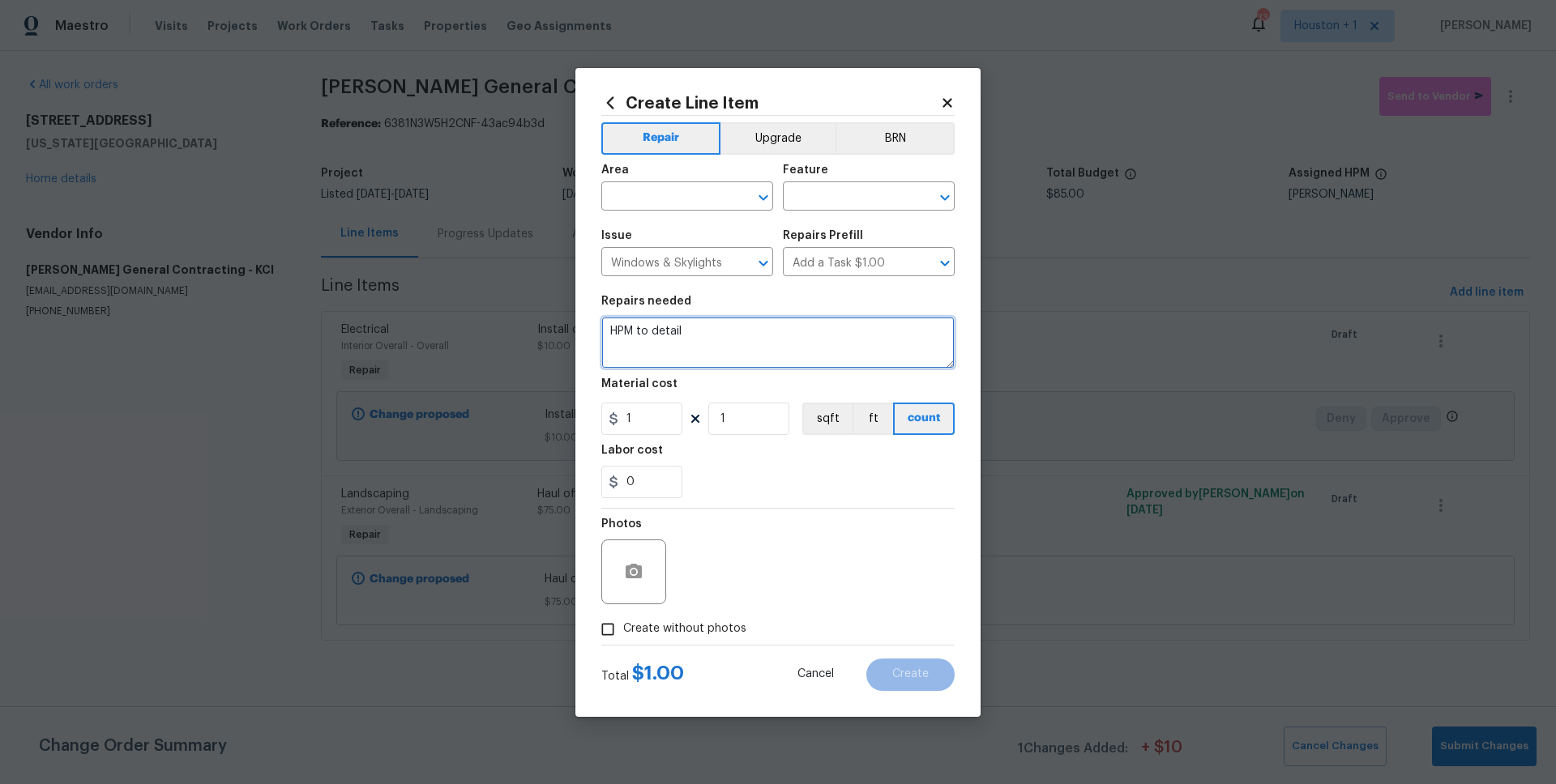
click at [744, 338] on textarea "HPM to detail" at bounding box center [778, 342] width 353 height 52
type textarea "Install a window lock where there is a paint stick keeping the window closed/lo…"
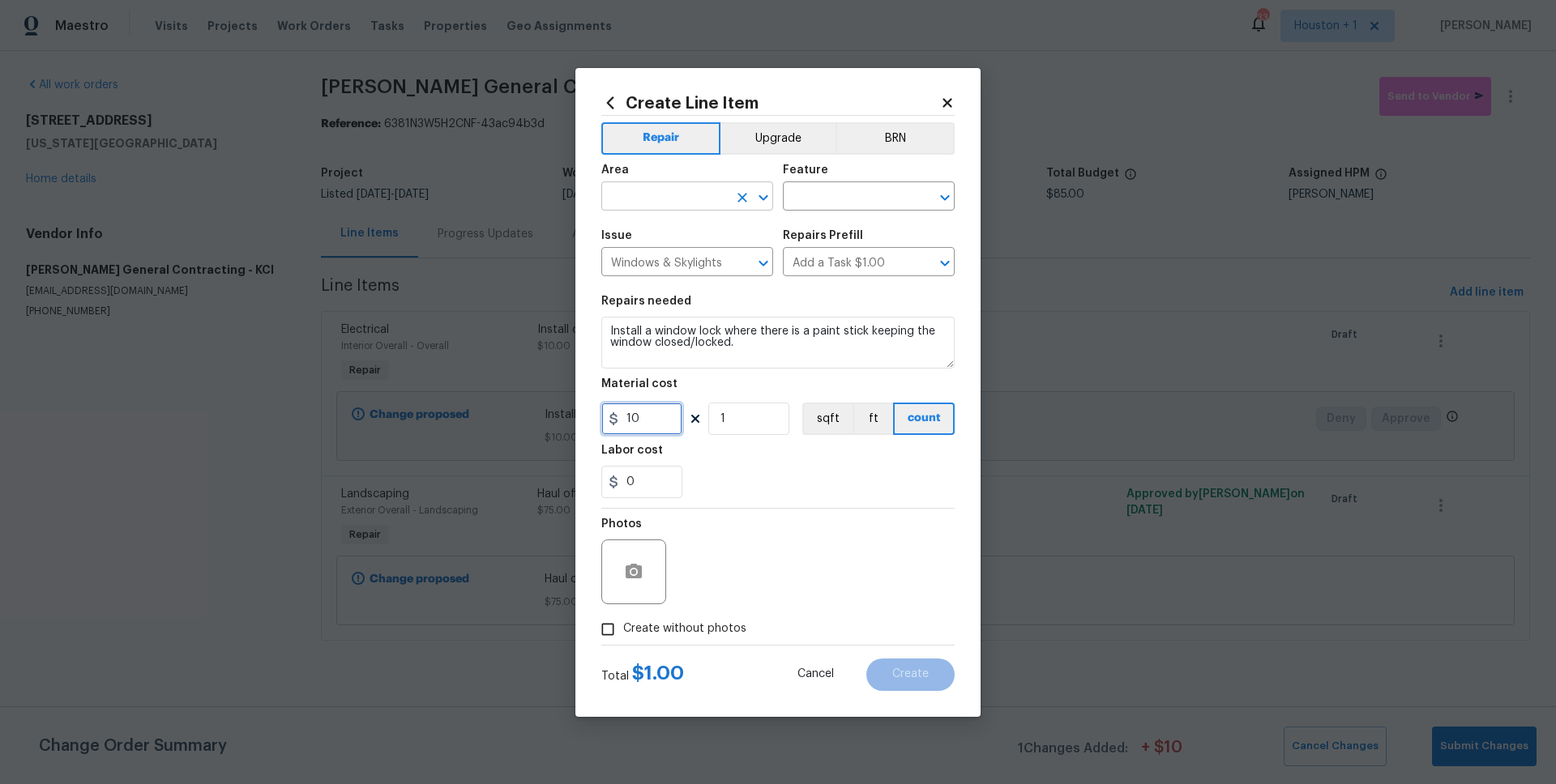
type input "10"
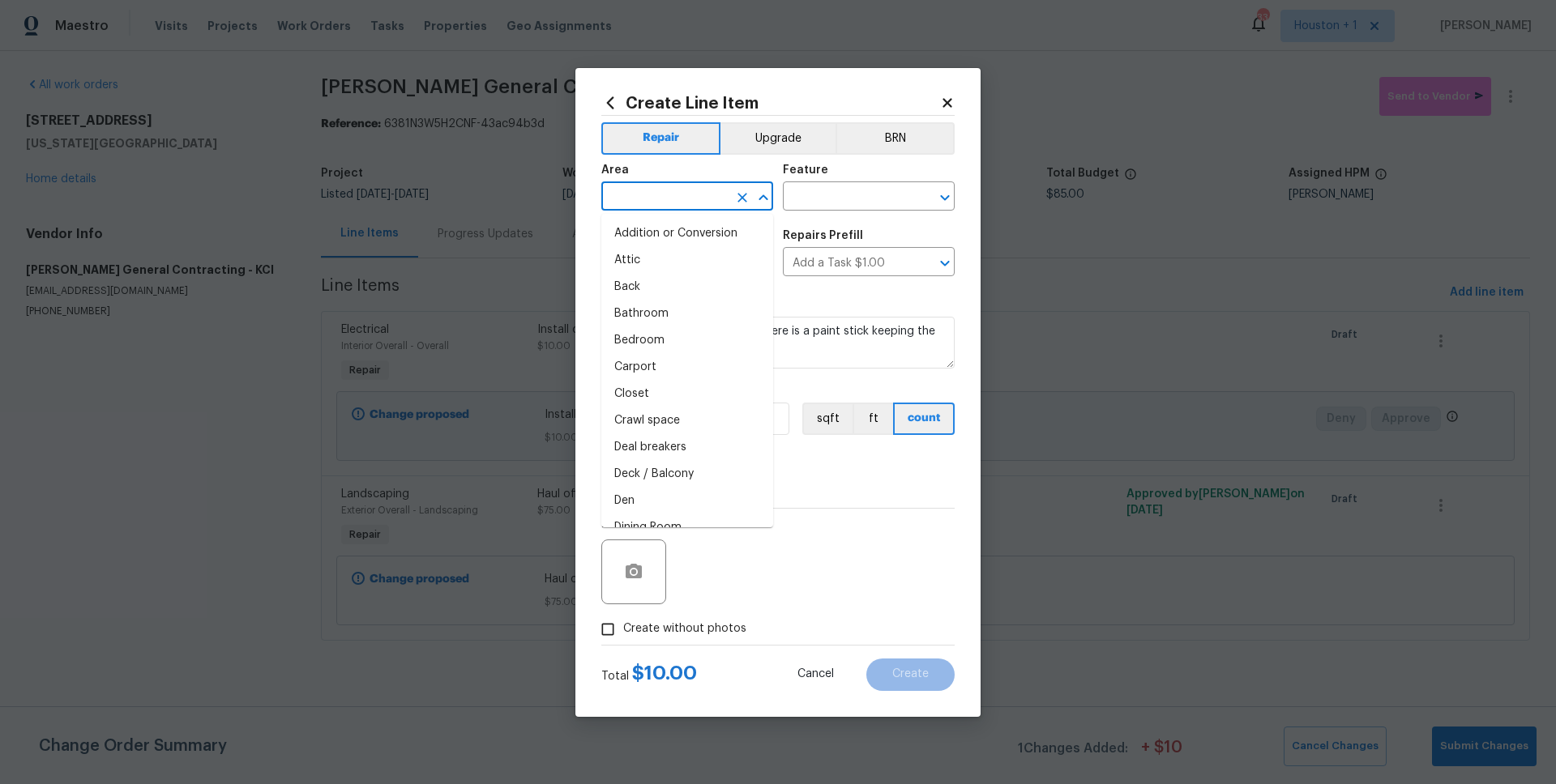
click at [690, 202] on input "text" at bounding box center [664, 197] width 127 height 25
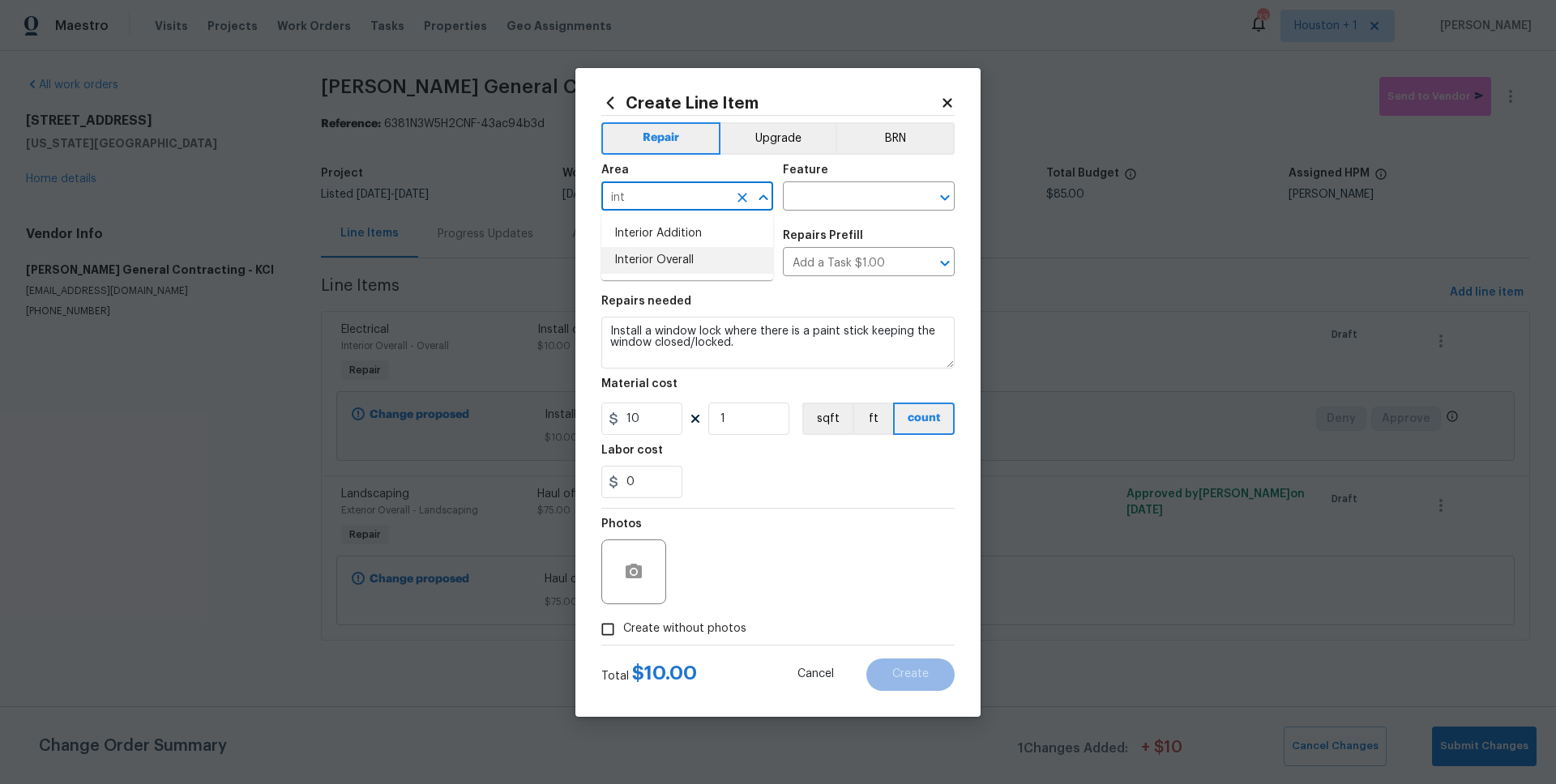
click at [702, 253] on li "Interior Overall" at bounding box center [686, 260] width 172 height 27
type input "Interior Overall"
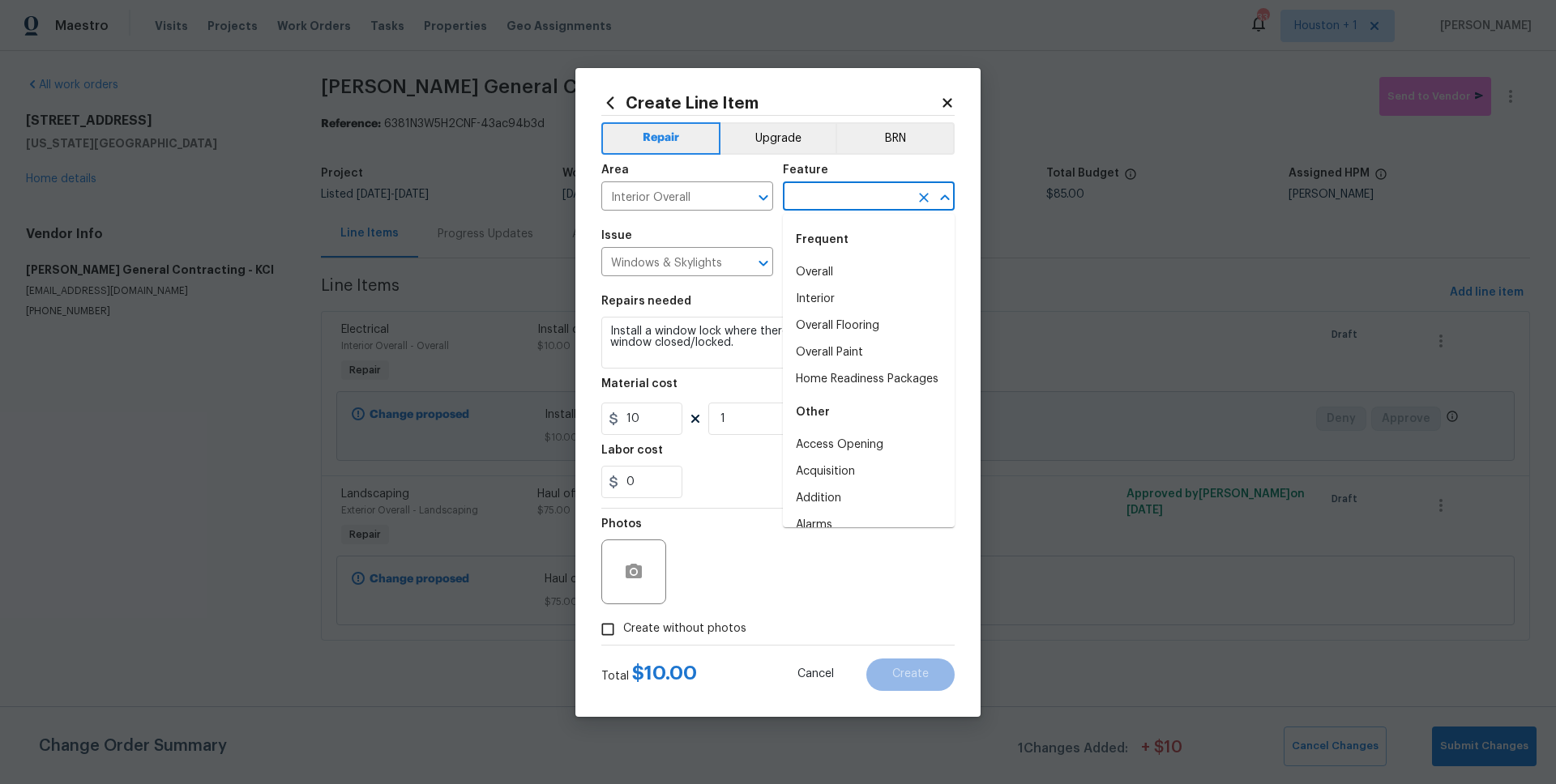
click at [822, 196] on input "text" at bounding box center [846, 197] width 127 height 25
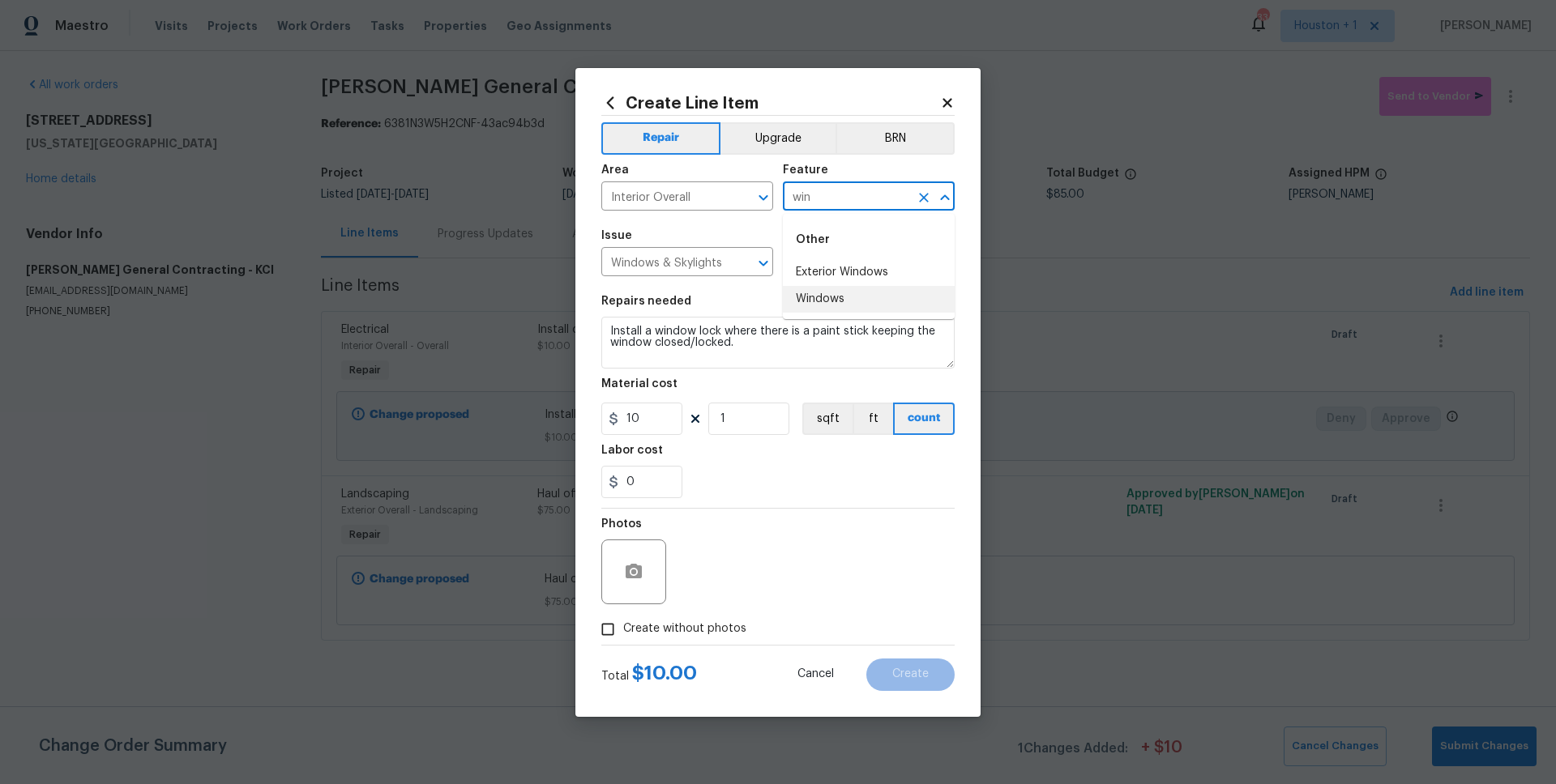
click at [829, 300] on li "Windows" at bounding box center [868, 299] width 172 height 27
type input "Windows"
click at [715, 629] on span "Create without photos" at bounding box center [684, 629] width 123 height 17
click at [623, 629] on input "Create without photos" at bounding box center [608, 629] width 31 height 31
checkbox input "true"
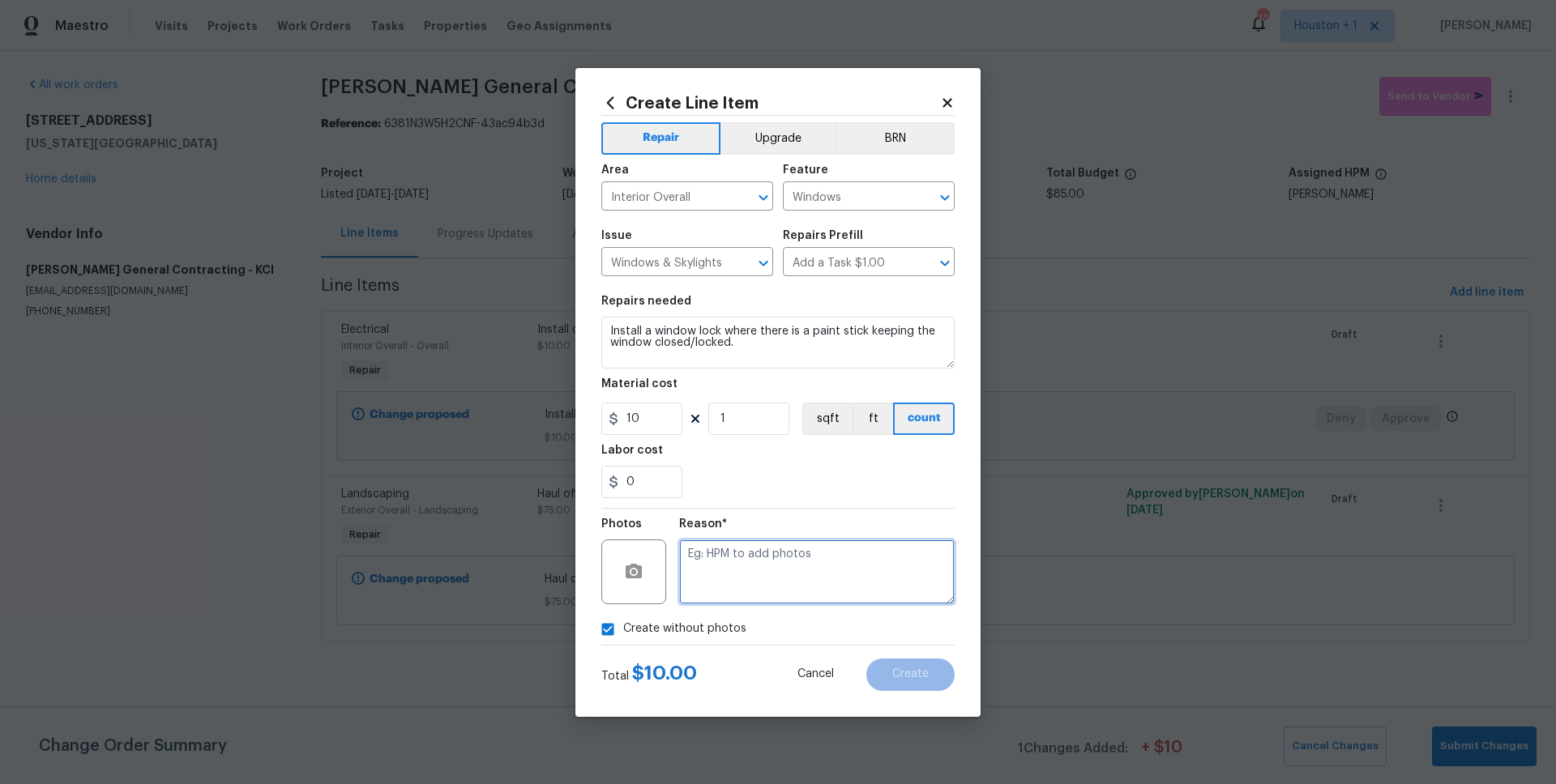
click at [759, 592] on textarea at bounding box center [817, 571] width 276 height 65
type textarea "."
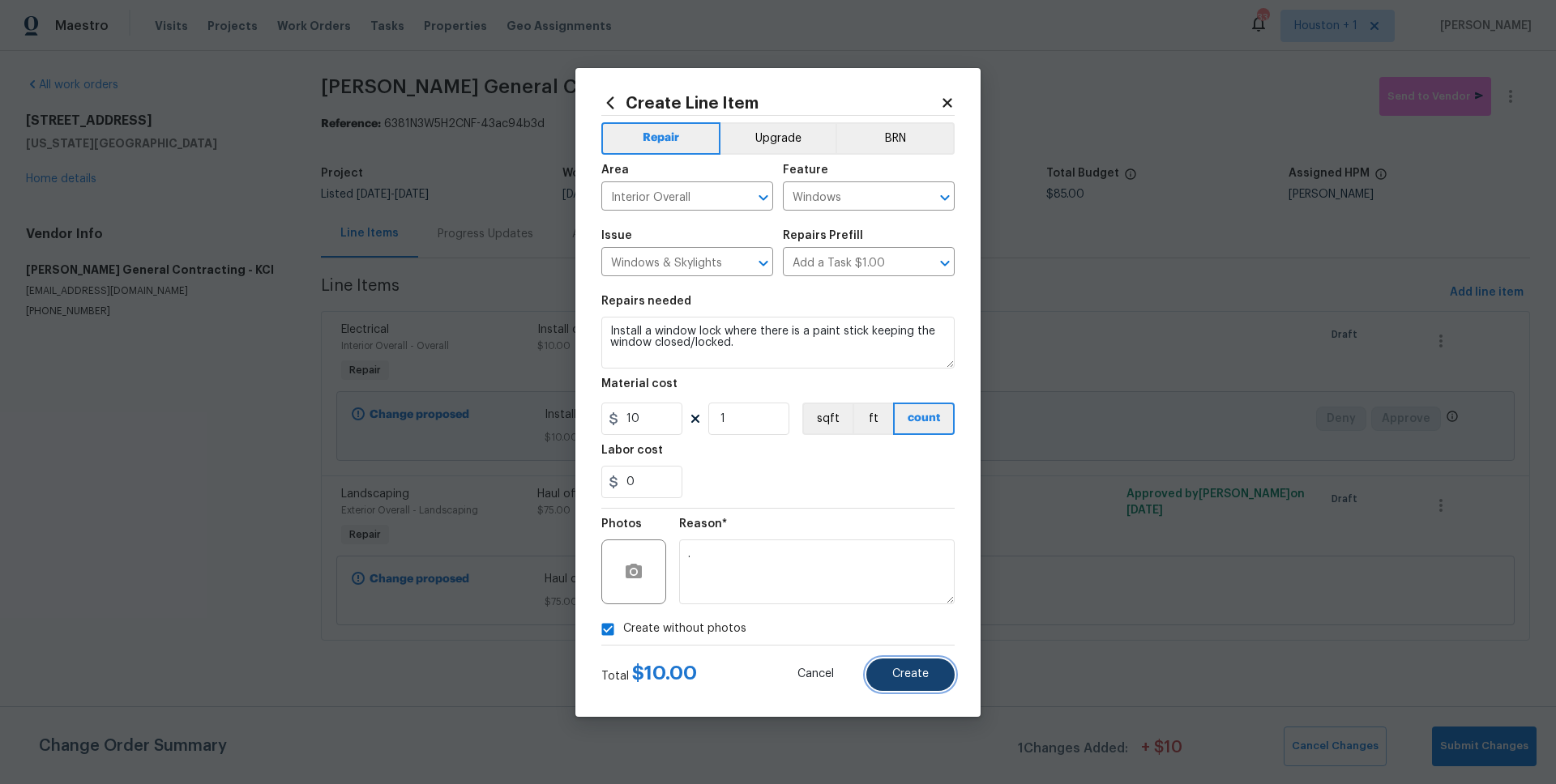
click at [921, 681] on button "Create" at bounding box center [910, 675] width 88 height 33
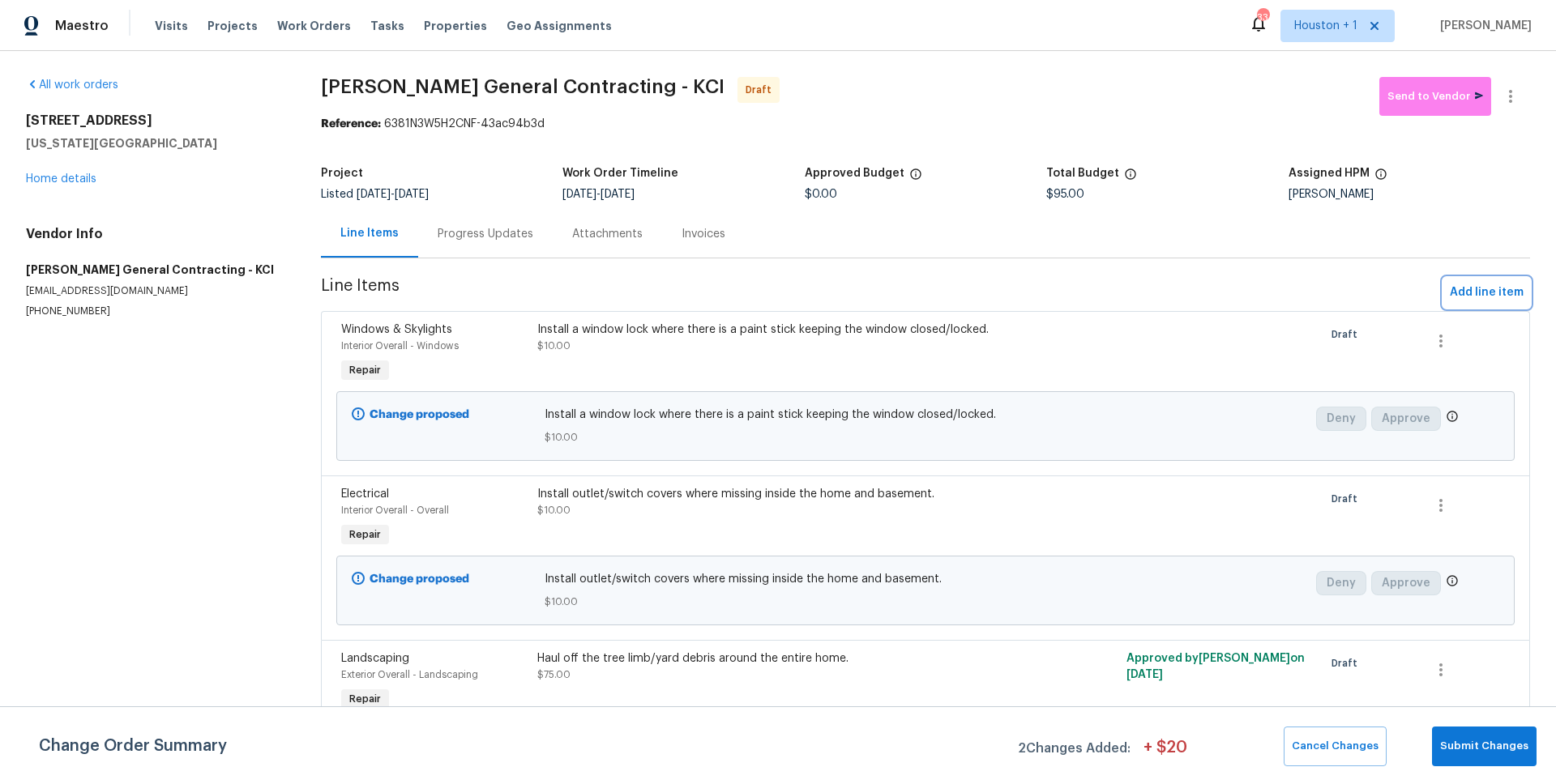
click at [1493, 297] on span "Add line item" at bounding box center [1486, 292] width 74 height 20
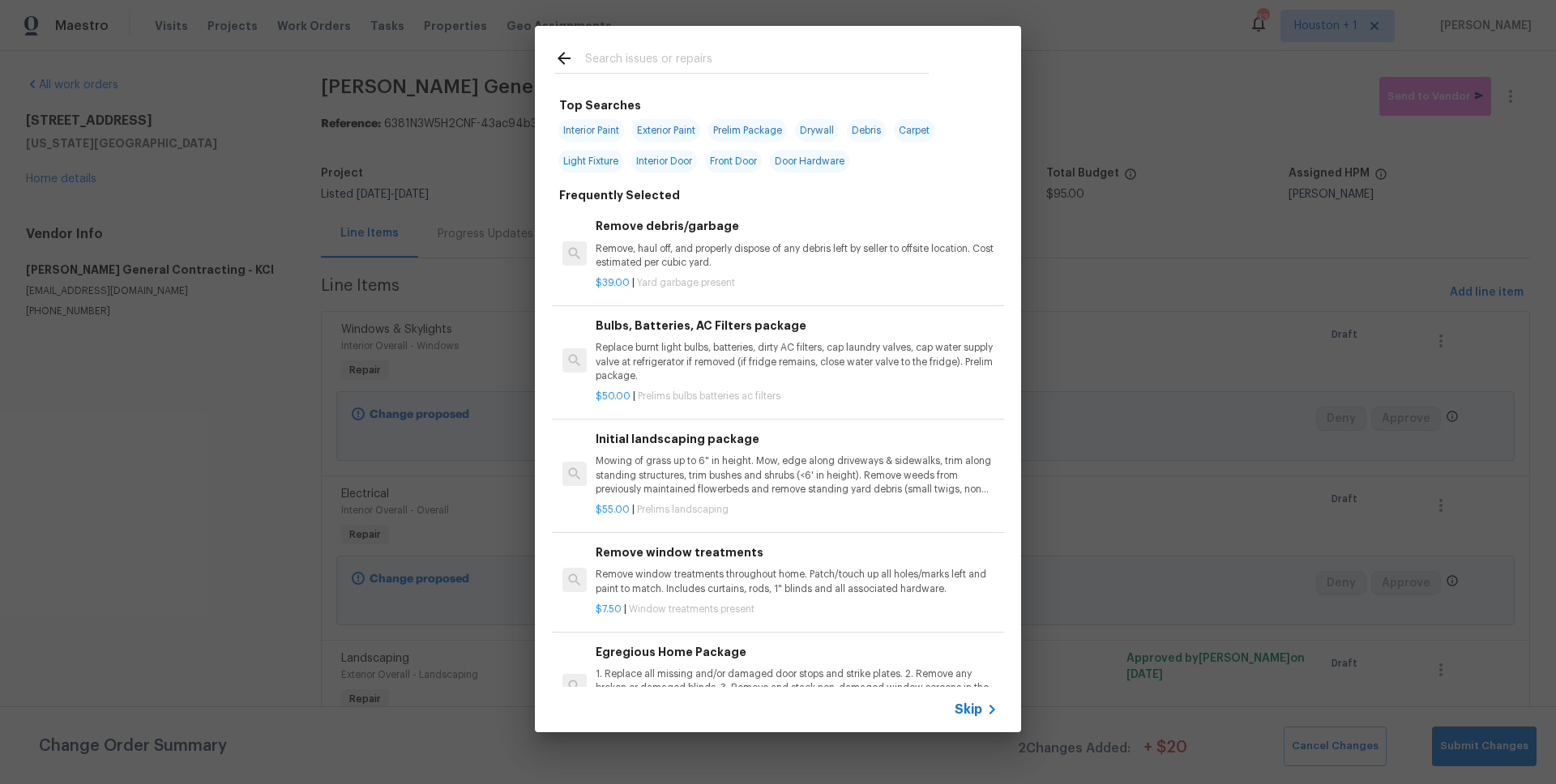
click at [651, 40] on div at bounding box center [741, 58] width 413 height 64
click at [655, 70] on input "text" at bounding box center [757, 60] width 343 height 24
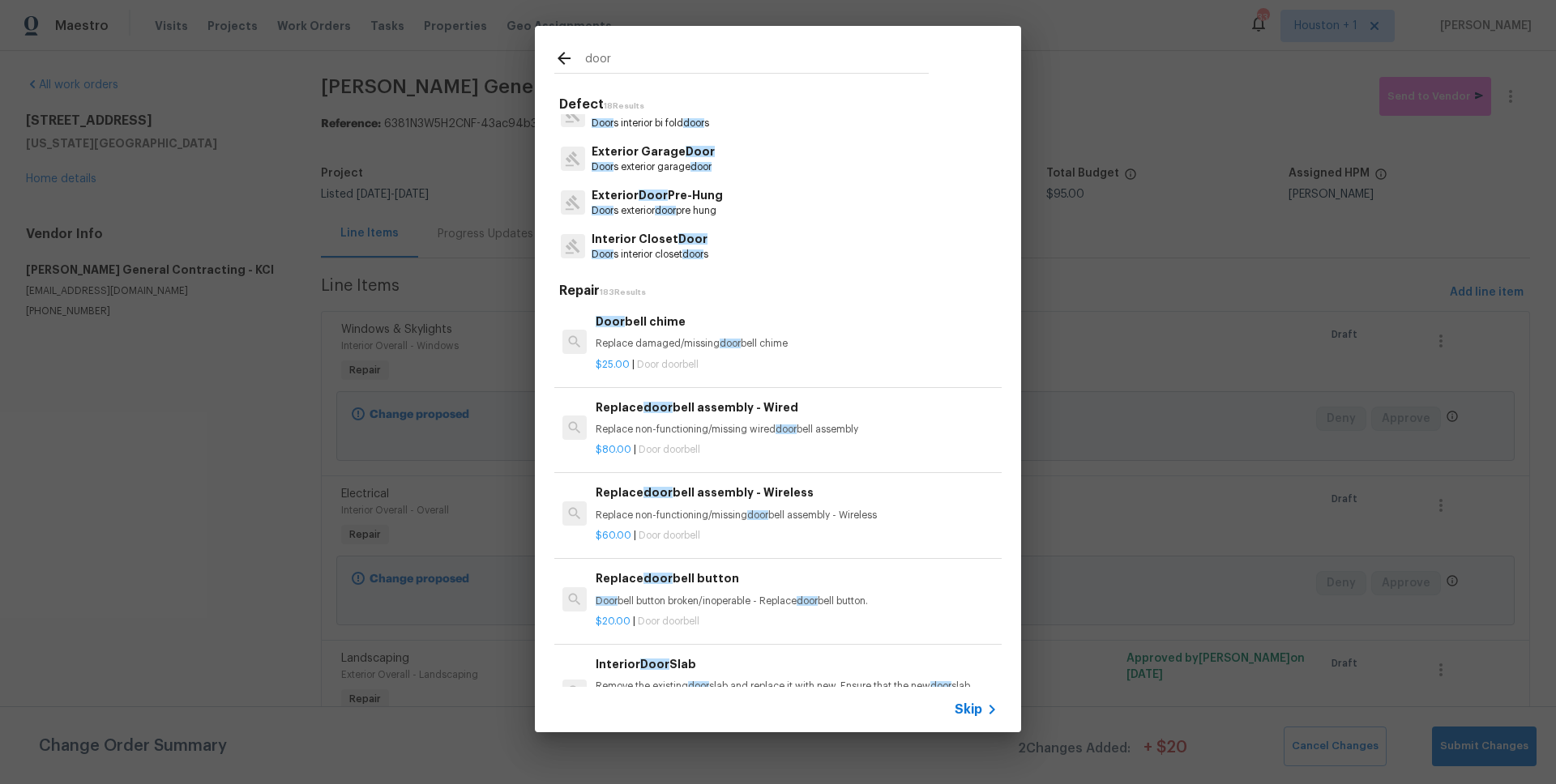
scroll to position [249, 0]
type input "door"
click at [694, 194] on p "Exterior Door Pre-Hung" at bounding box center [657, 187] width 131 height 17
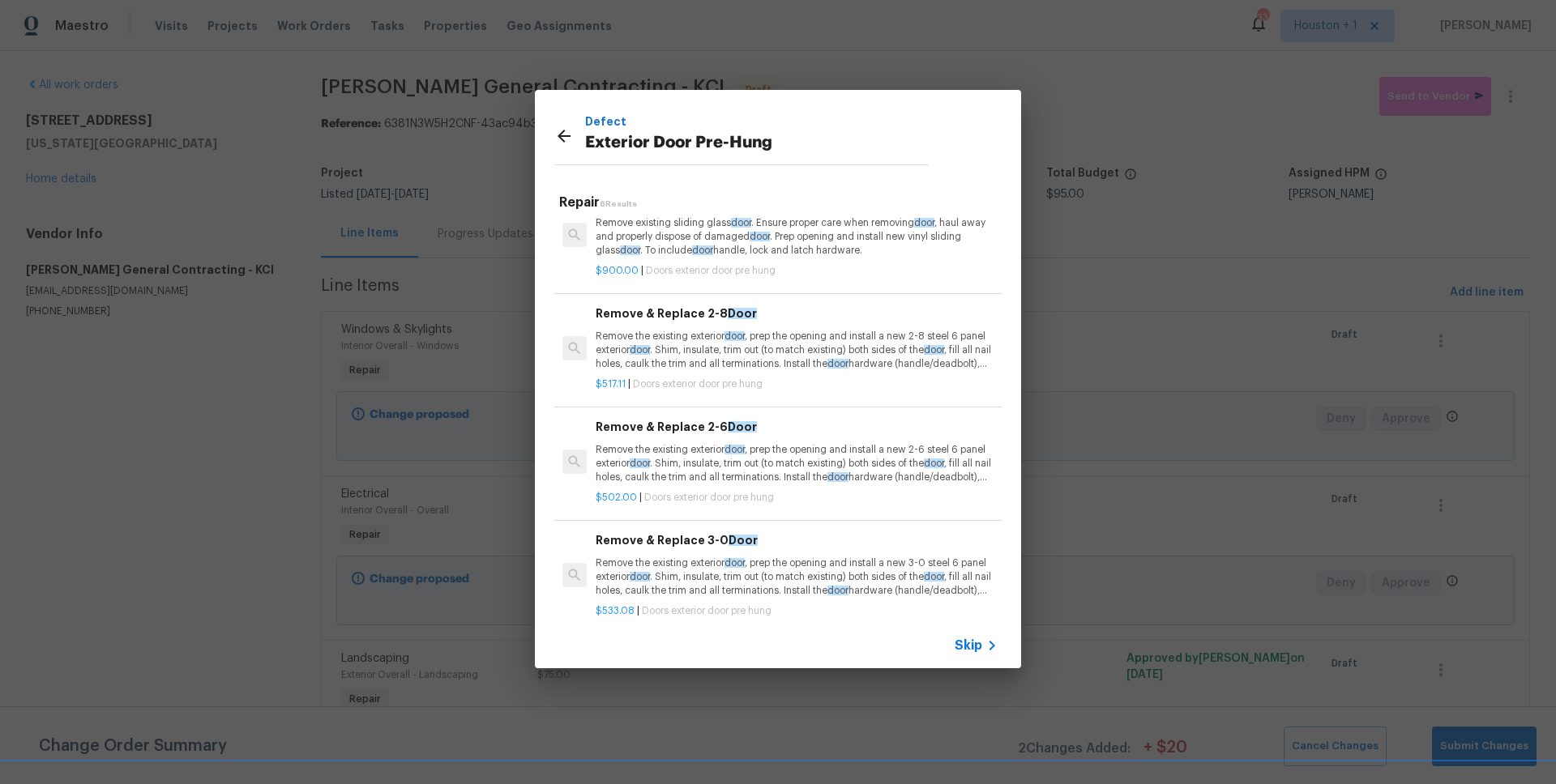
scroll to position [190, 0]
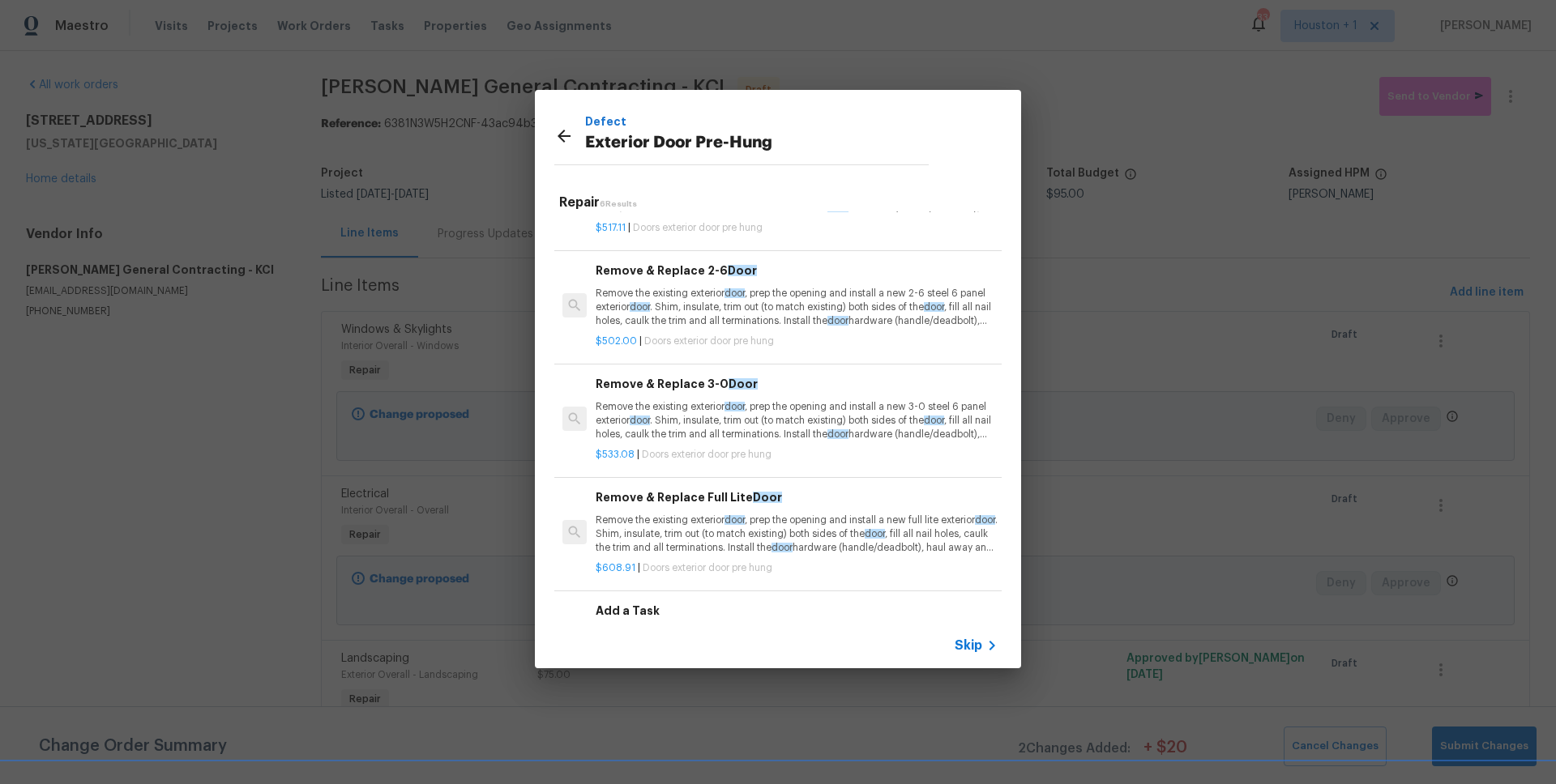
click at [740, 423] on p "Remove the existing exterior door , prep the opening and install a new 3-0 stee…" at bounding box center [797, 420] width 402 height 41
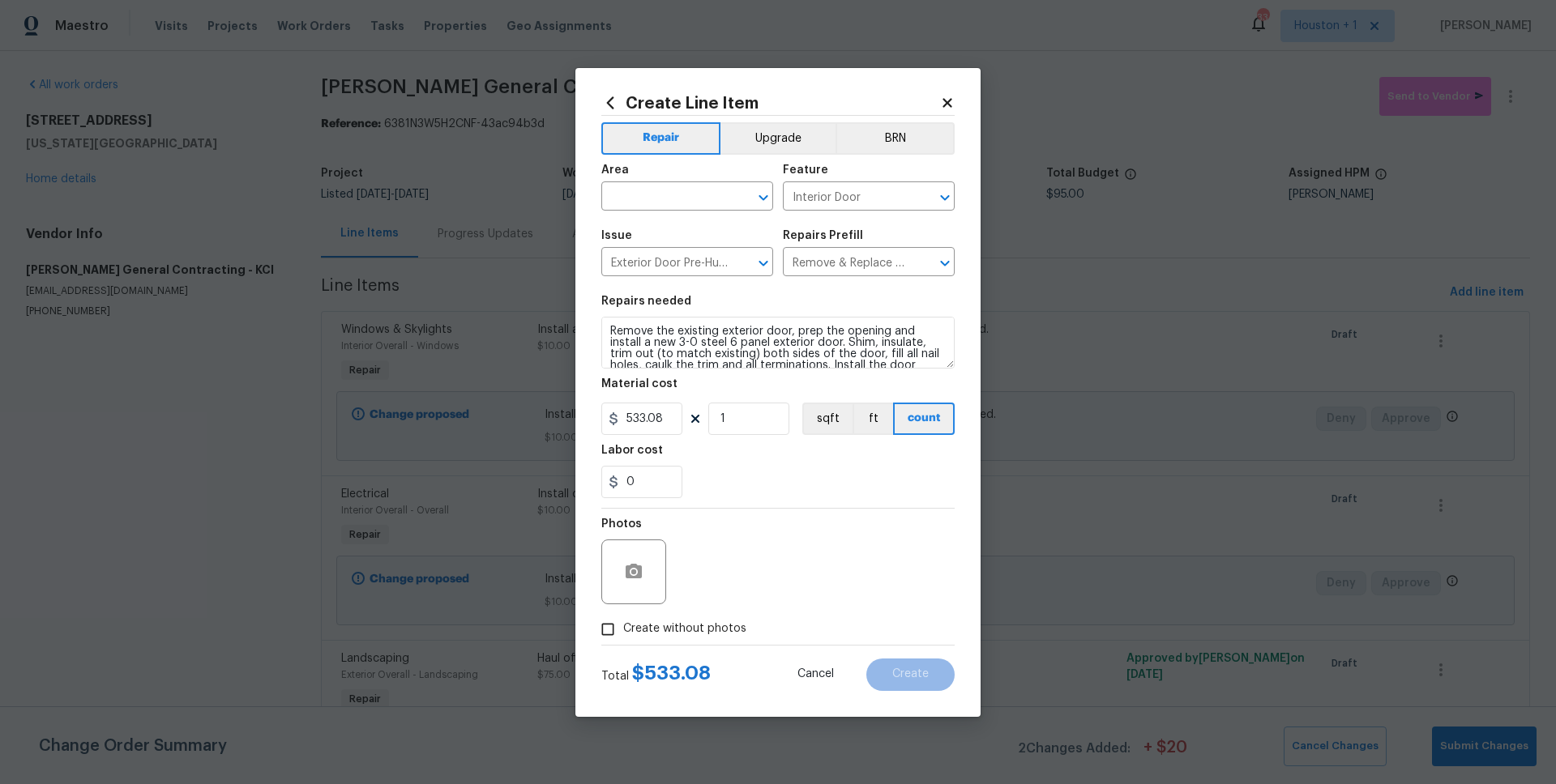
scroll to position [34, 0]
click at [802, 365] on textarea "Remove the existing exterior door, prep the opening and install a new 3-0 steel…" at bounding box center [778, 342] width 353 height 52
type textarea "Remove the existing exterior door, prep the opening and install a new 3-0 steel…"
click at [656, 197] on input "text" at bounding box center [664, 197] width 127 height 25
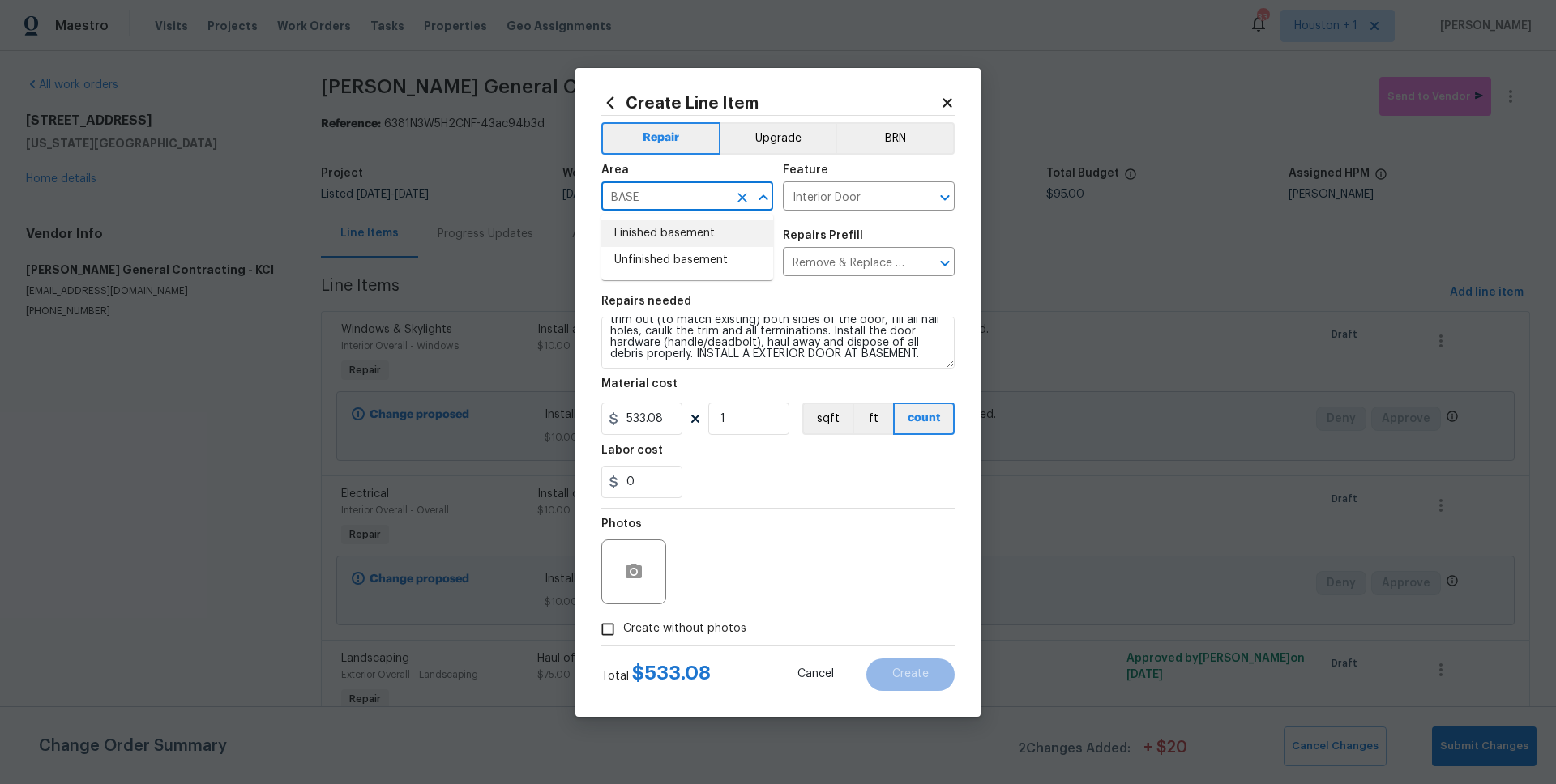
click at [677, 199] on input "BASE" at bounding box center [664, 197] width 127 height 25
click at [680, 263] on li "Interior Overall" at bounding box center [686, 260] width 172 height 27
type input "Interior Overall"
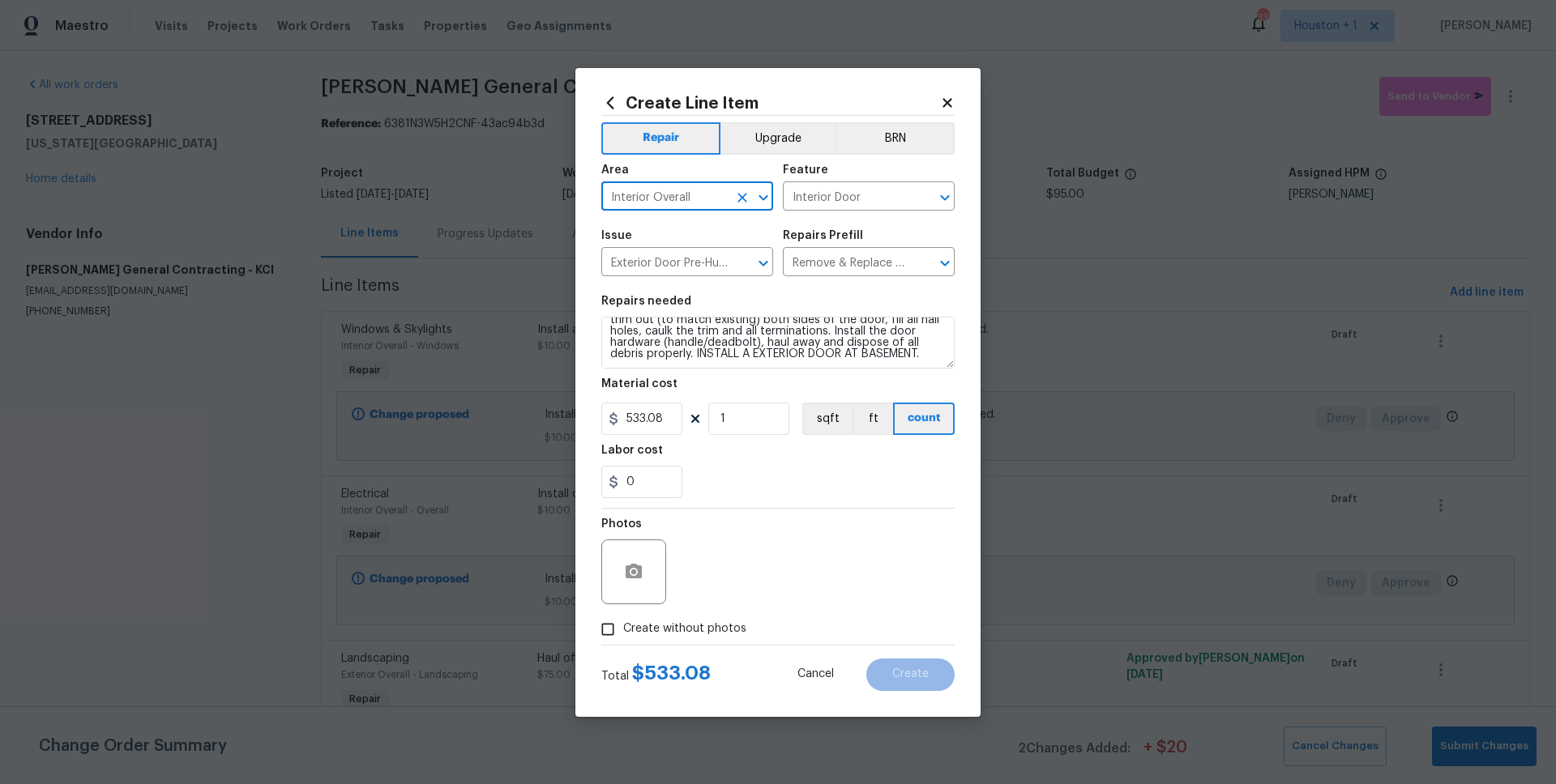
click at [688, 634] on span "Create without photos" at bounding box center [684, 629] width 123 height 17
click at [623, 634] on input "Create without photos" at bounding box center [608, 629] width 31 height 31
checkbox input "true"
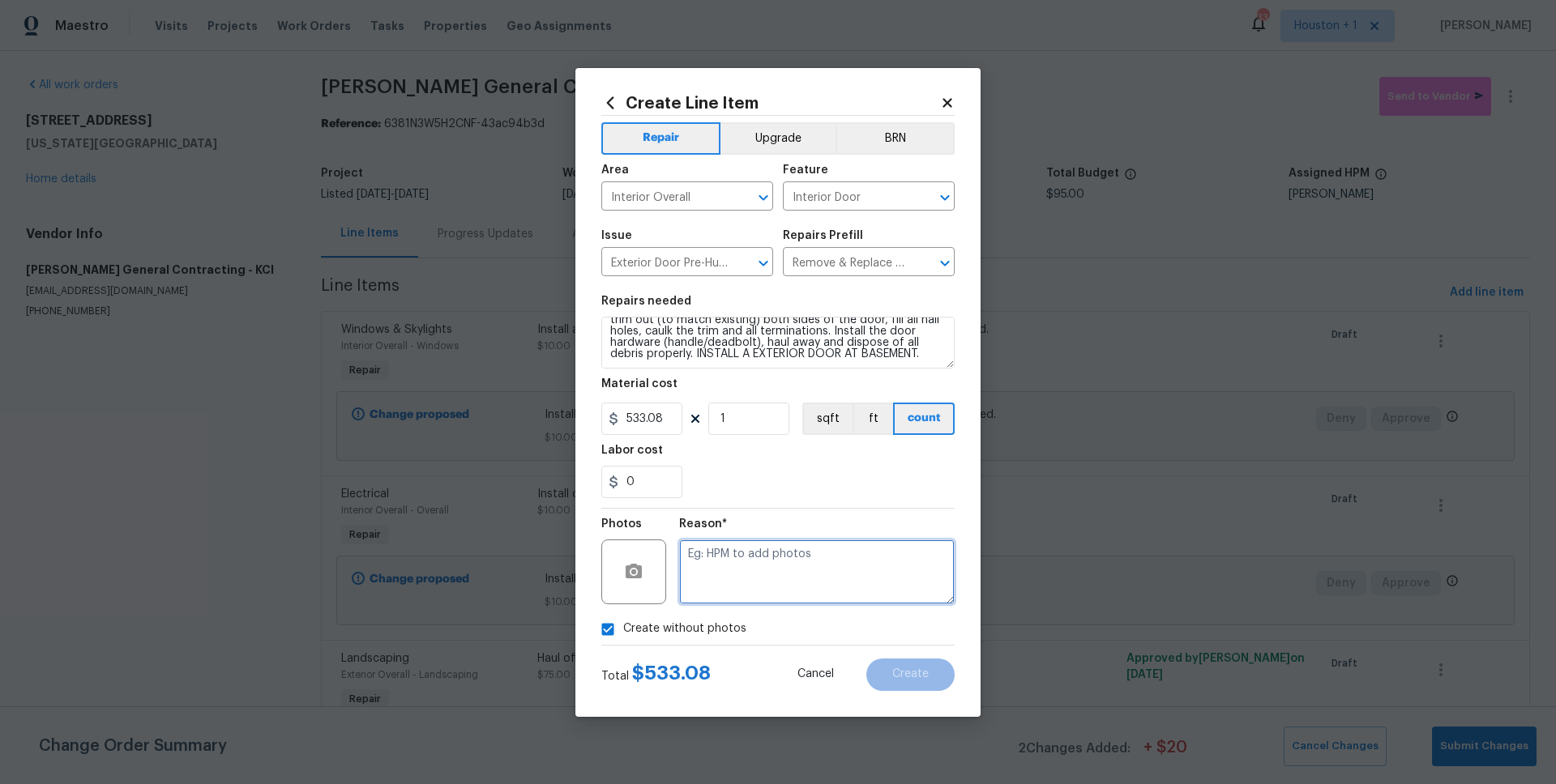
click at [764, 563] on textarea at bounding box center [817, 571] width 276 height 65
type textarea "."
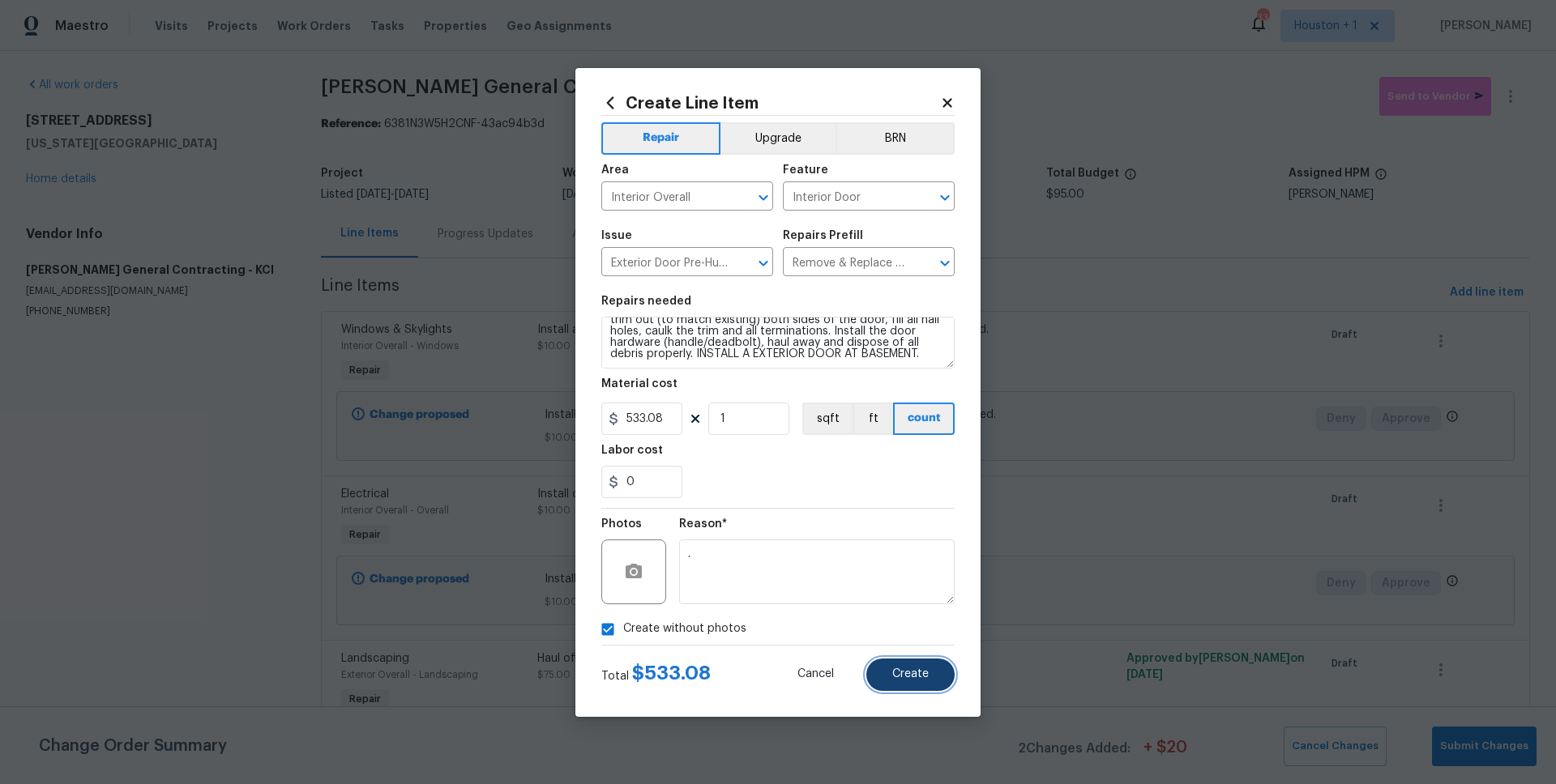
click at [896, 680] on button "Create" at bounding box center [910, 675] width 88 height 33
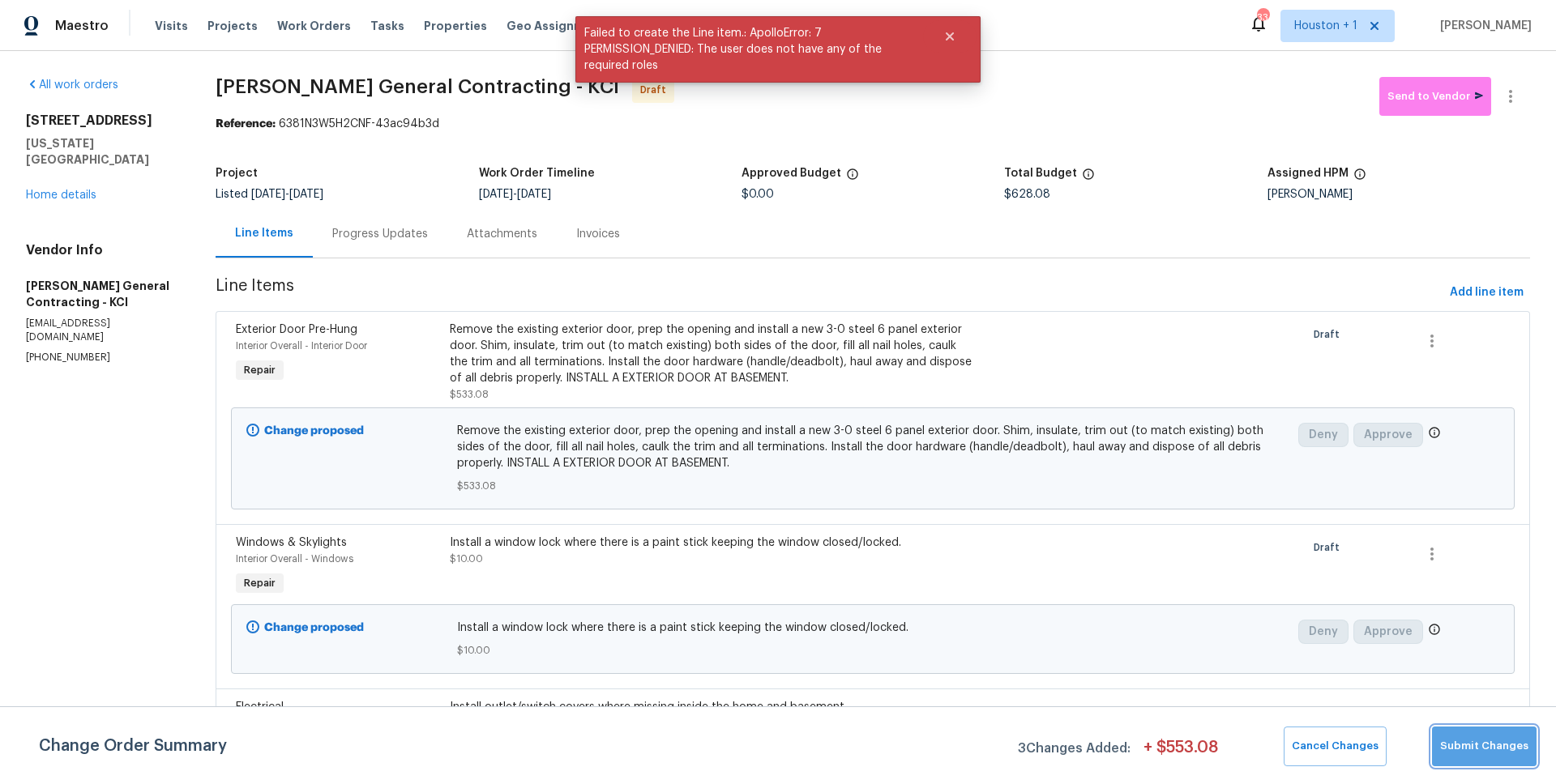
click at [1497, 749] on span "Submit Changes" at bounding box center [1484, 746] width 88 height 19
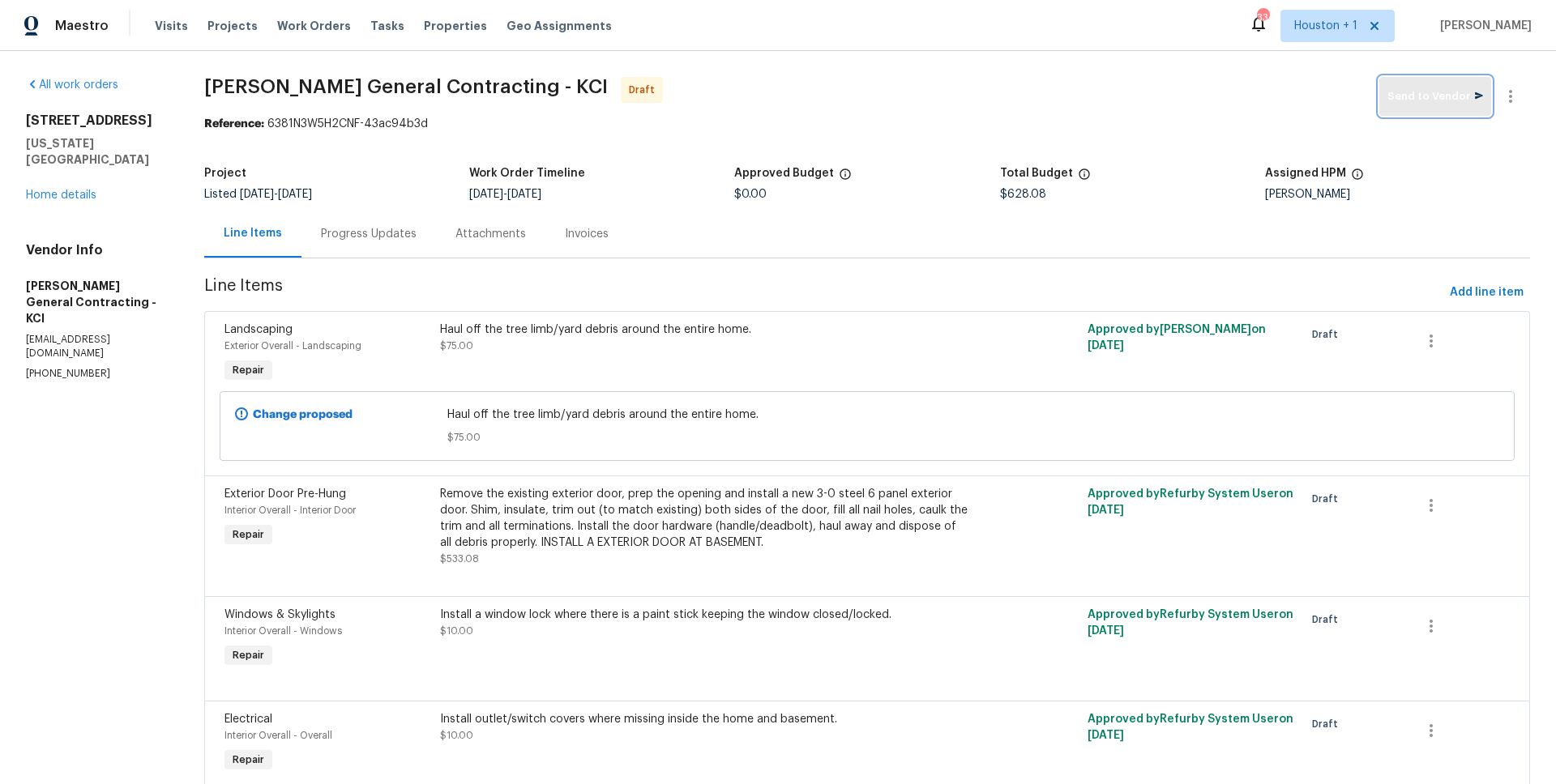
click at [1412, 99] on span "Send to Vendor" at bounding box center [1434, 97] width 96 height 19
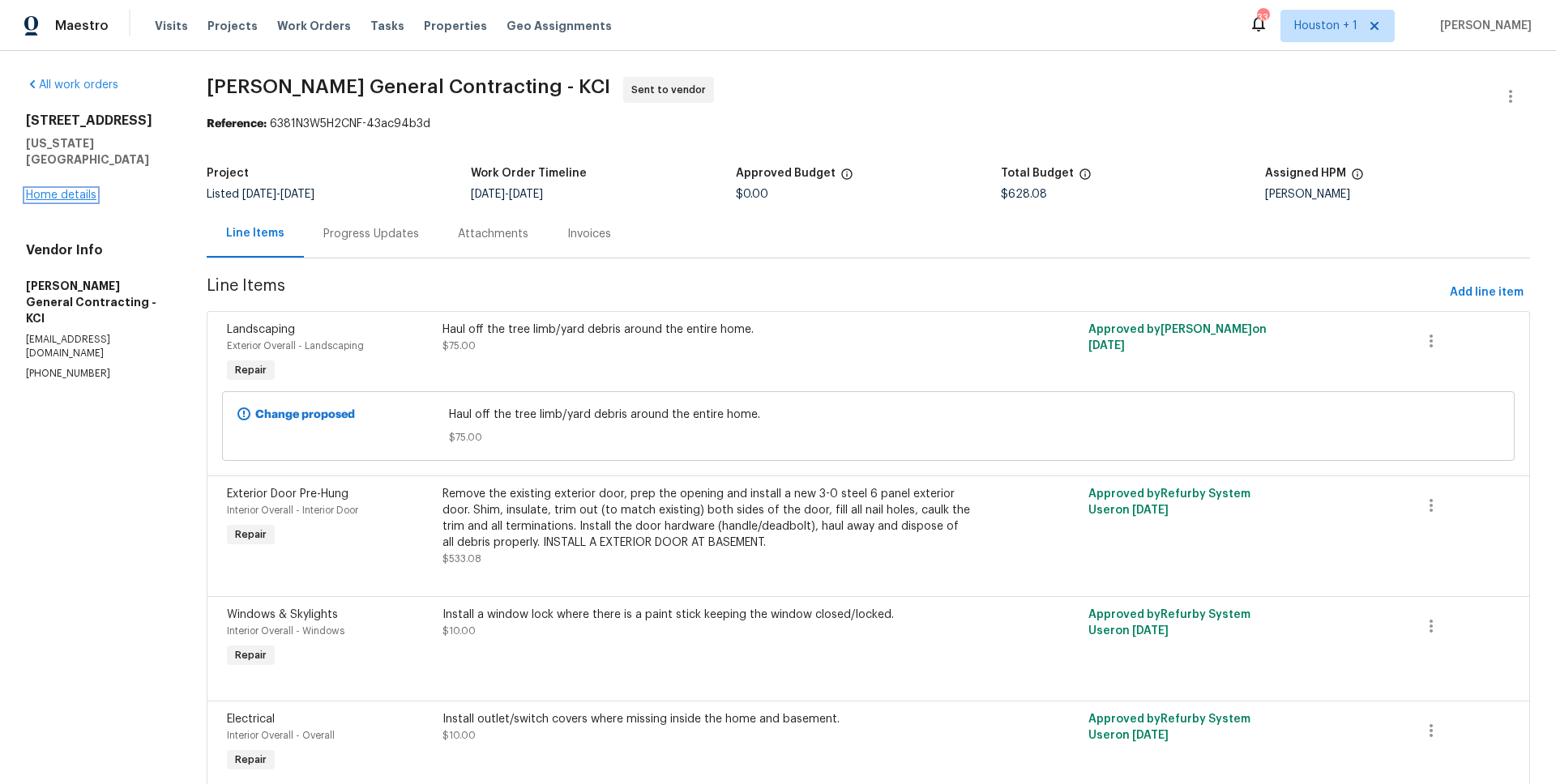
click at [88, 190] on link "Home details" at bounding box center [61, 195] width 71 height 11
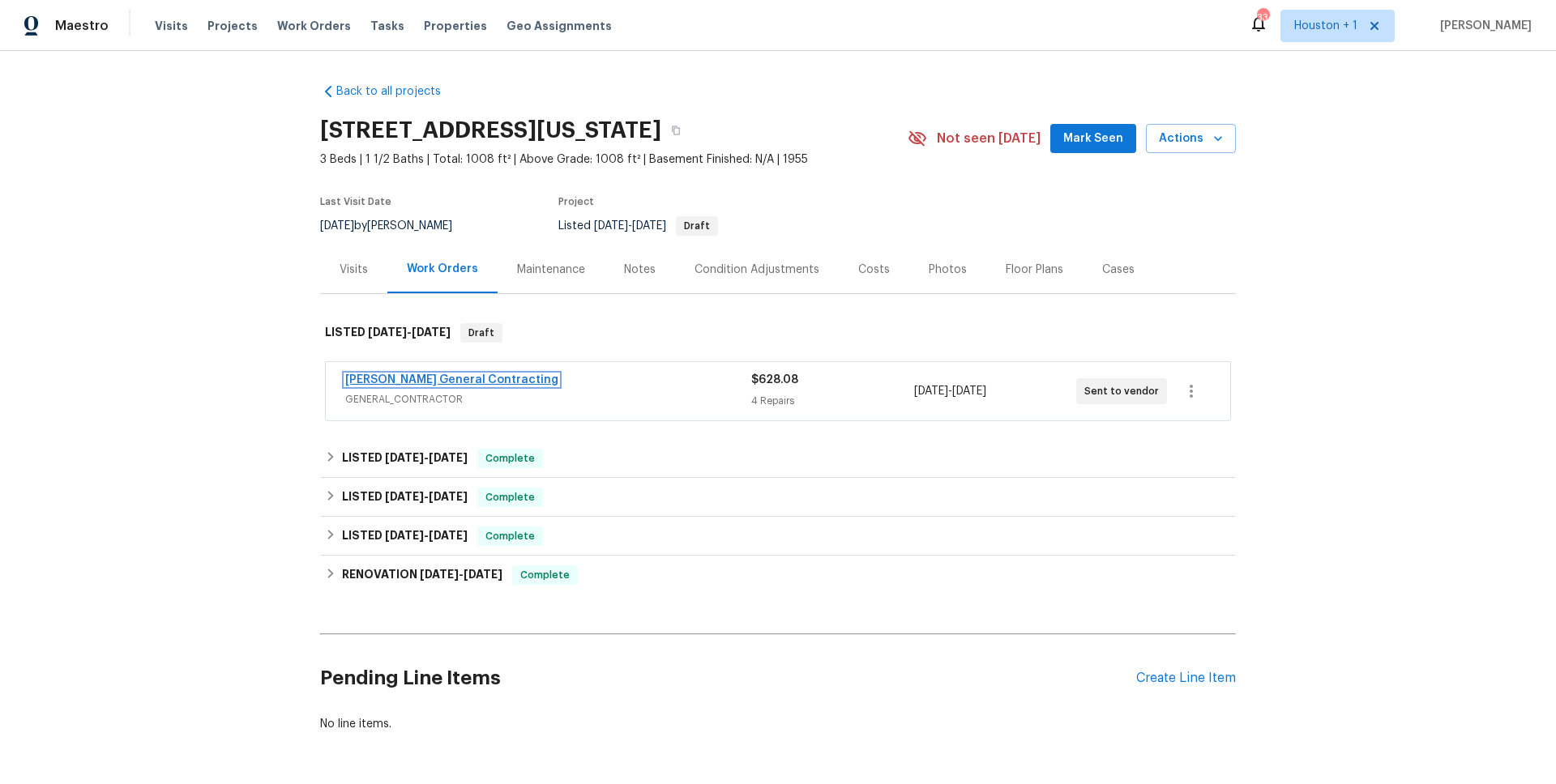
click at [474, 380] on link "Nicholson General Contracting" at bounding box center [451, 379] width 213 height 11
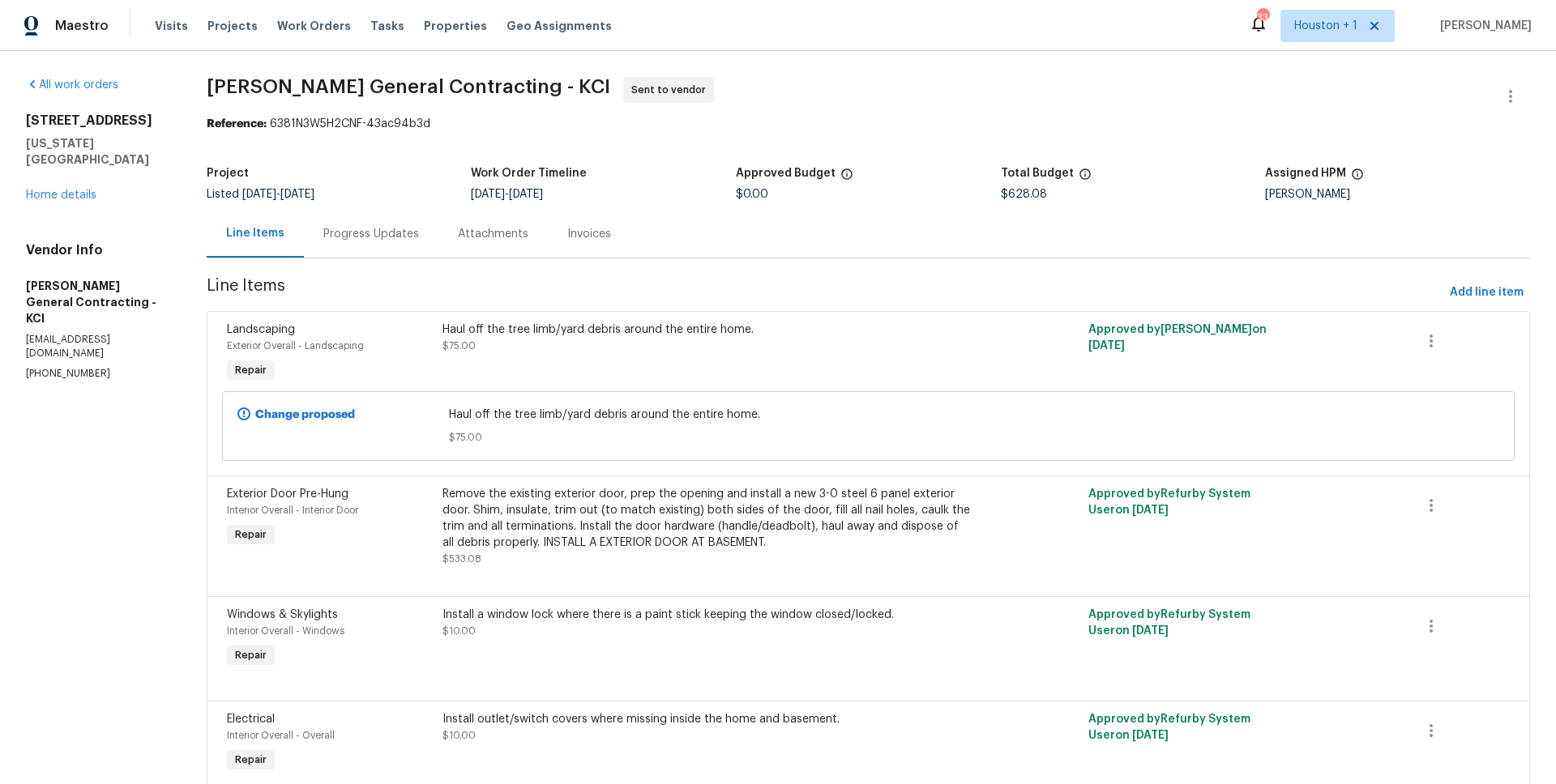
click at [398, 236] on div "Progress Updates" at bounding box center [371, 233] width 96 height 16
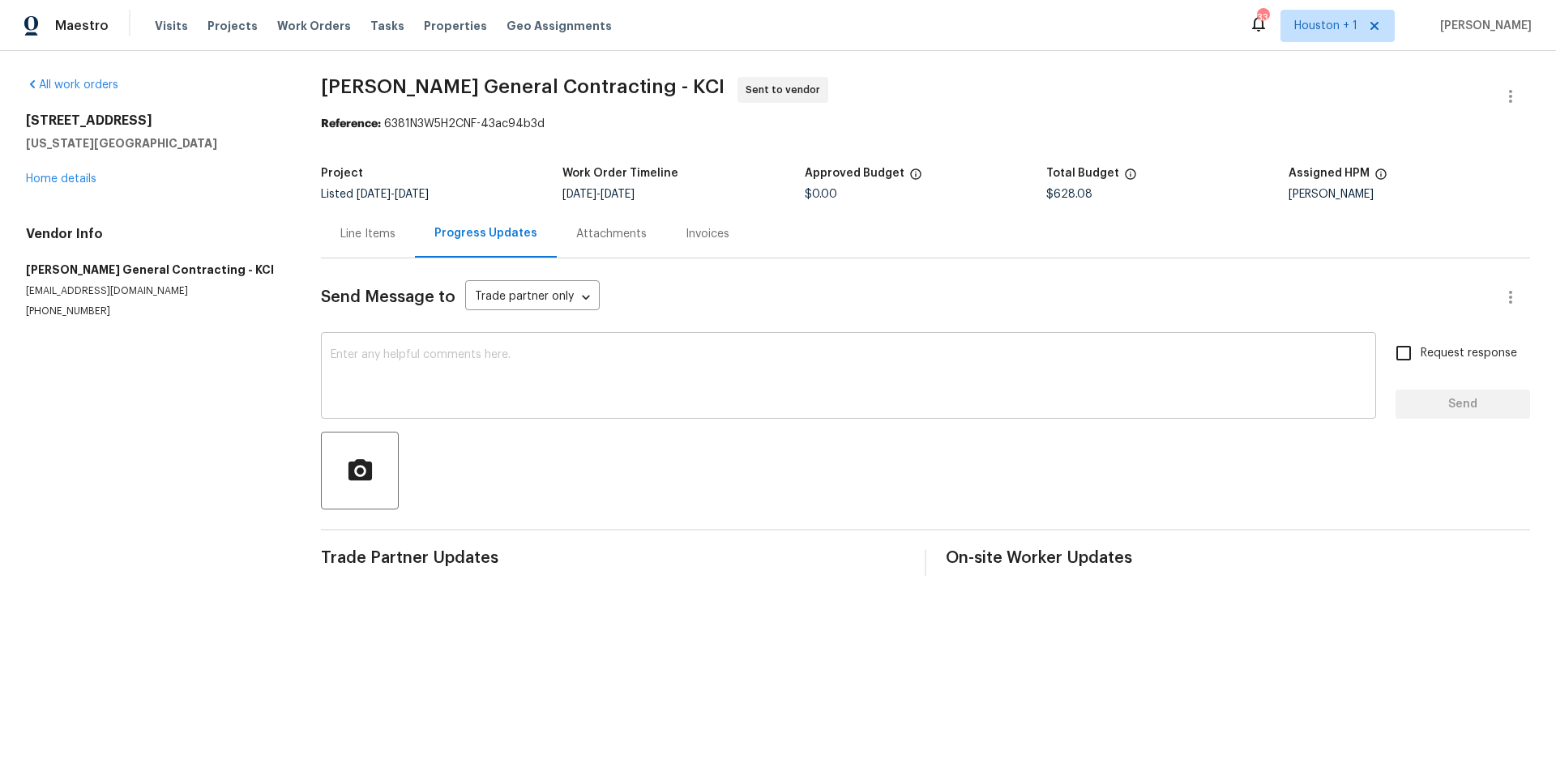
click at [495, 382] on textarea at bounding box center [847, 377] width 1035 height 57
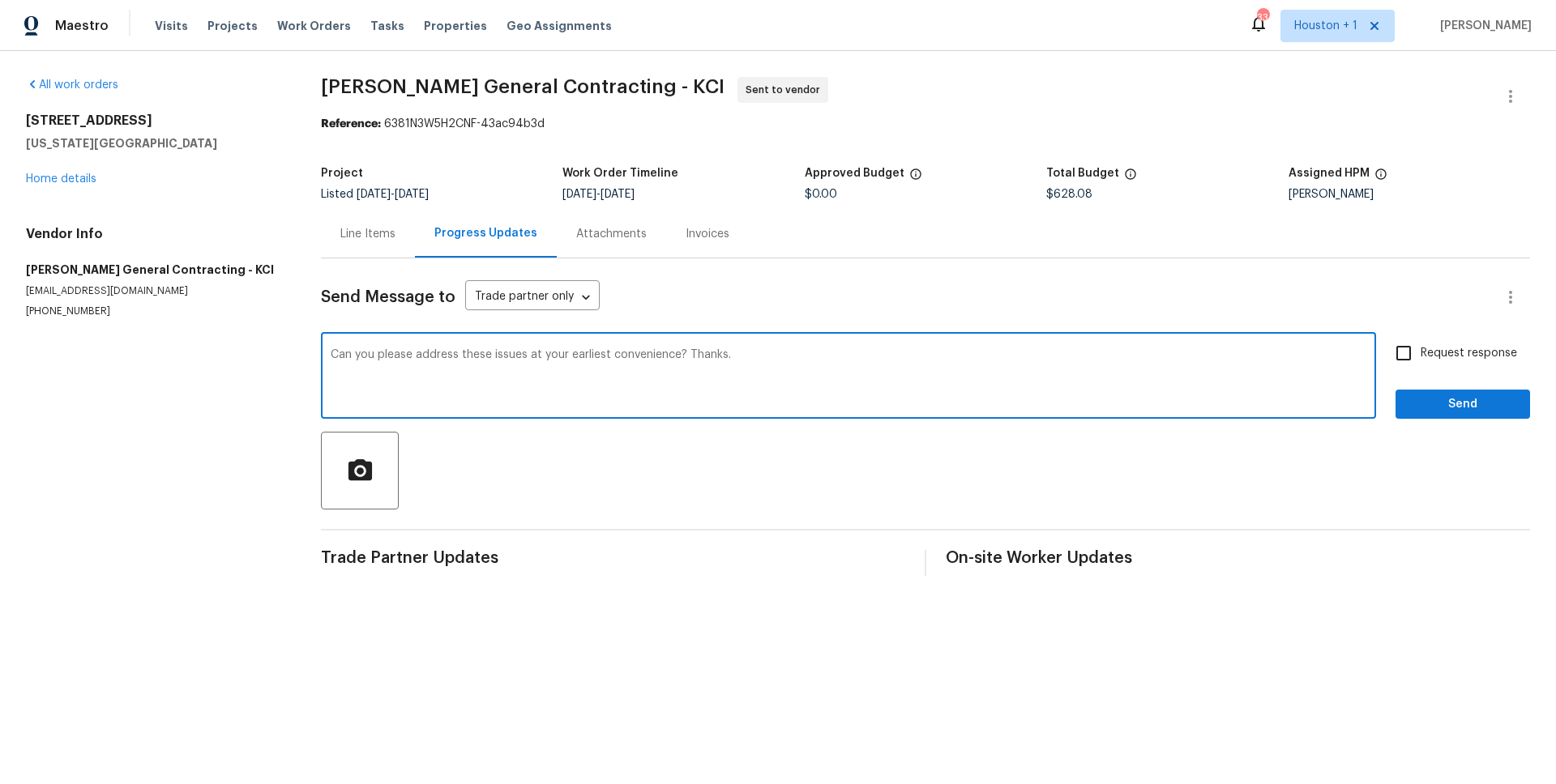
type textarea "Can you please address these issues at your earliest convenience? Thanks."
click at [1390, 359] on input "Request response" at bounding box center [1403, 352] width 34 height 34
checkbox input "true"
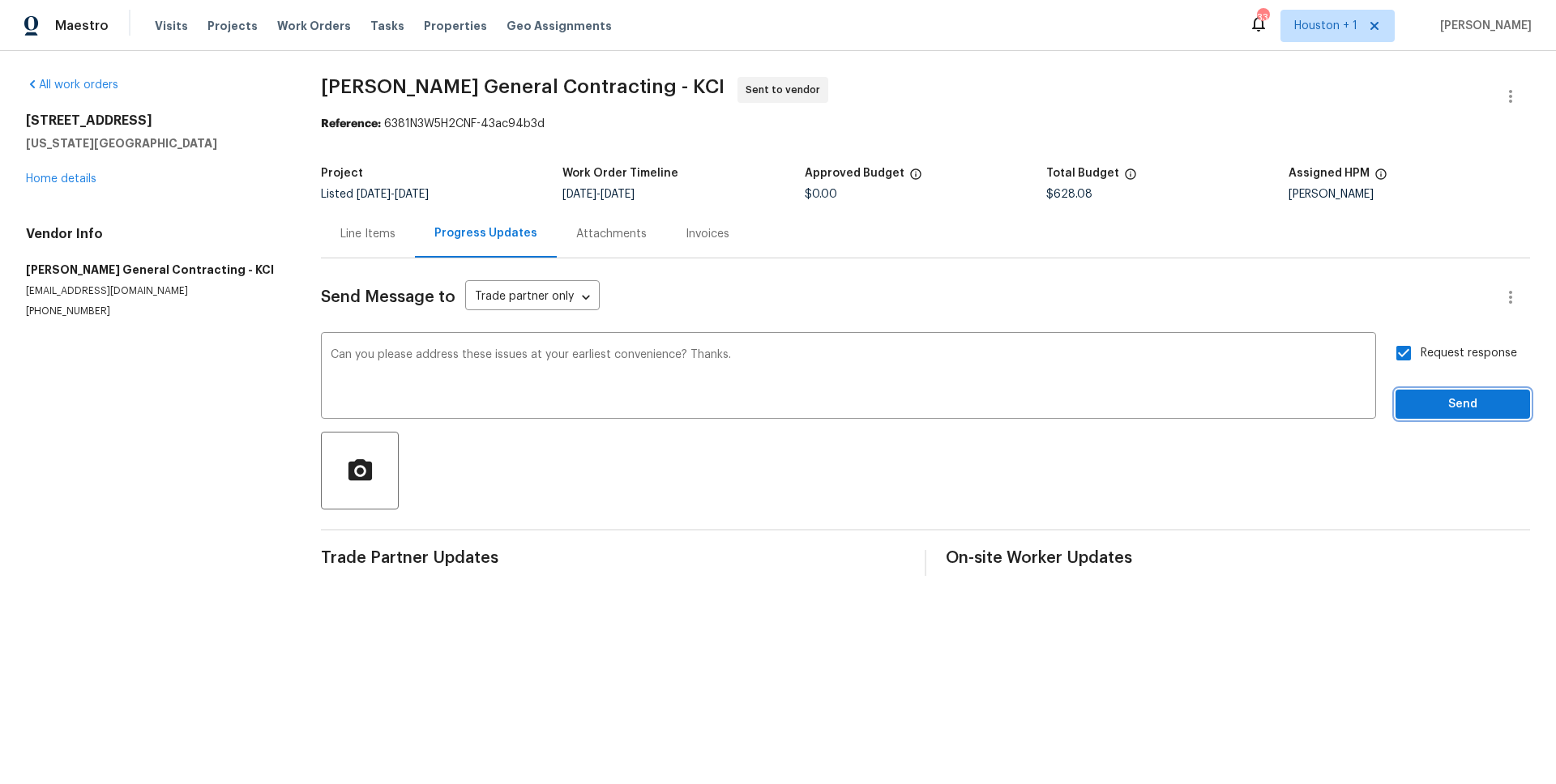
click at [1422, 401] on span "Send" at bounding box center [1462, 404] width 109 height 20
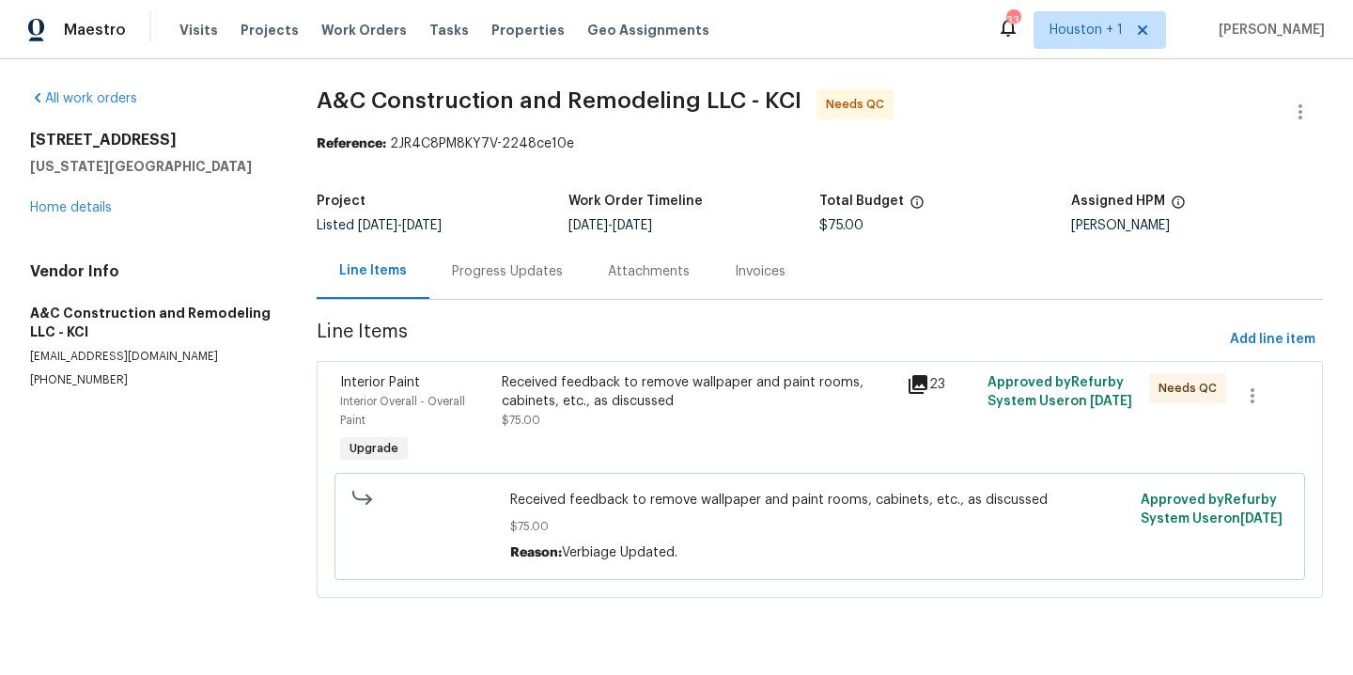
click at [235, 221] on div "All work orders [STREET_ADDRESS][US_STATE] Home details Vendor Info A&C Constru…" at bounding box center [151, 238] width 242 height 299
click at [82, 211] on link "Home details" at bounding box center [71, 207] width 82 height 13
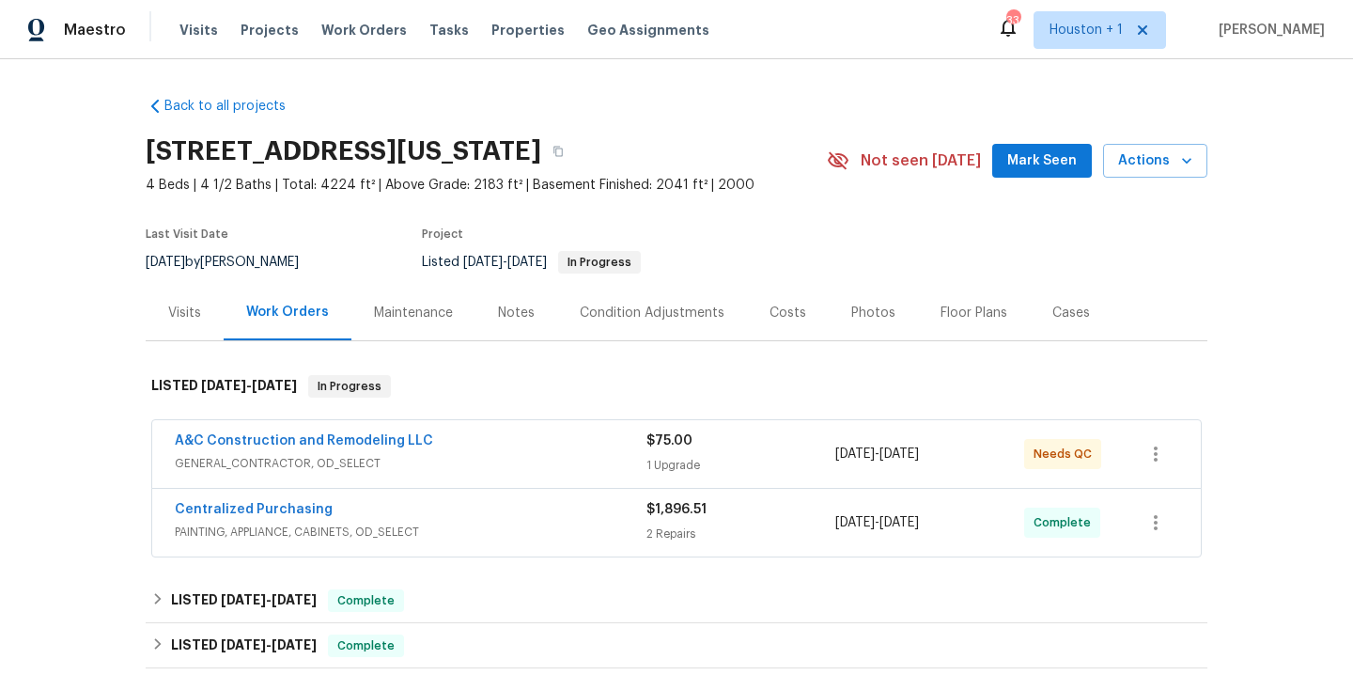
click at [337, 39] on div "Visits Projects Work Orders Tasks Properties Geo Assignments" at bounding box center [456, 30] width 553 height 38
click at [337, 34] on span "Work Orders" at bounding box center [364, 30] width 86 height 19
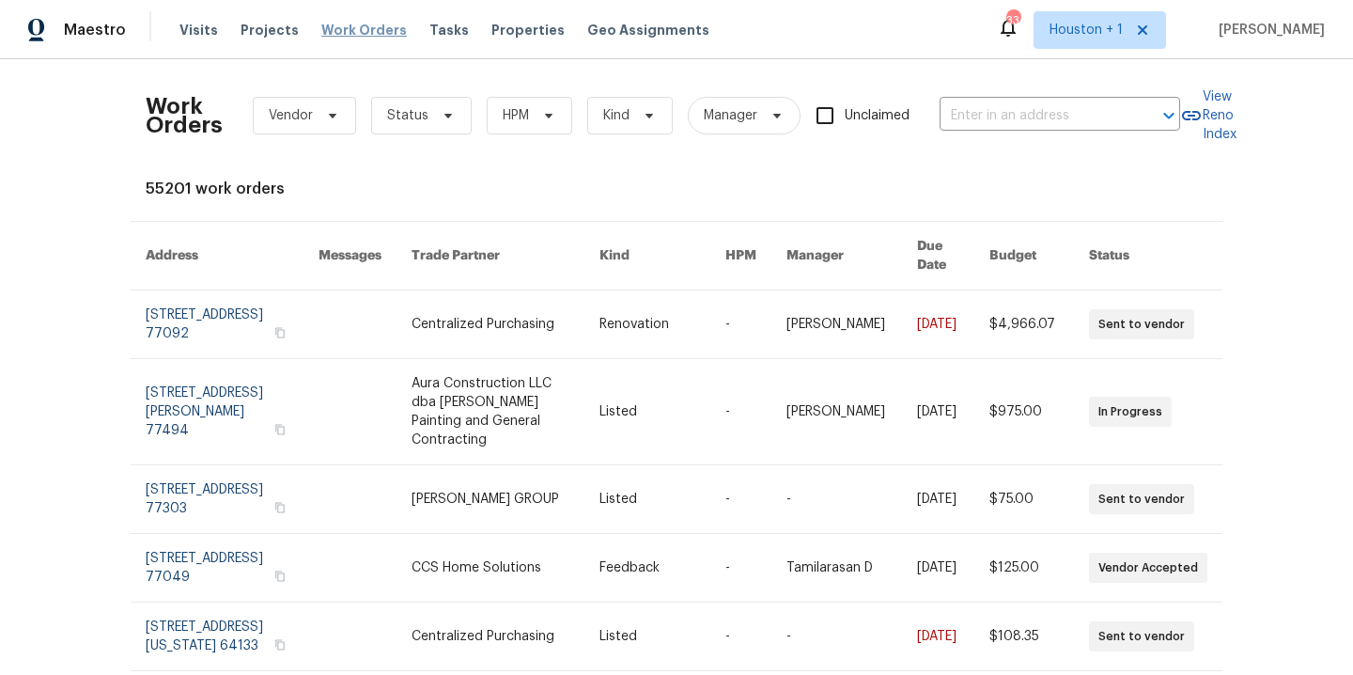
click at [349, 28] on span "Work Orders" at bounding box center [364, 30] width 86 height 19
click at [405, 117] on span "Status" at bounding box center [407, 115] width 41 height 19
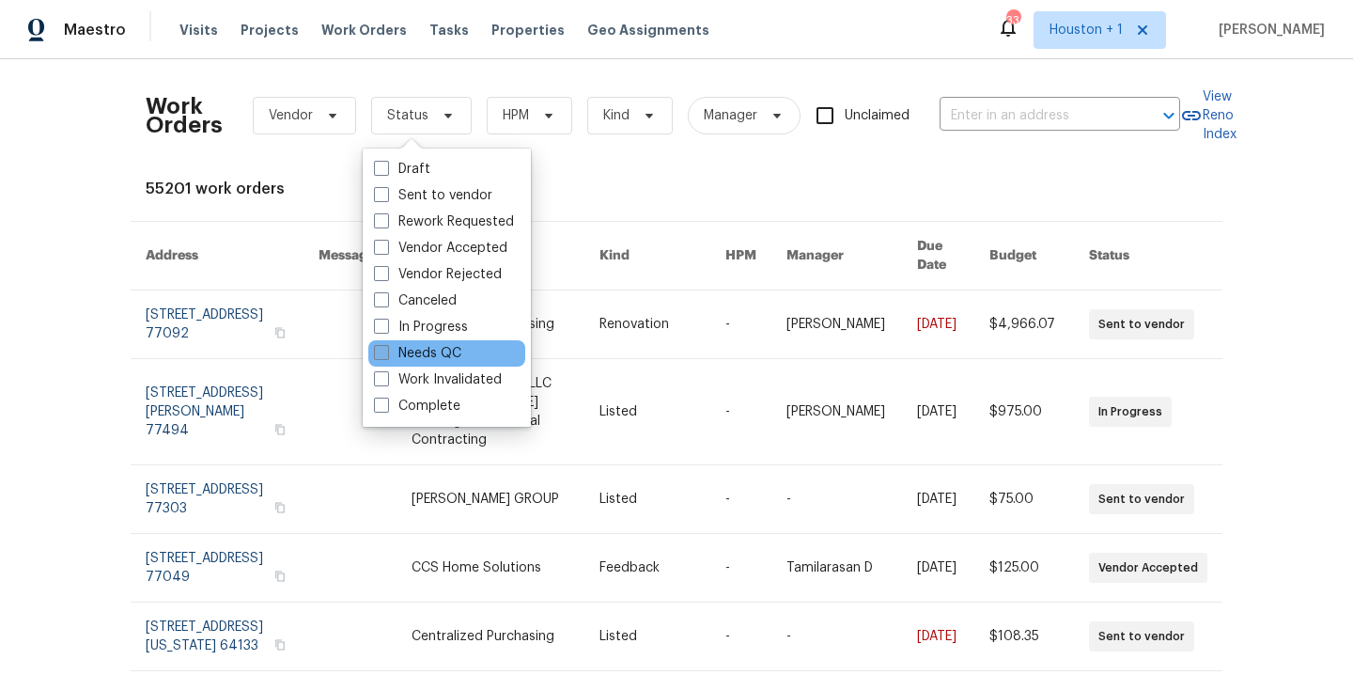
click at [444, 359] on label "Needs QC" at bounding box center [417, 353] width 87 height 19
click at [386, 356] on input "Needs QC" at bounding box center [380, 350] width 12 height 12
checkbox input "true"
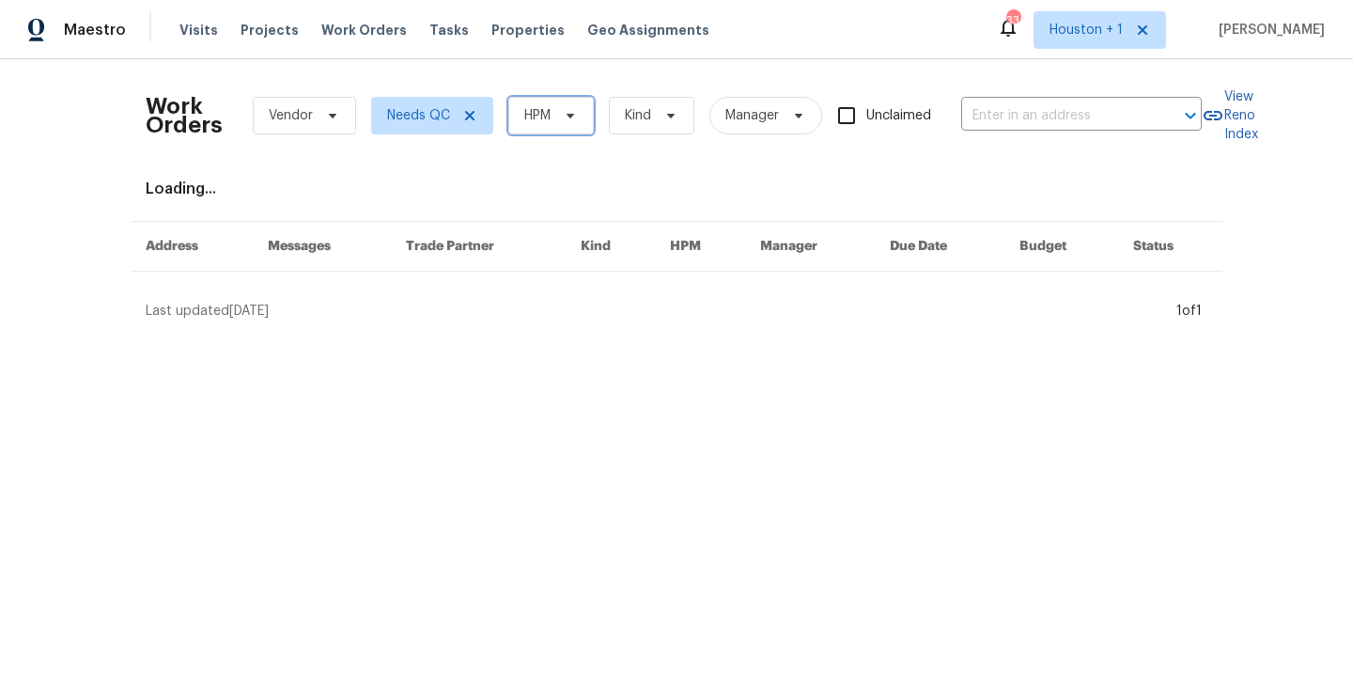
click at [544, 98] on span "HPM" at bounding box center [551, 116] width 86 height 38
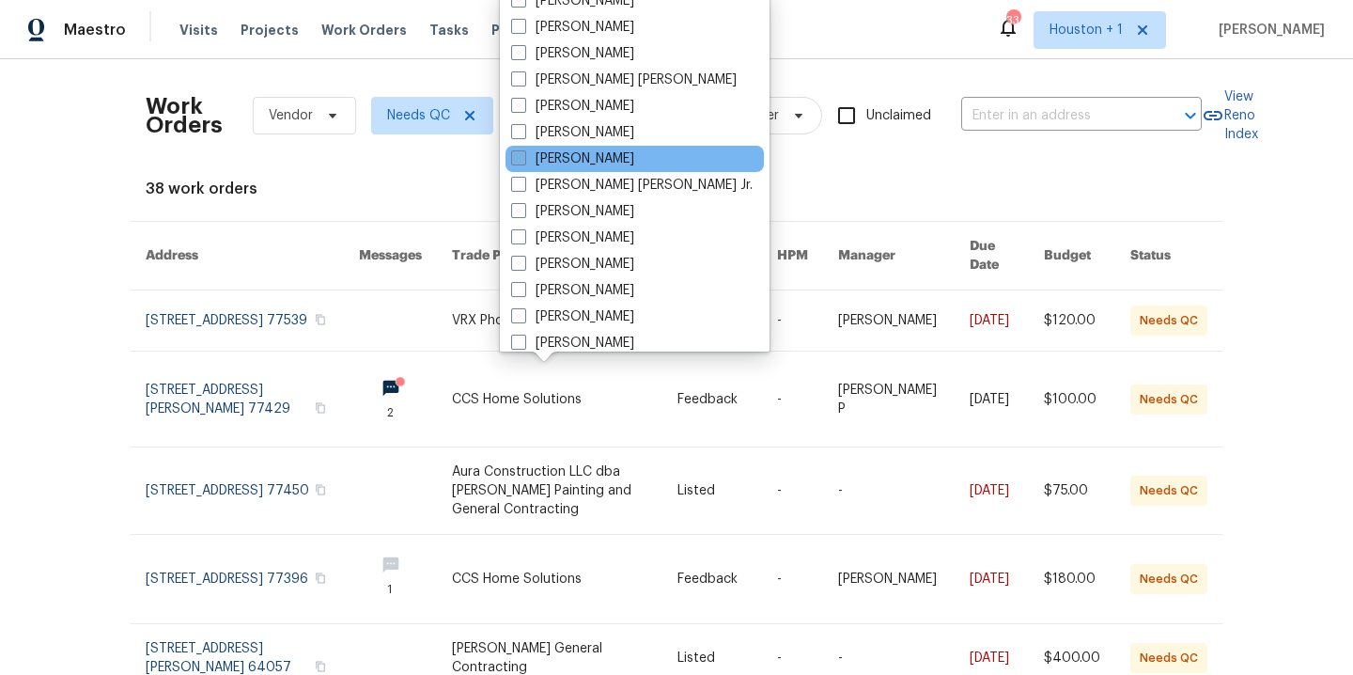
scroll to position [455, 0]
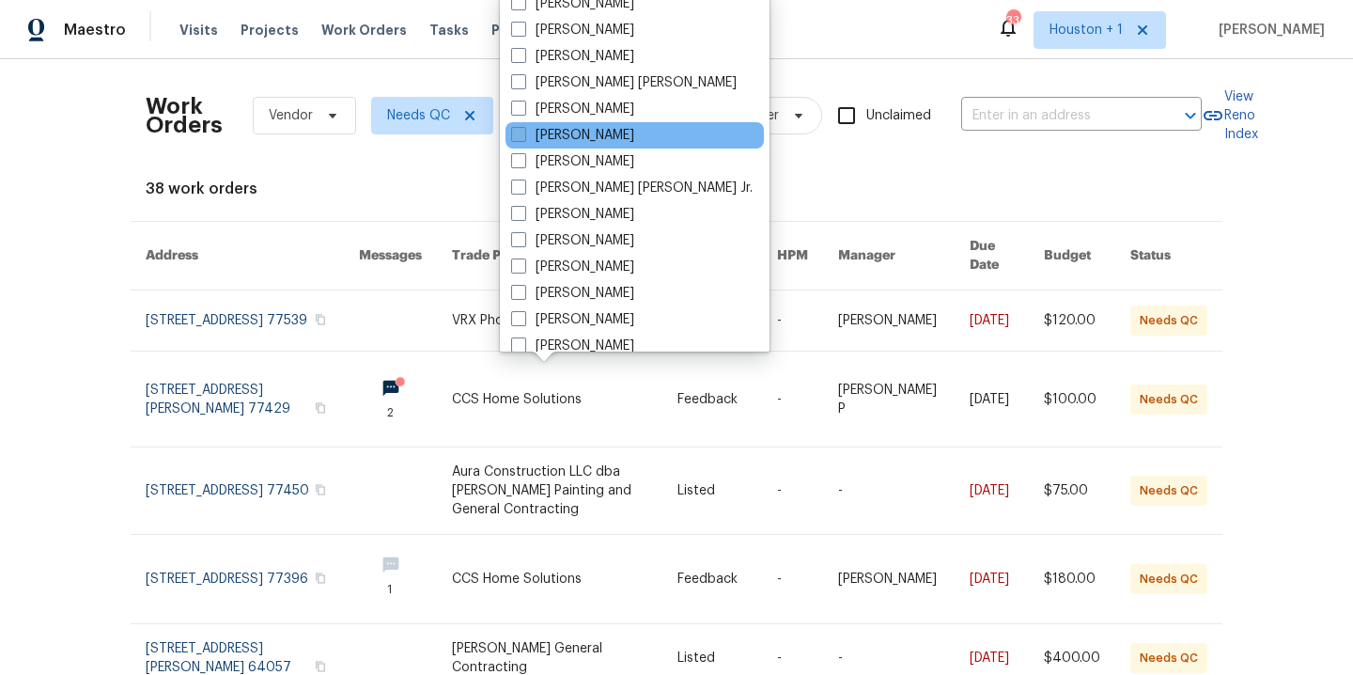
click at [553, 127] on label "[PERSON_NAME]" at bounding box center [572, 135] width 123 height 19
click at [523, 127] on input "[PERSON_NAME]" at bounding box center [517, 132] width 12 height 12
checkbox input "true"
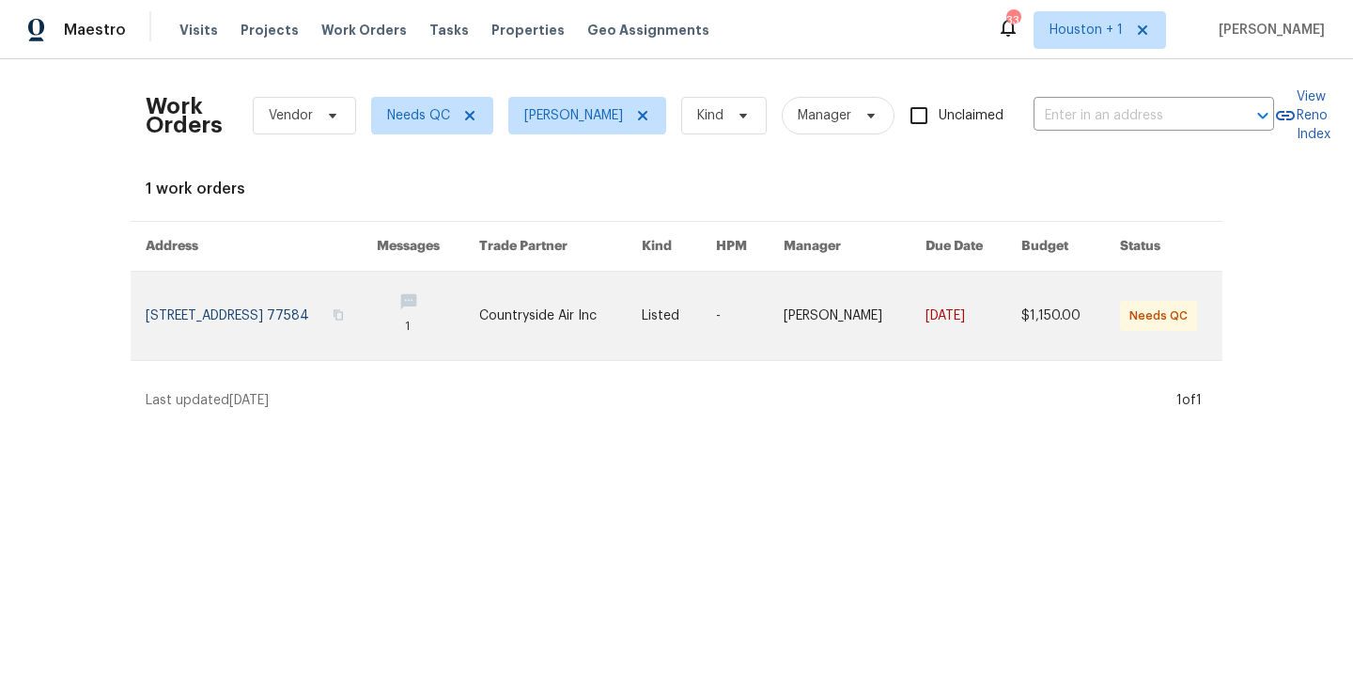
click at [578, 328] on link at bounding box center [560, 316] width 163 height 88
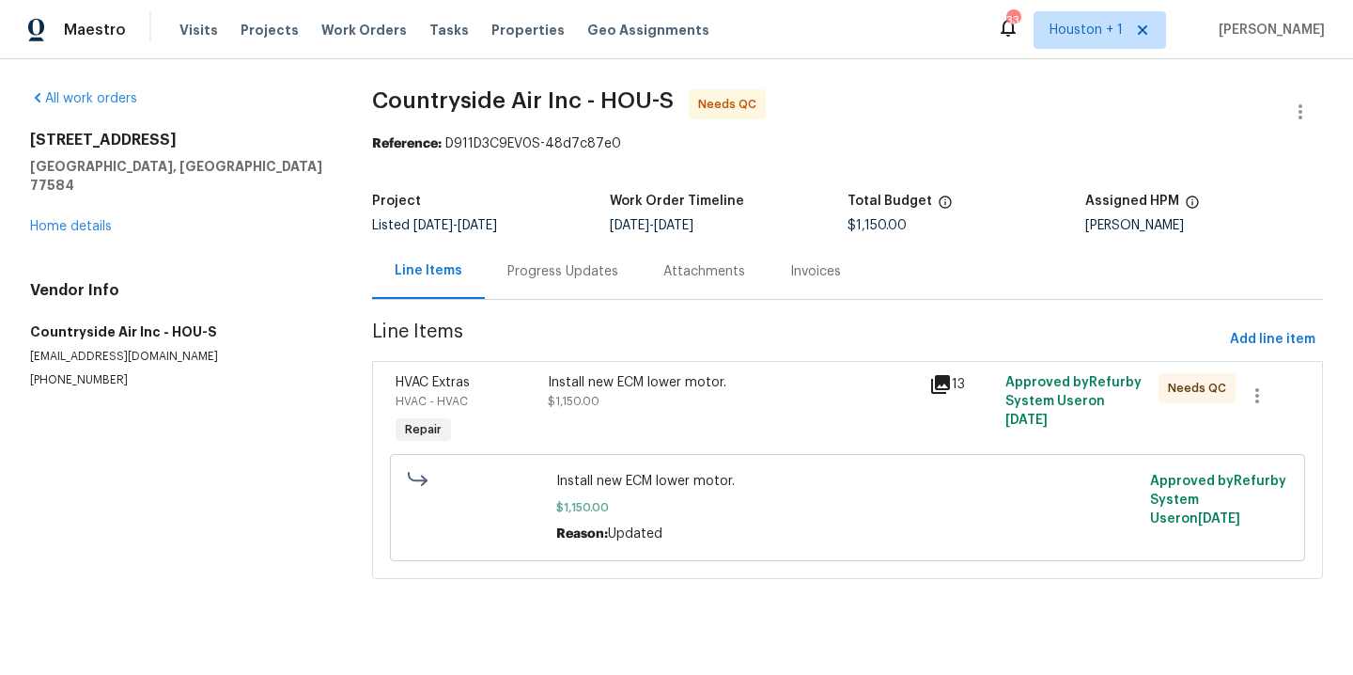
click at [581, 404] on span "$1,150.00" at bounding box center [574, 401] width 52 height 11
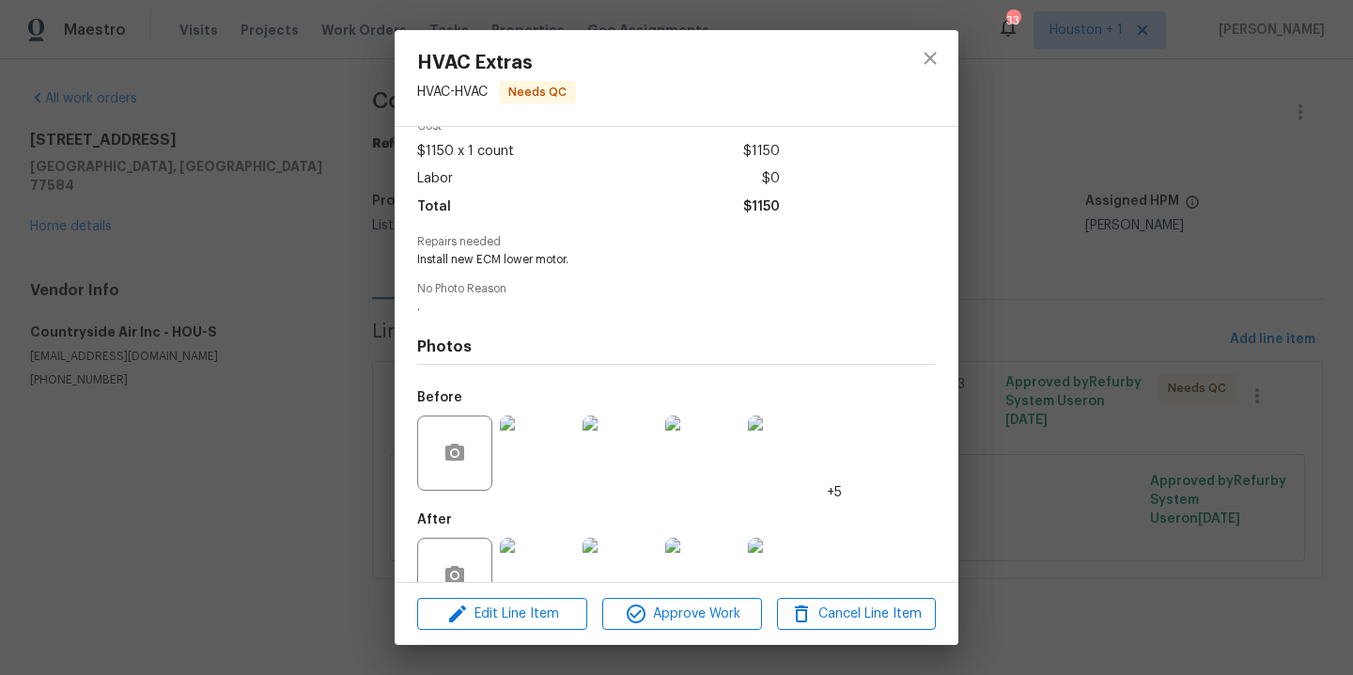
scroll to position [144, 0]
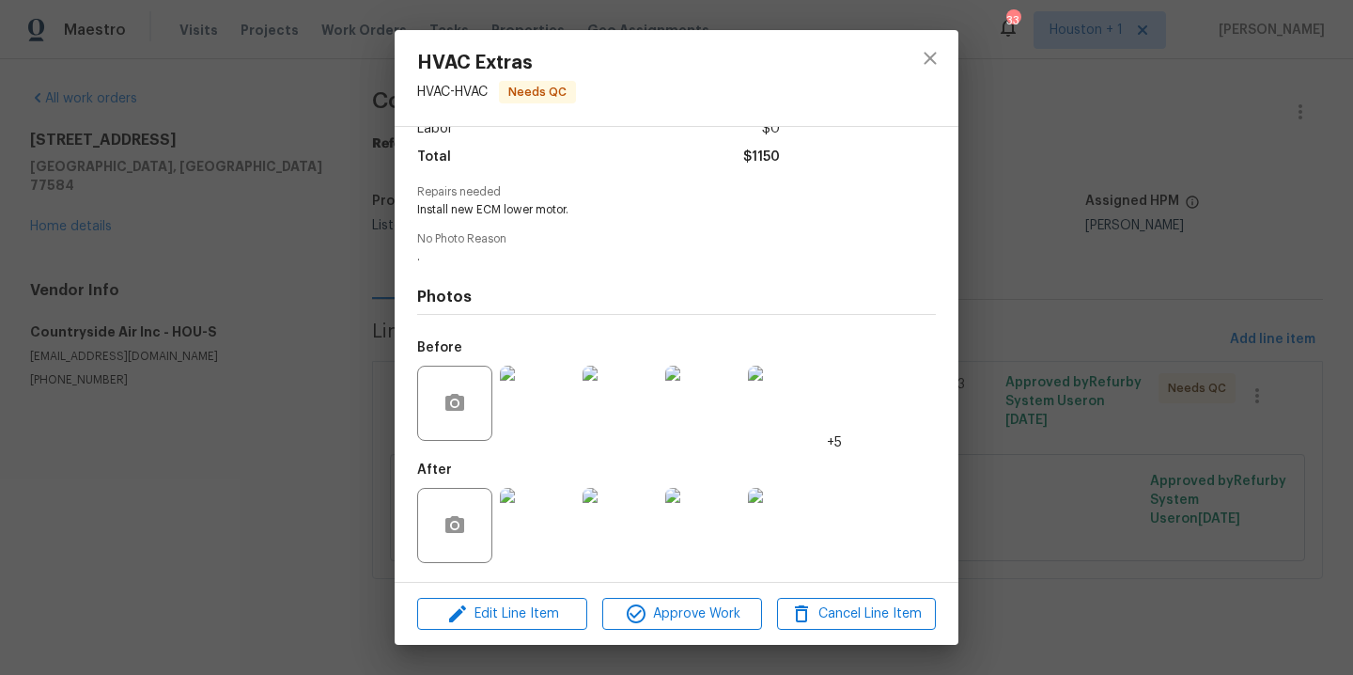
click at [532, 536] on img at bounding box center [537, 525] width 75 height 75
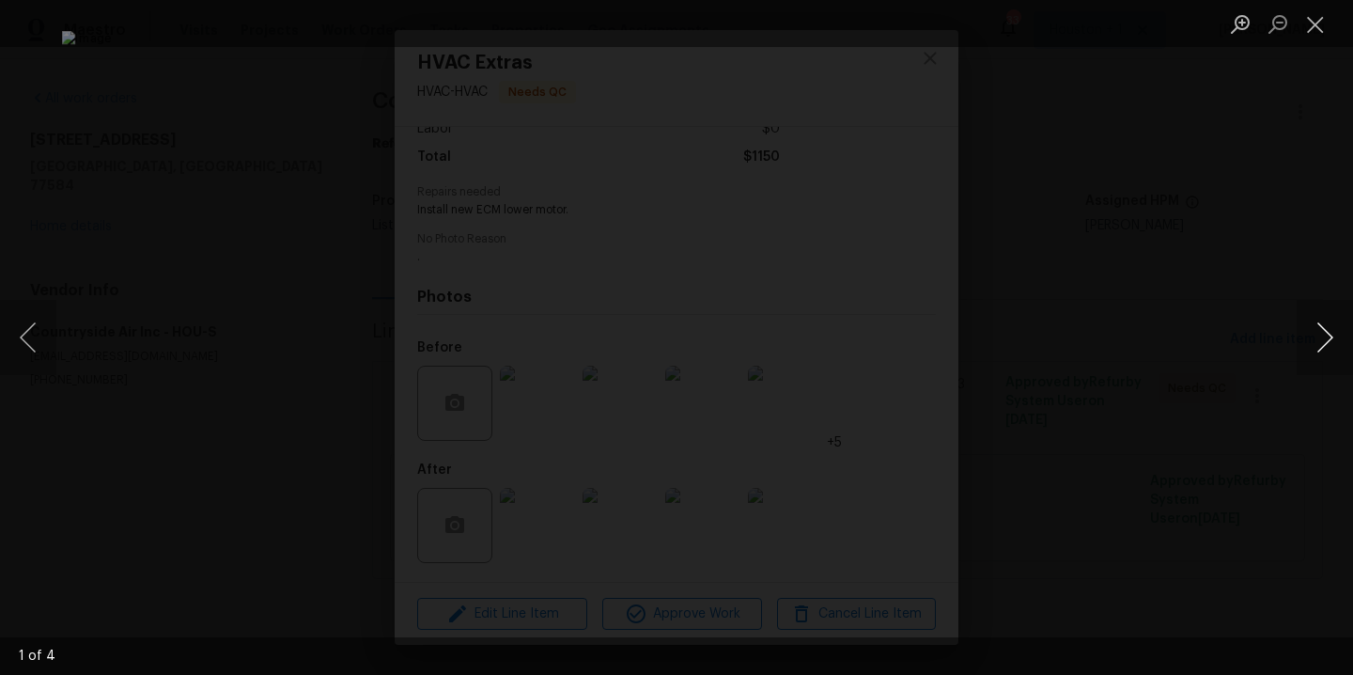
click at [1313, 342] on button "Next image" at bounding box center [1325, 337] width 56 height 75
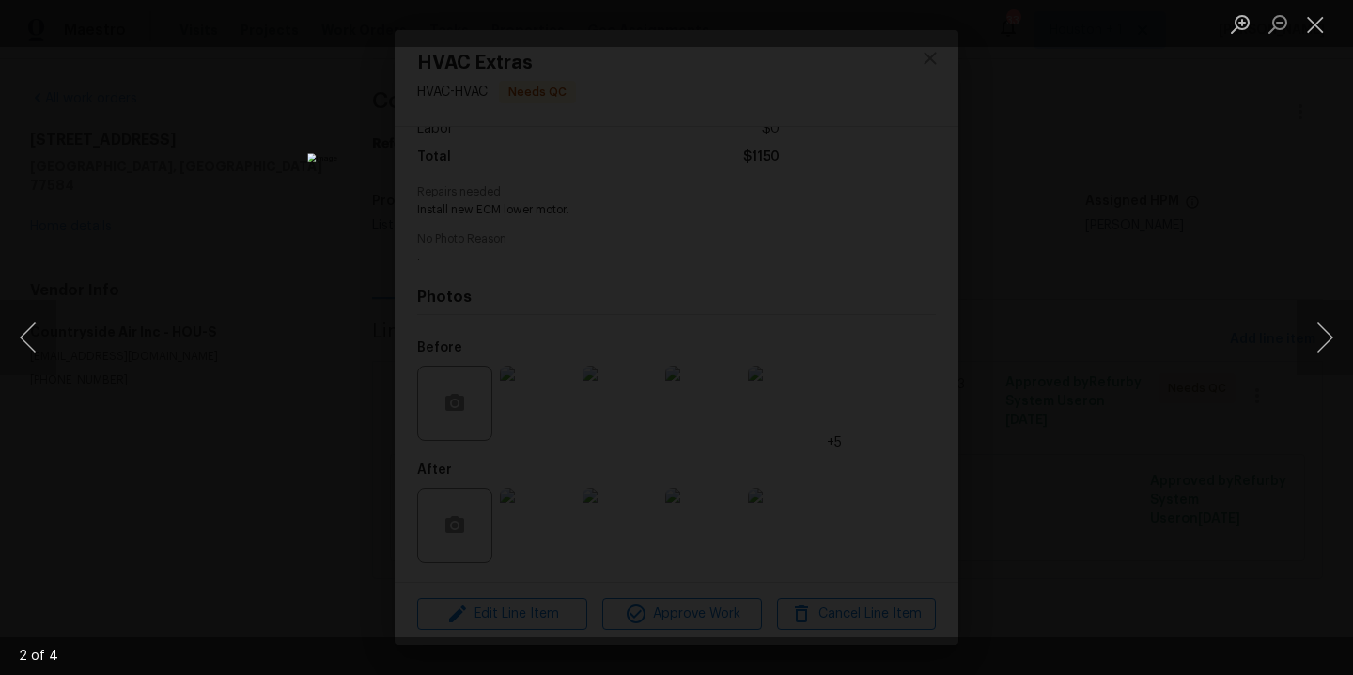
click at [1242, 274] on div "Lightbox" at bounding box center [676, 337] width 1353 height 675
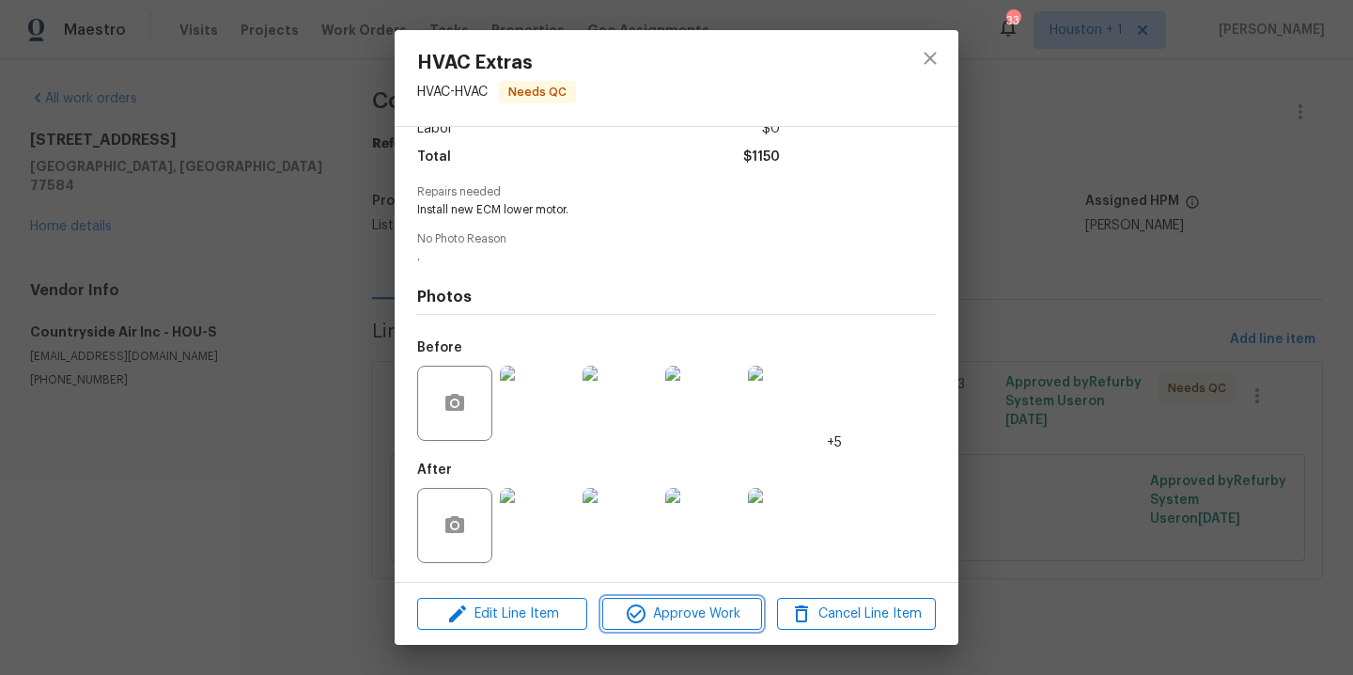
click at [653, 621] on span "Approve Work" at bounding box center [682, 613] width 148 height 23
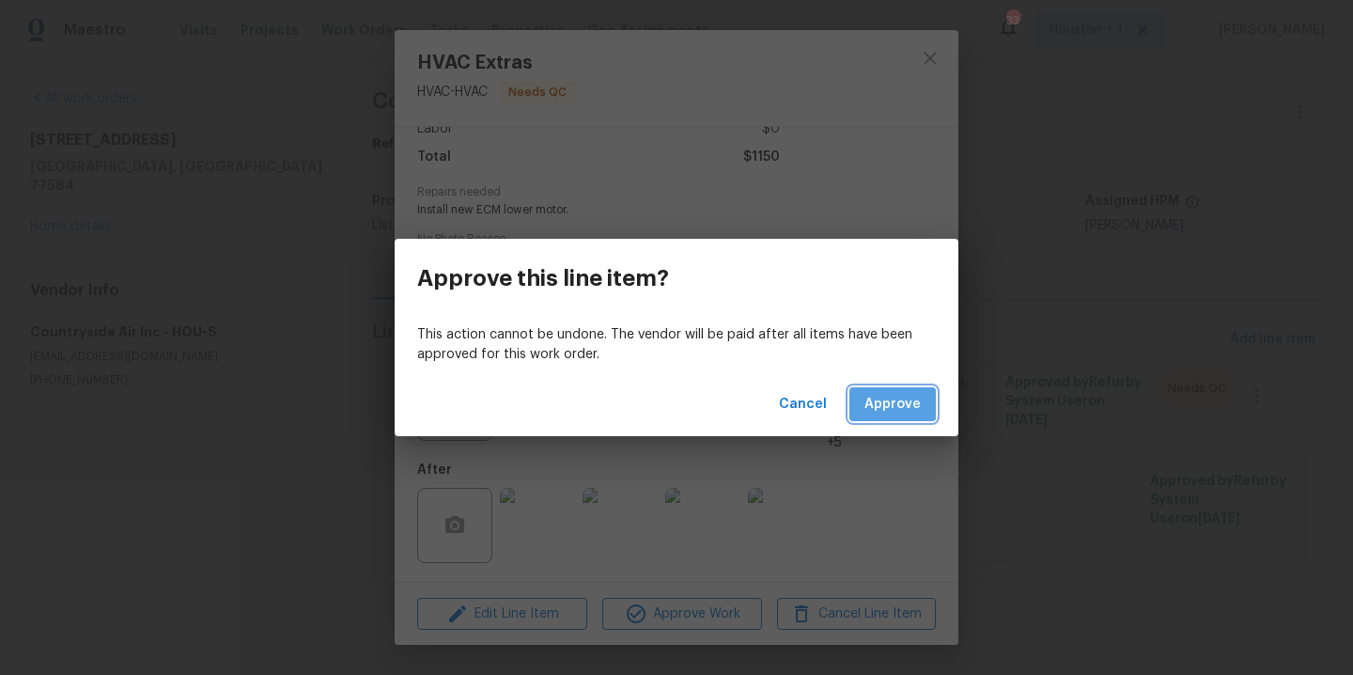
click at [889, 403] on span "Approve" at bounding box center [893, 404] width 56 height 23
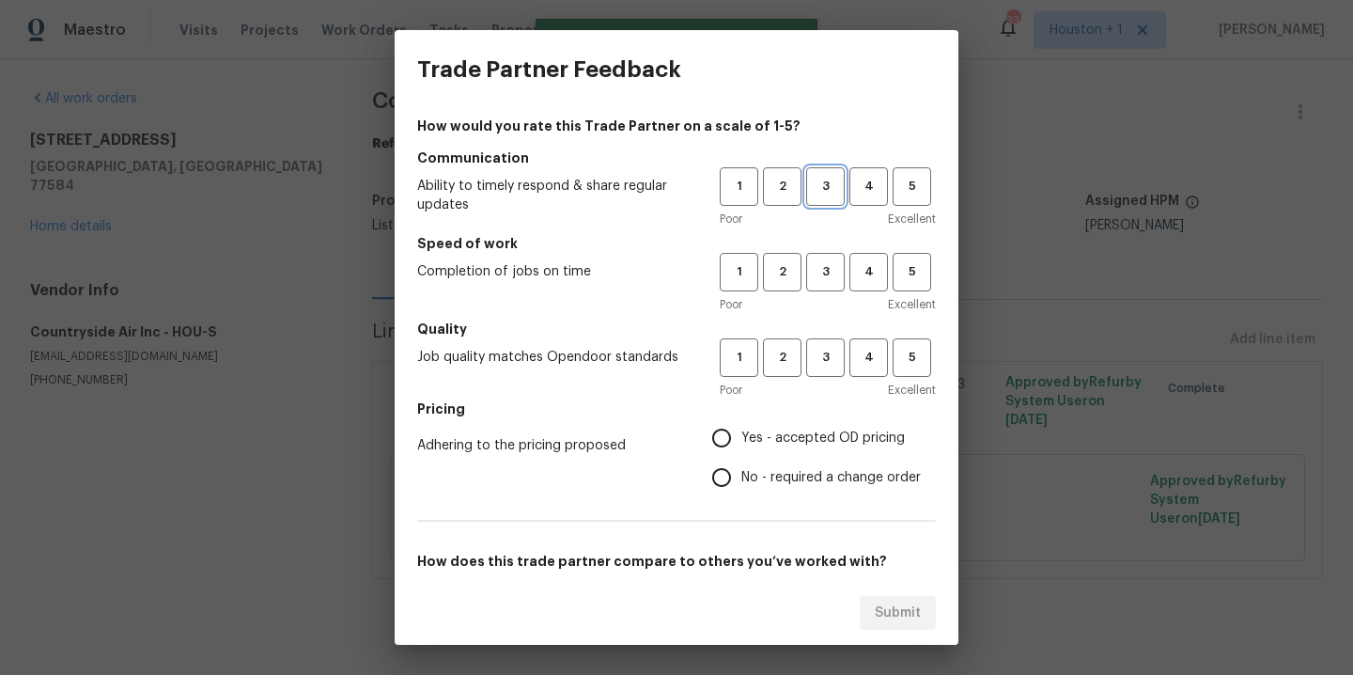
click at [808, 202] on button "3" at bounding box center [825, 186] width 39 height 39
click at [813, 254] on button "3" at bounding box center [825, 272] width 39 height 39
click at [820, 348] on span "3" at bounding box center [825, 358] width 35 height 22
click at [794, 440] on span "Yes - accepted OD pricing" at bounding box center [824, 439] width 164 height 20
click at [742, 440] on input "Yes - accepted OD pricing" at bounding box center [721, 437] width 39 height 39
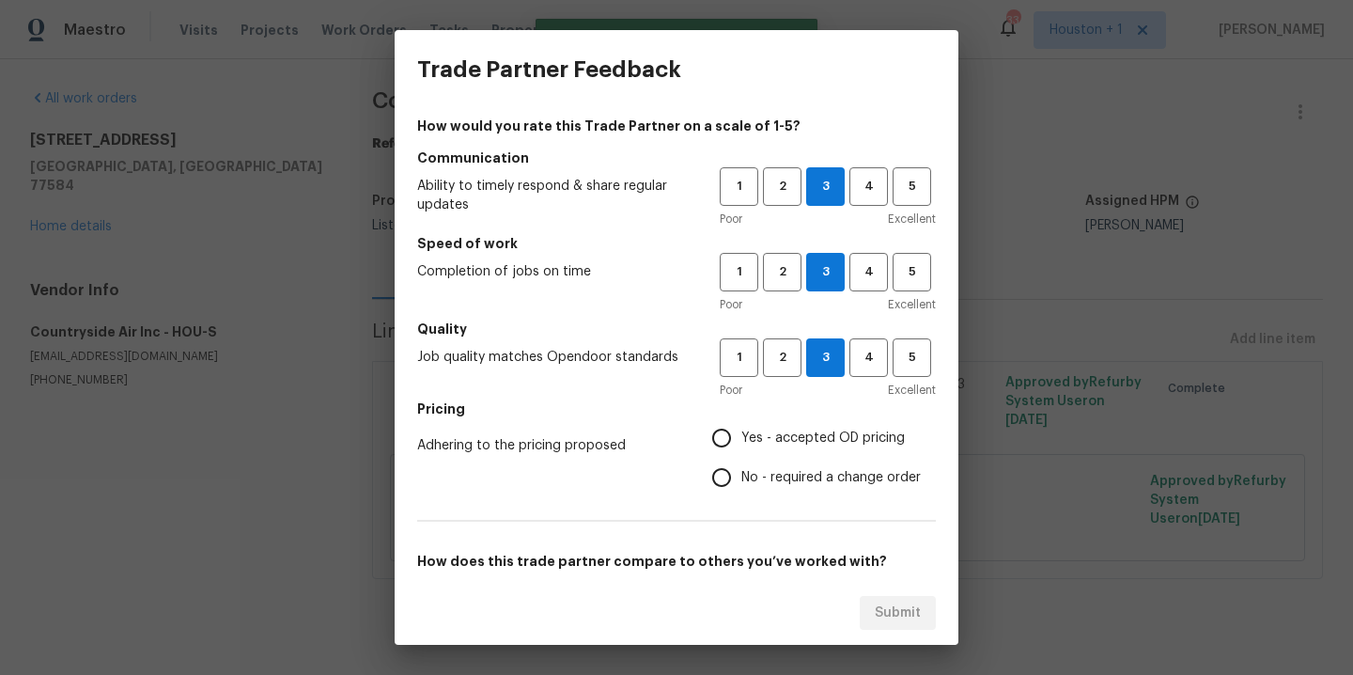
radio input "true"
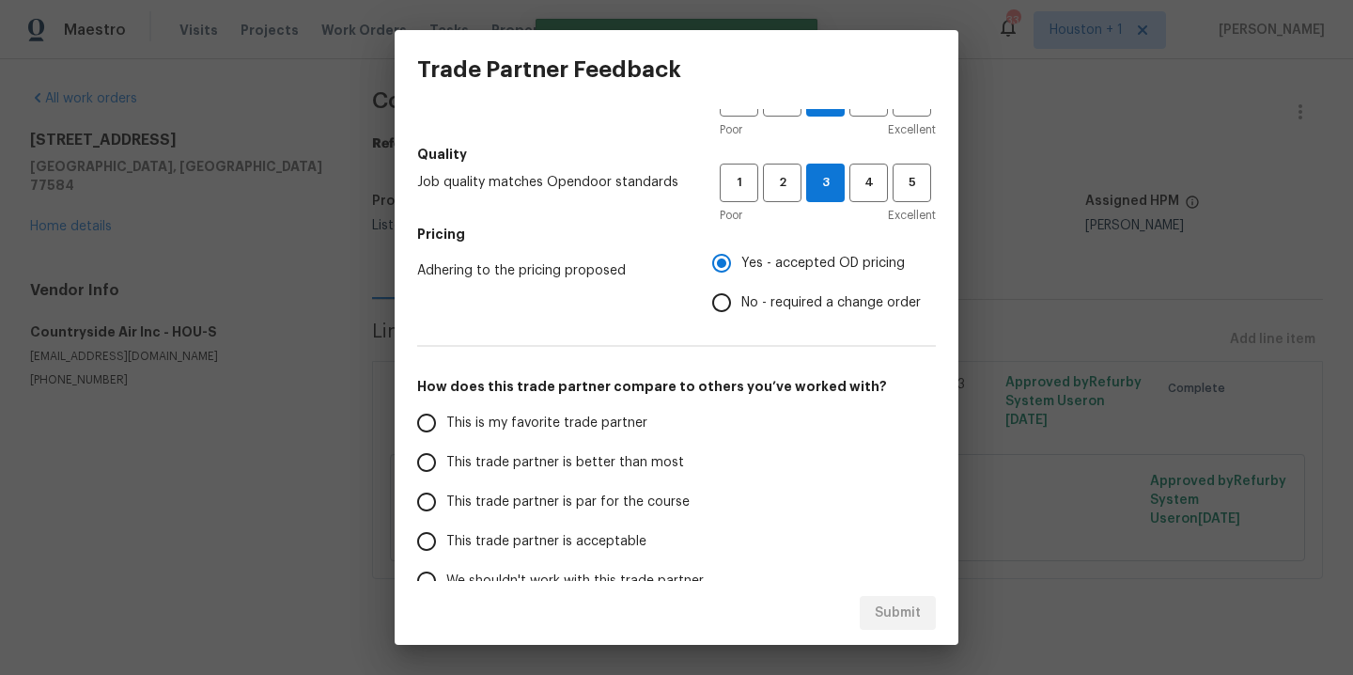
click at [572, 424] on span "This is my favorite trade partner" at bounding box center [546, 424] width 201 height 20
click at [446, 424] on input "This is my favorite trade partner" at bounding box center [426, 422] width 39 height 39
click at [904, 609] on span "Submit" at bounding box center [898, 613] width 46 height 23
radio input "true"
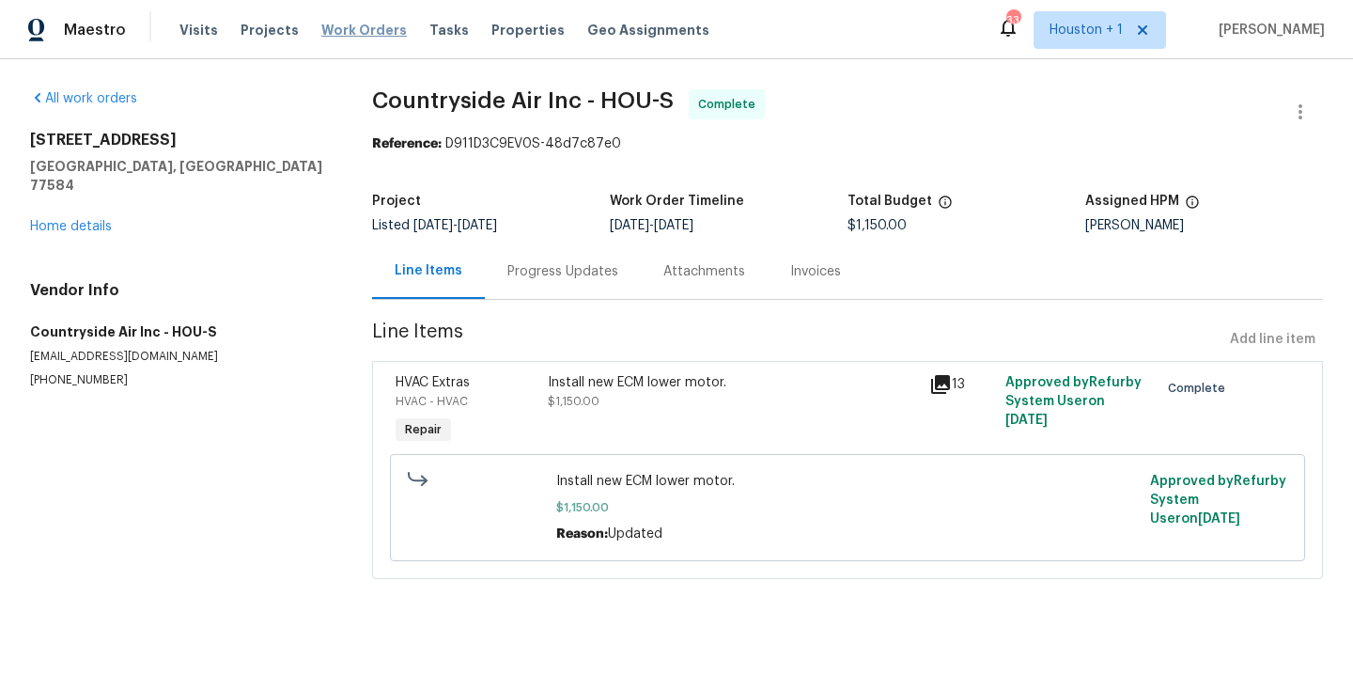
drag, startPoint x: 350, startPoint y: 26, endPoint x: 376, endPoint y: 27, distance: 26.3
click at [350, 25] on span "Work Orders" at bounding box center [364, 30] width 86 height 19
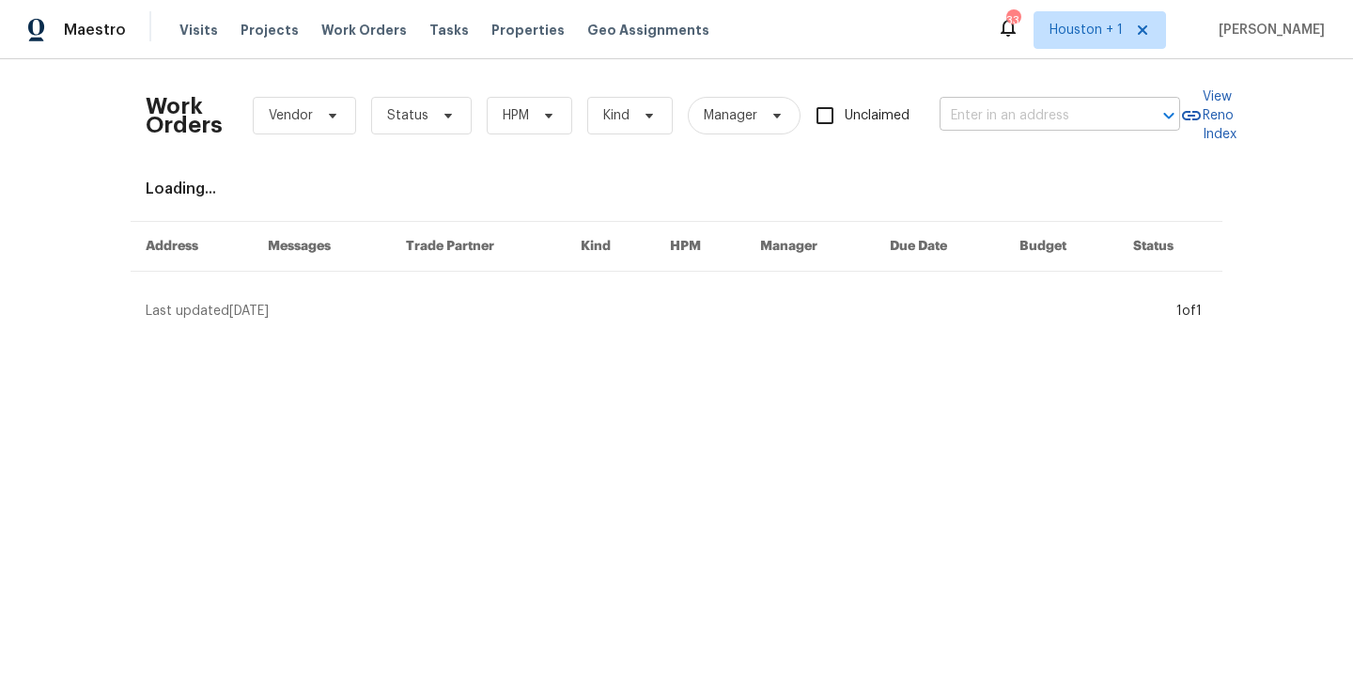
click at [1001, 106] on input "text" at bounding box center [1034, 116] width 188 height 29
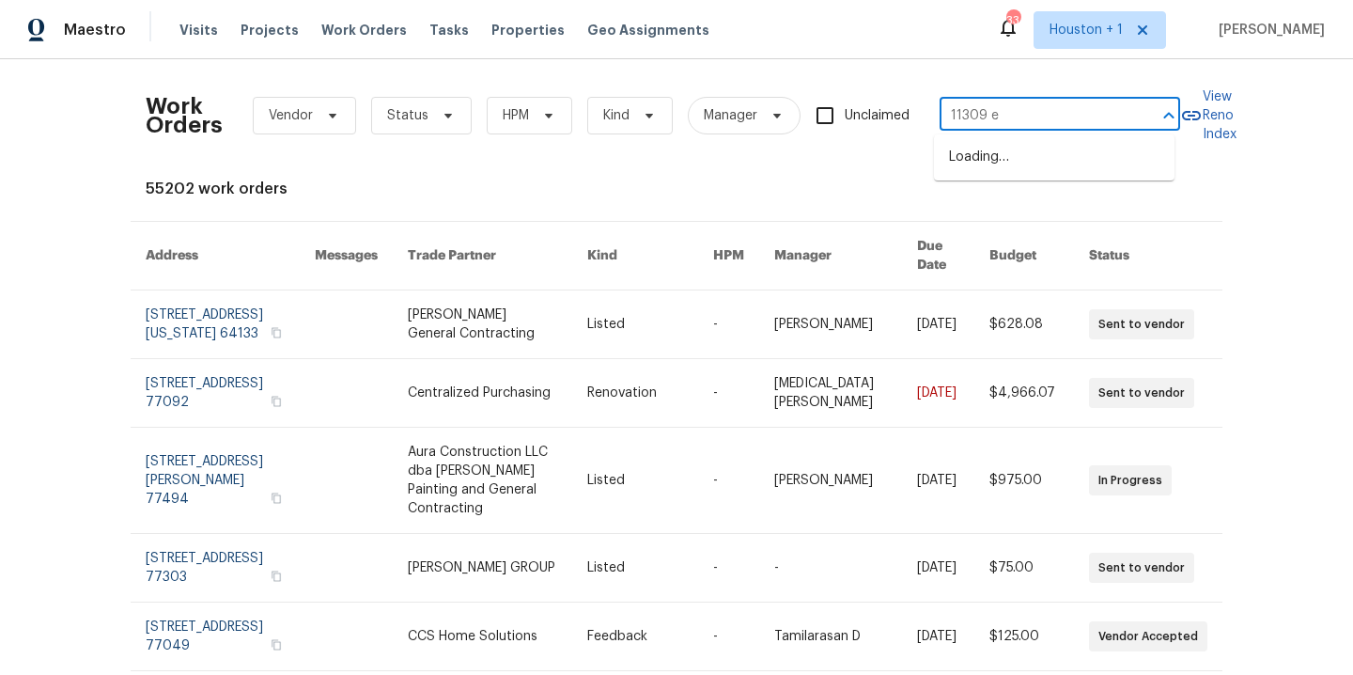
type input "11309 e 4"
click at [1074, 158] on li "[STREET_ADDRESS][US_STATE]" at bounding box center [1054, 157] width 241 height 31
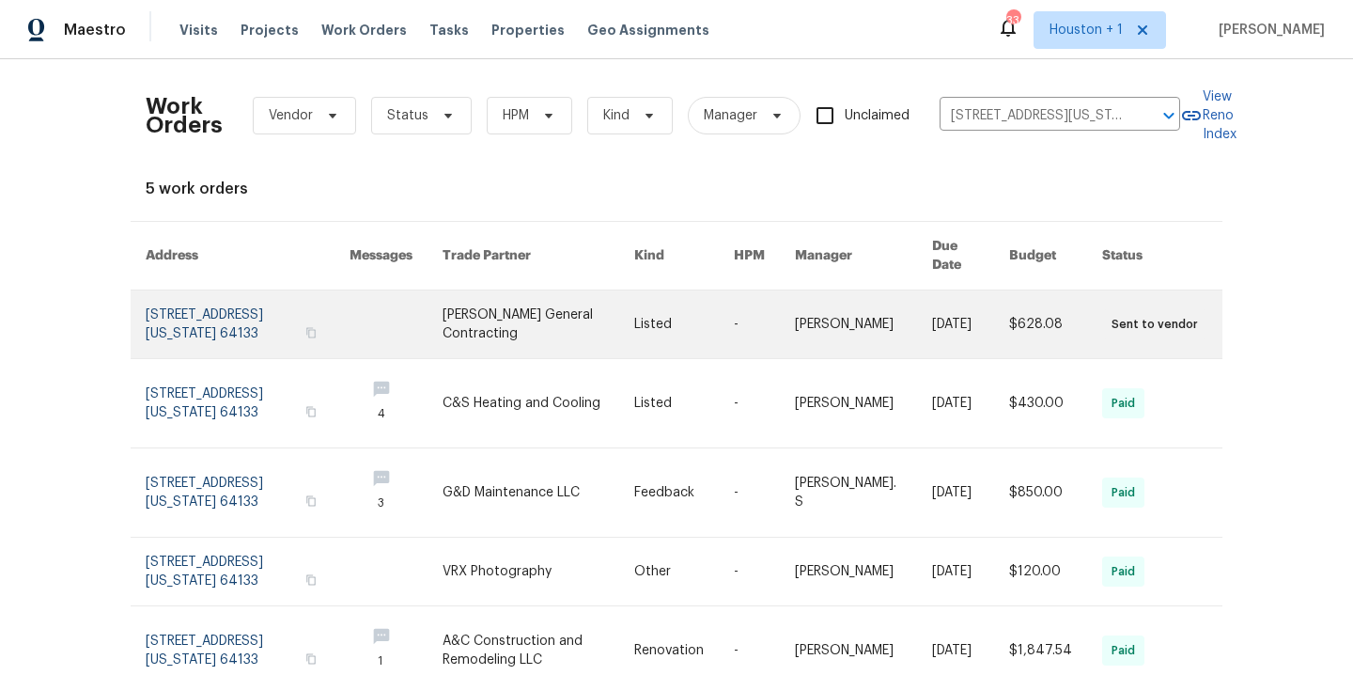
click at [562, 290] on link at bounding box center [539, 324] width 192 height 68
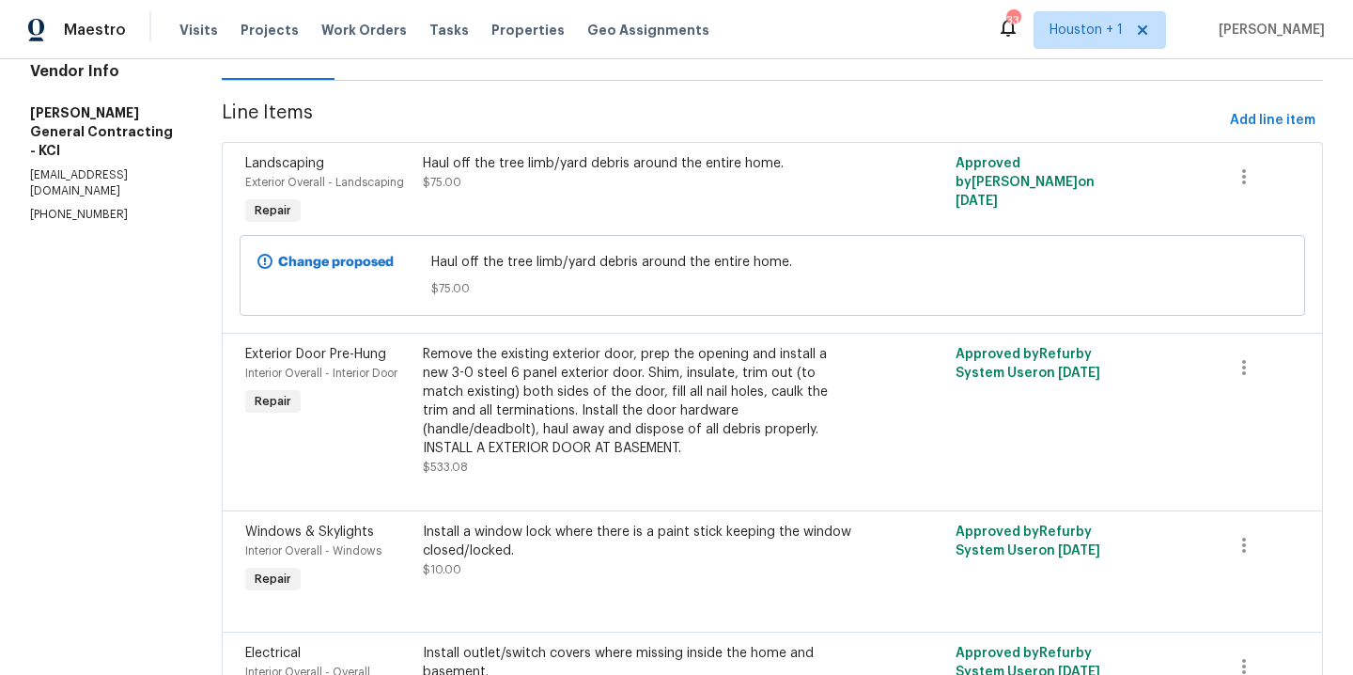
scroll to position [381, 0]
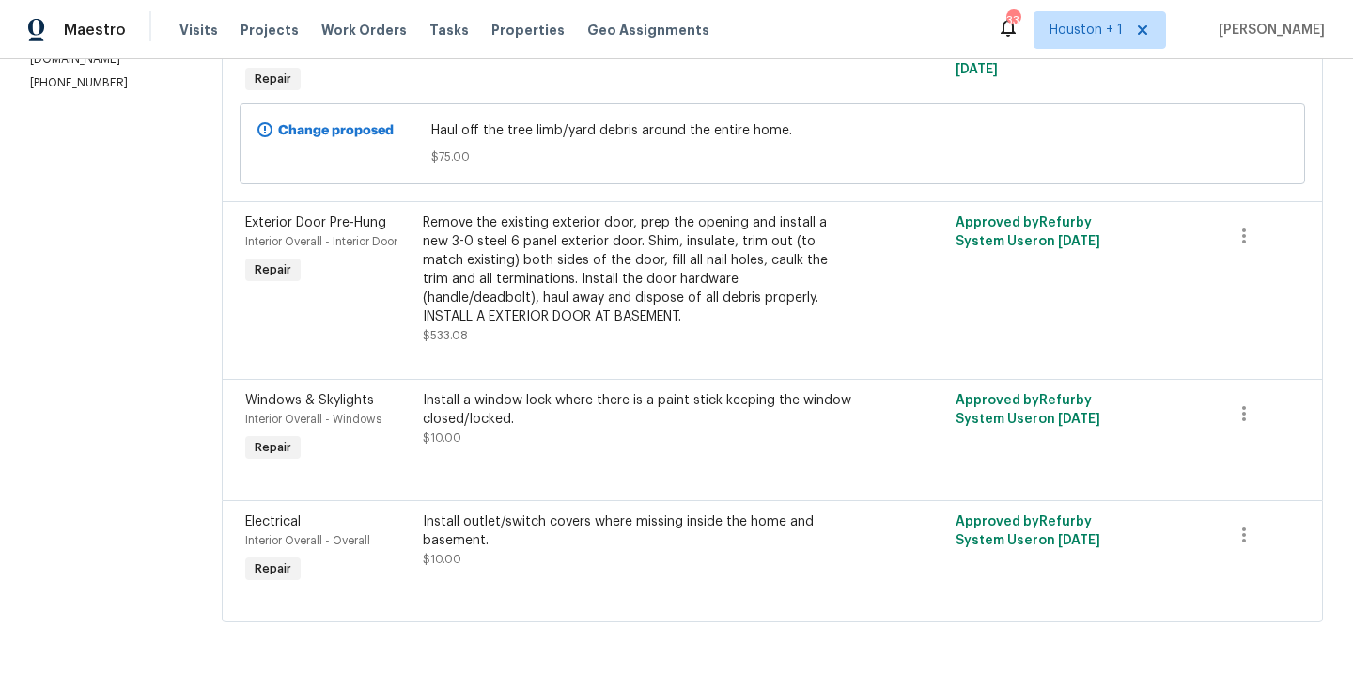
click at [572, 424] on div "Install a window lock where there is a paint stick keeping the window closed/lo…" at bounding box center [639, 419] width 433 height 56
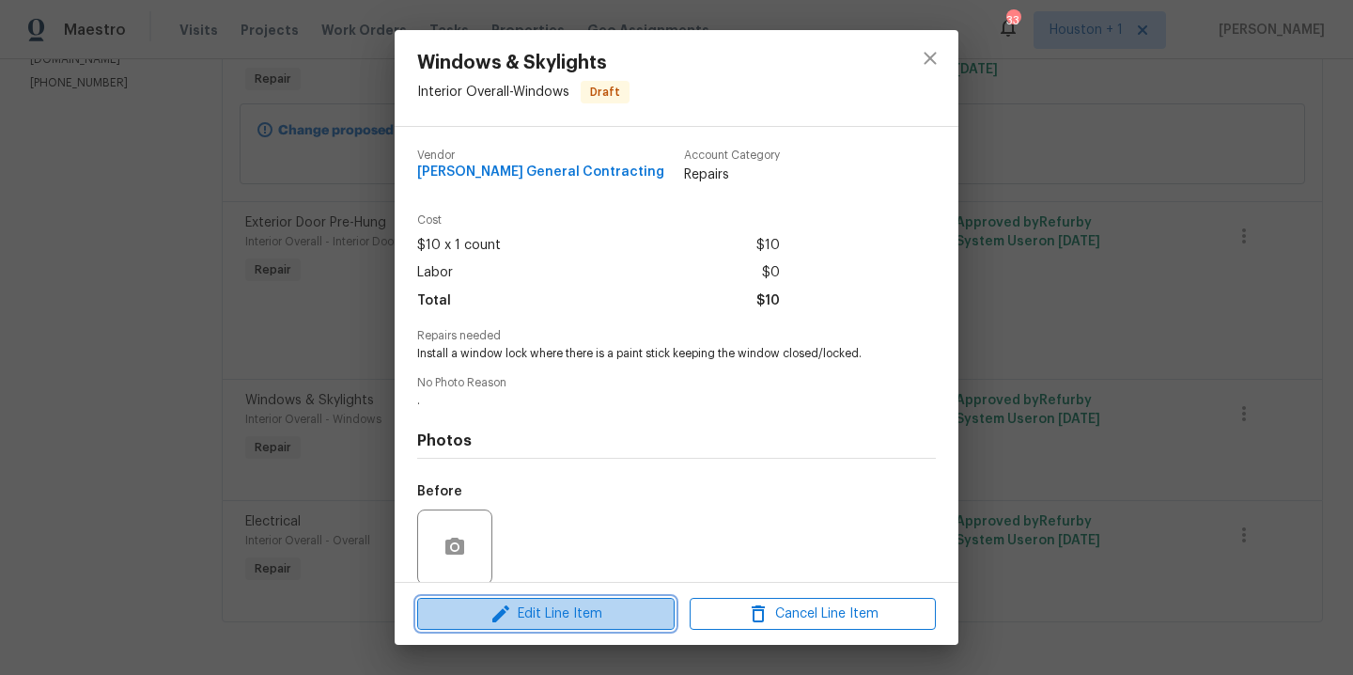
click at [521, 619] on span "Edit Line Item" at bounding box center [546, 613] width 246 height 23
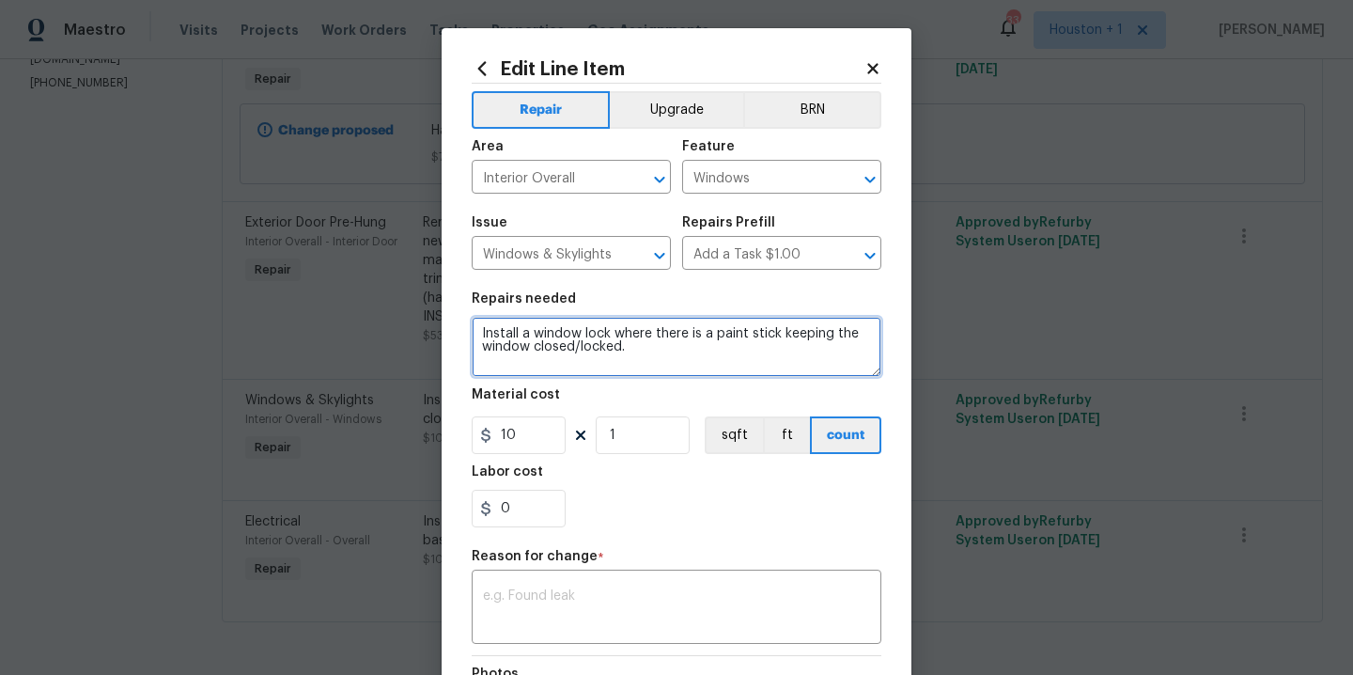
click at [617, 348] on textarea "Install a window lock where there is a paint stick keeping the window closed/lo…" at bounding box center [677, 347] width 410 height 60
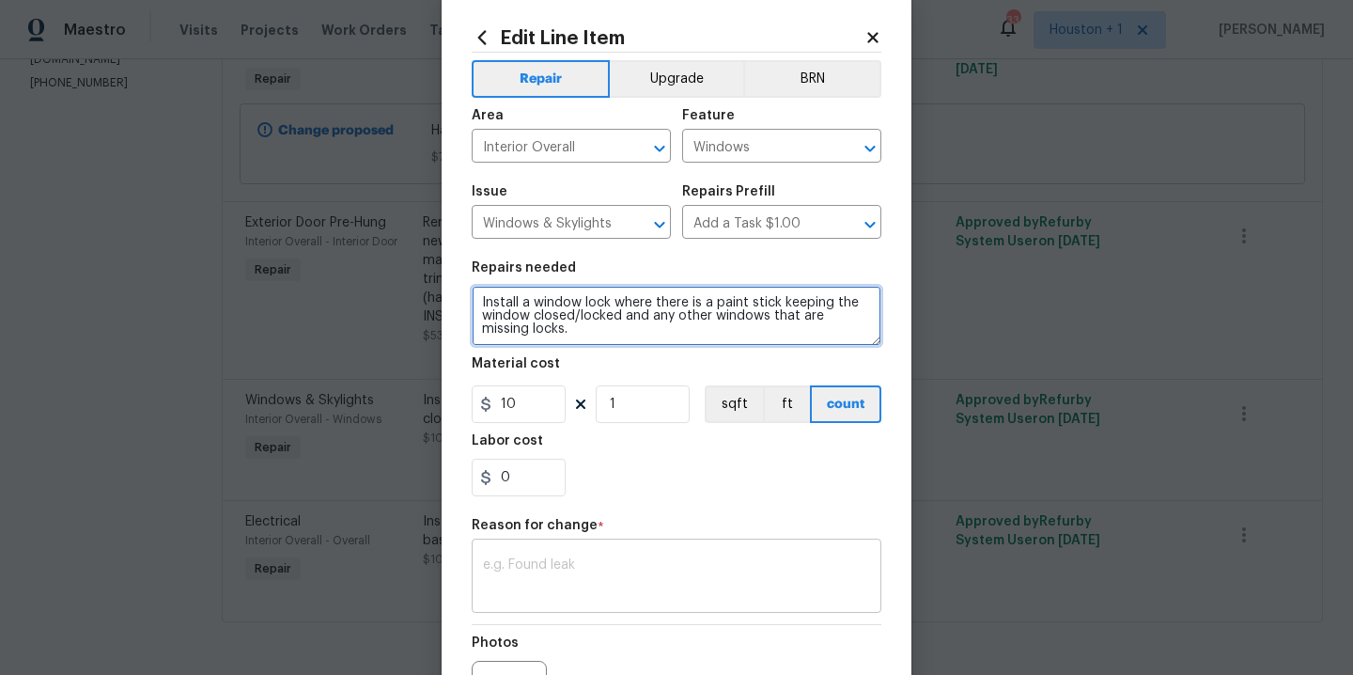
type textarea "Install a window lock where there is a paint stick keeping the window closed/lo…"
click at [631, 554] on div "x ​" at bounding box center [677, 578] width 410 height 70
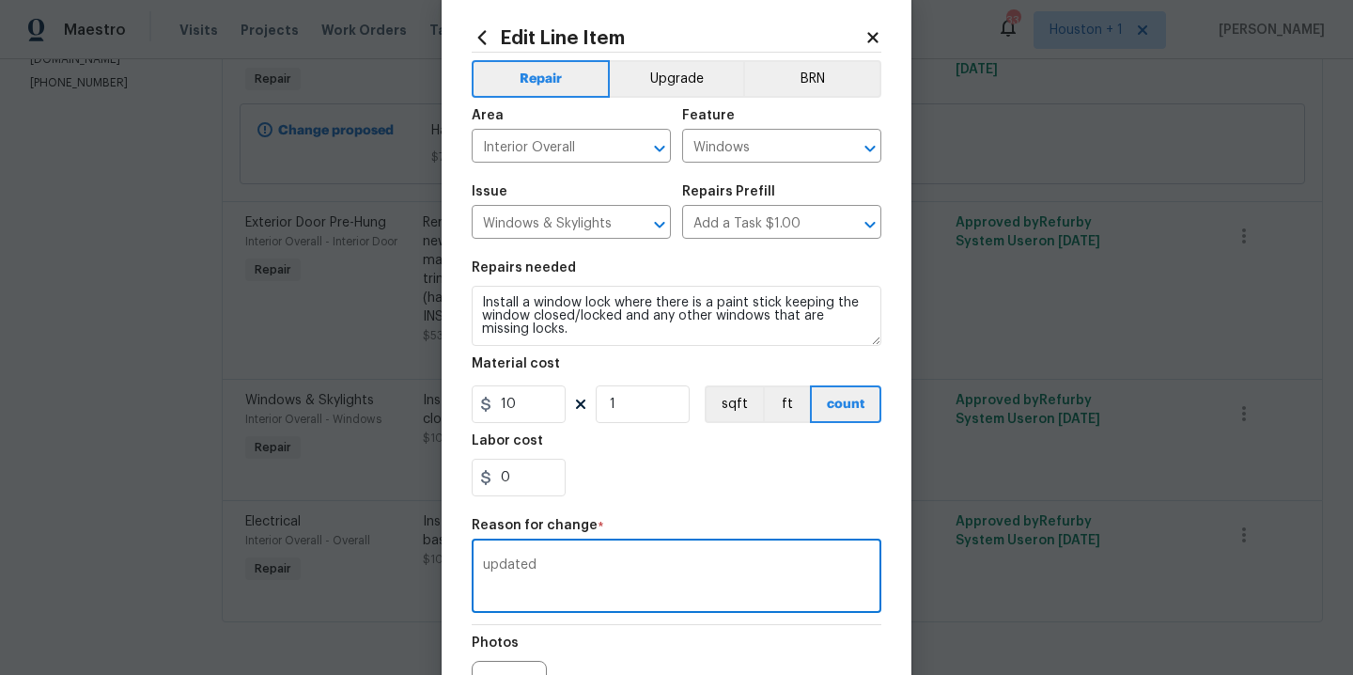
scroll to position [252, 0]
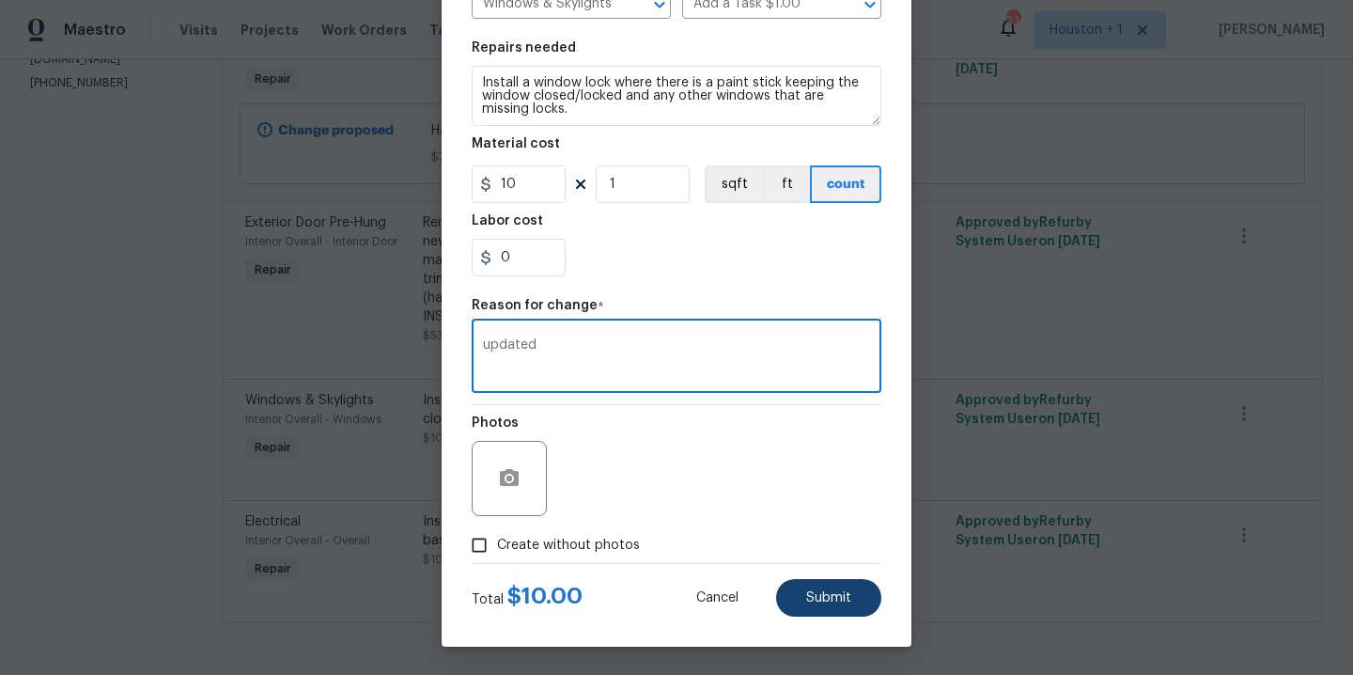
type textarea "updated"
click at [813, 599] on span "Submit" at bounding box center [828, 598] width 45 height 14
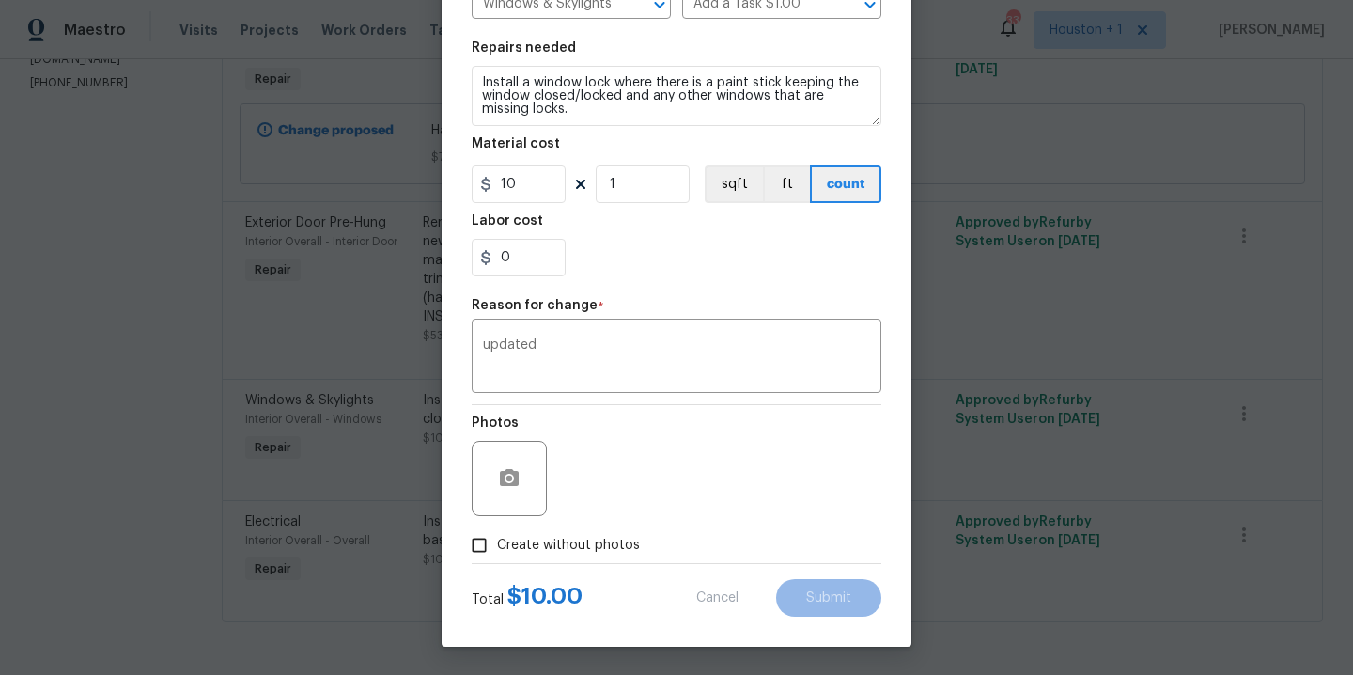
type textarea "Install a window lock where there is a paint stick keeping the window closed/lo…"
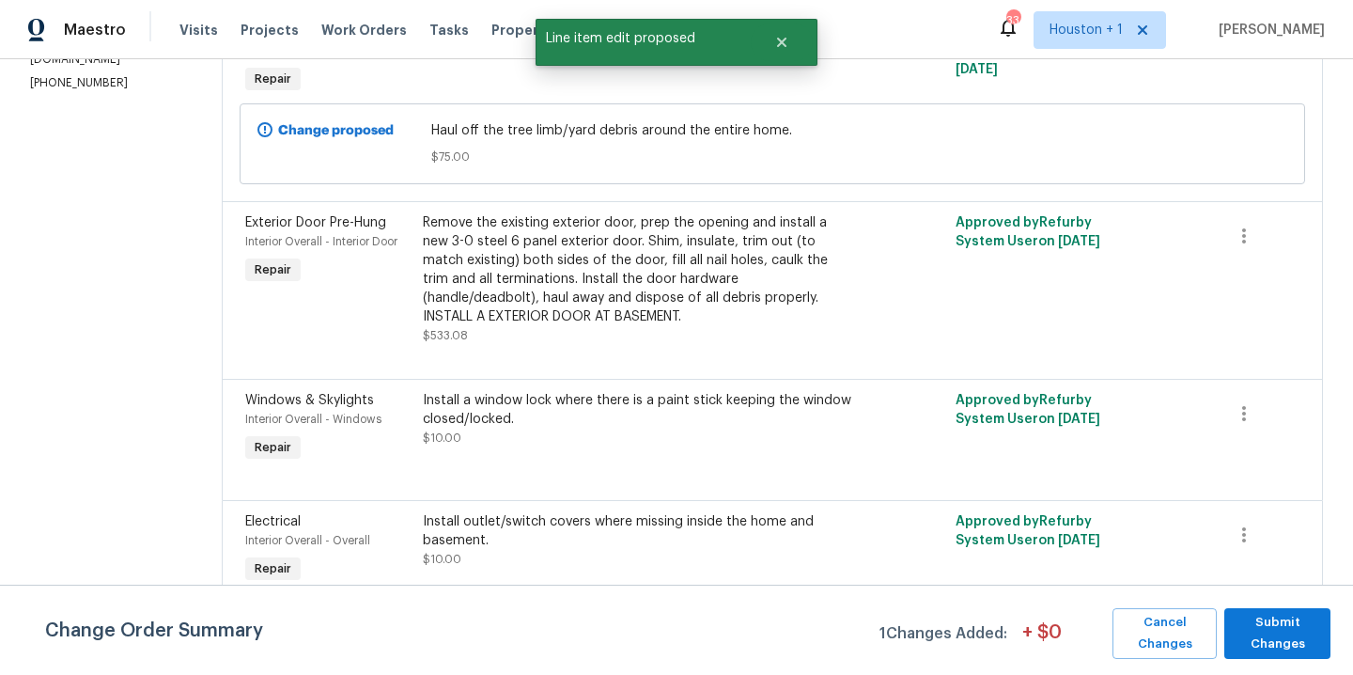
scroll to position [0, 0]
click at [1276, 623] on span "Submit Changes" at bounding box center [1277, 633] width 87 height 43
